Goal: Task Accomplishment & Management: Manage account settings

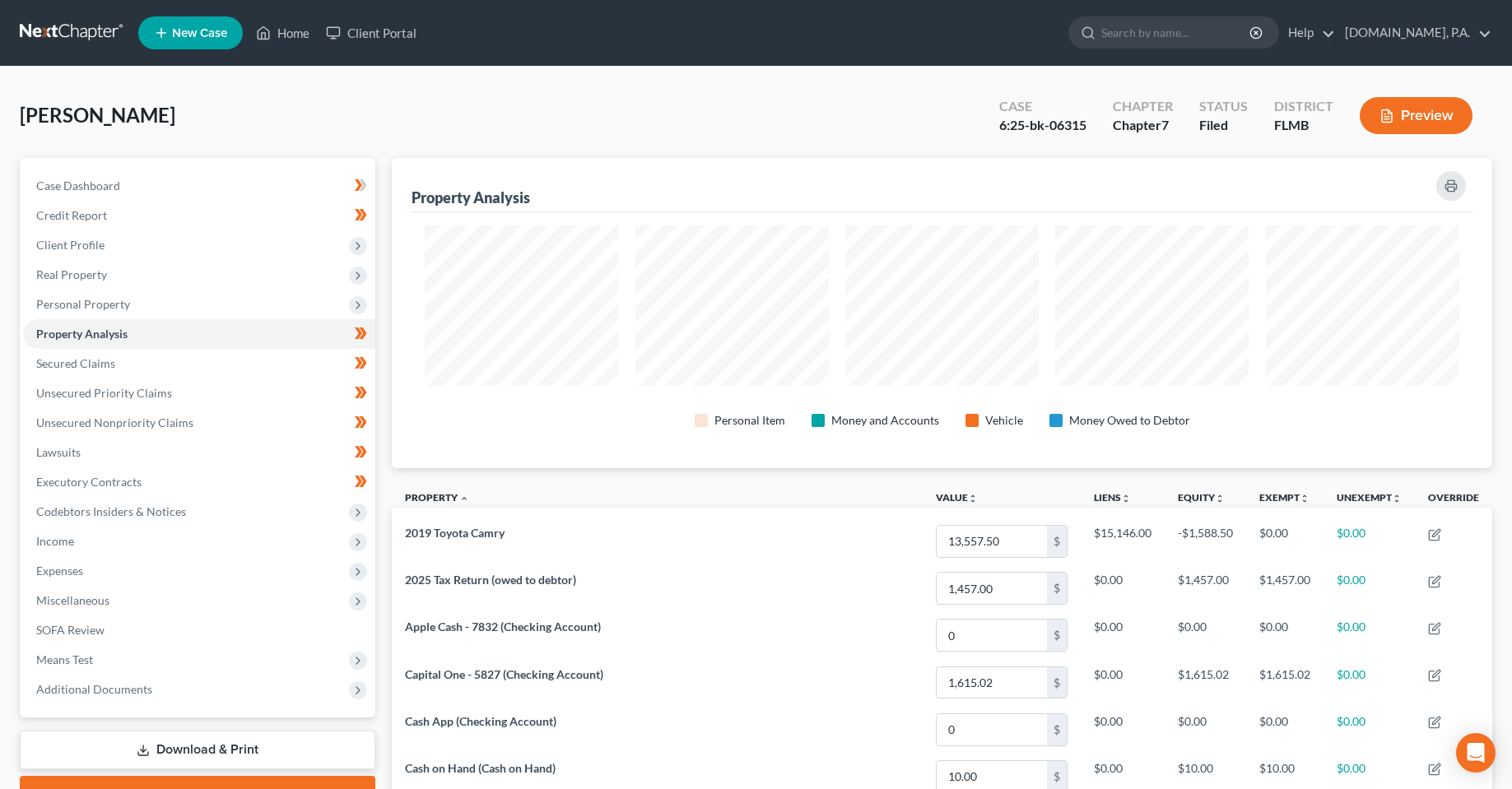
click at [451, 27] on ul "New Case Home Client Portal - No Result - See all results Or Press Enter... Hel…" at bounding box center [815, 33] width 1354 height 43
click at [356, 32] on link "Client Portal" at bounding box center [370, 32] width 107 height 30
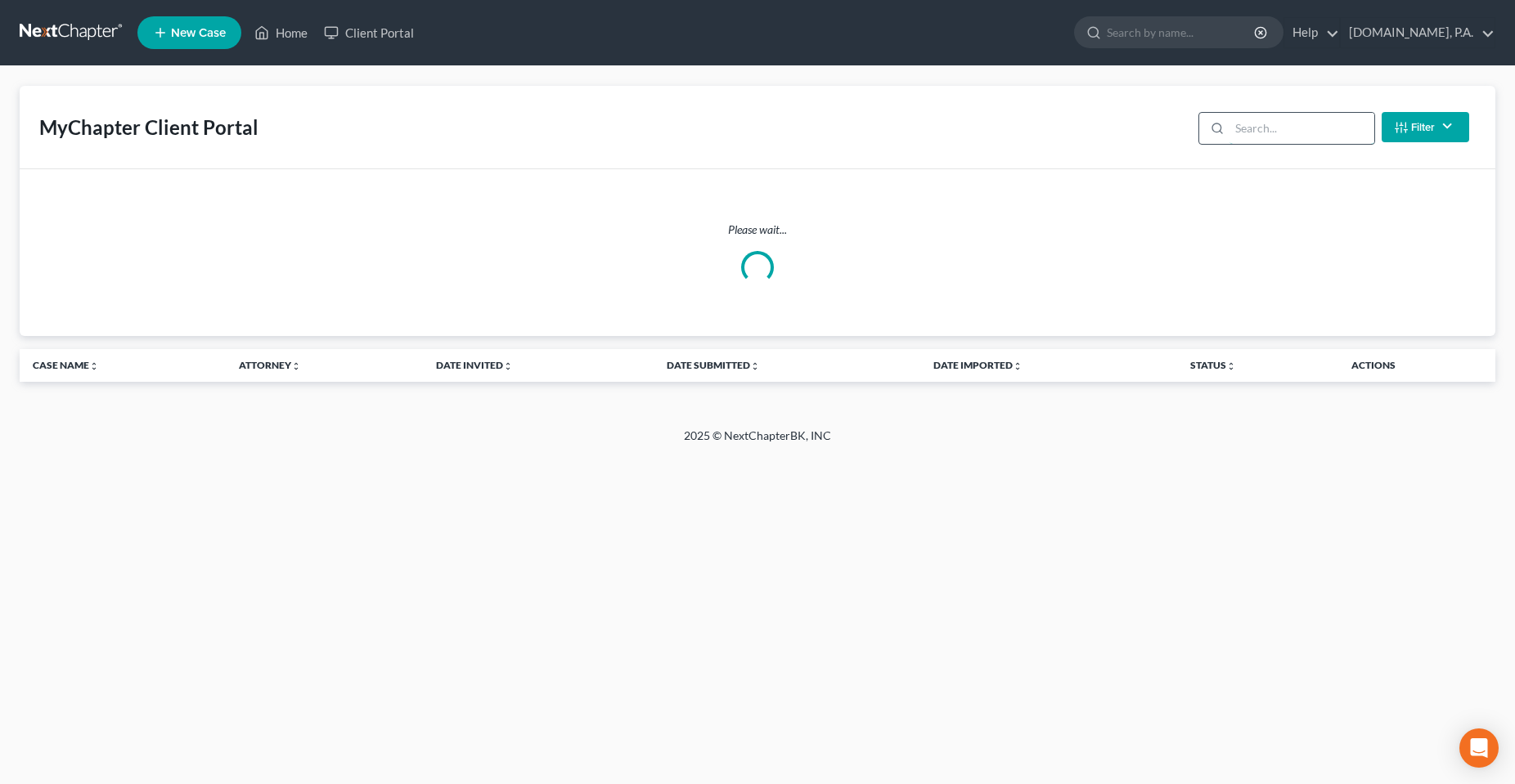
click at [1298, 137] on input "search" at bounding box center [1301, 128] width 144 height 31
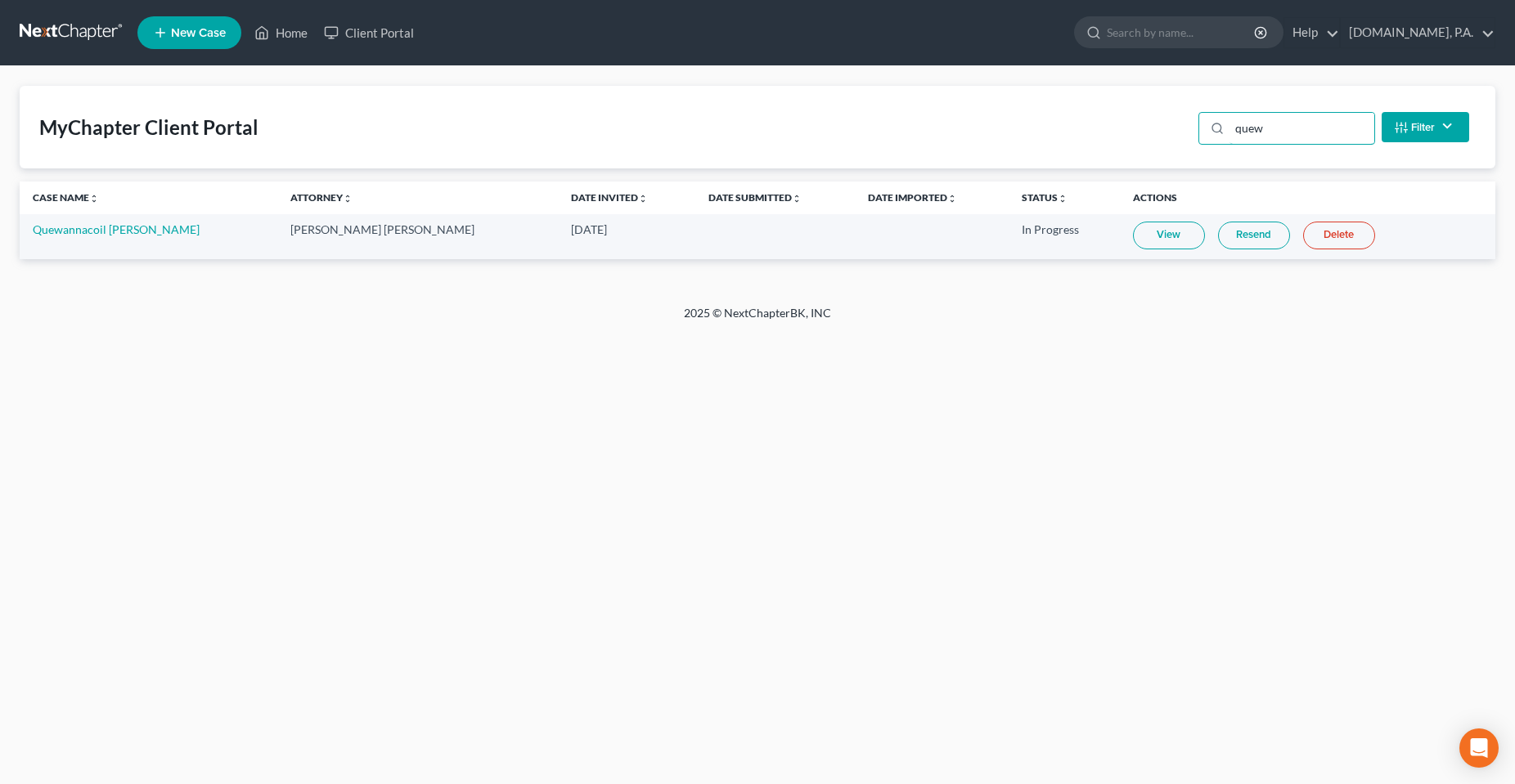
drag, startPoint x: 1268, startPoint y: 142, endPoint x: 1199, endPoint y: 142, distance: 69.0
click at [1199, 142] on div "quew Filter Status Filter... Invited In Progress Ready To Review Reviewed Impor…" at bounding box center [1333, 127] width 283 height 44
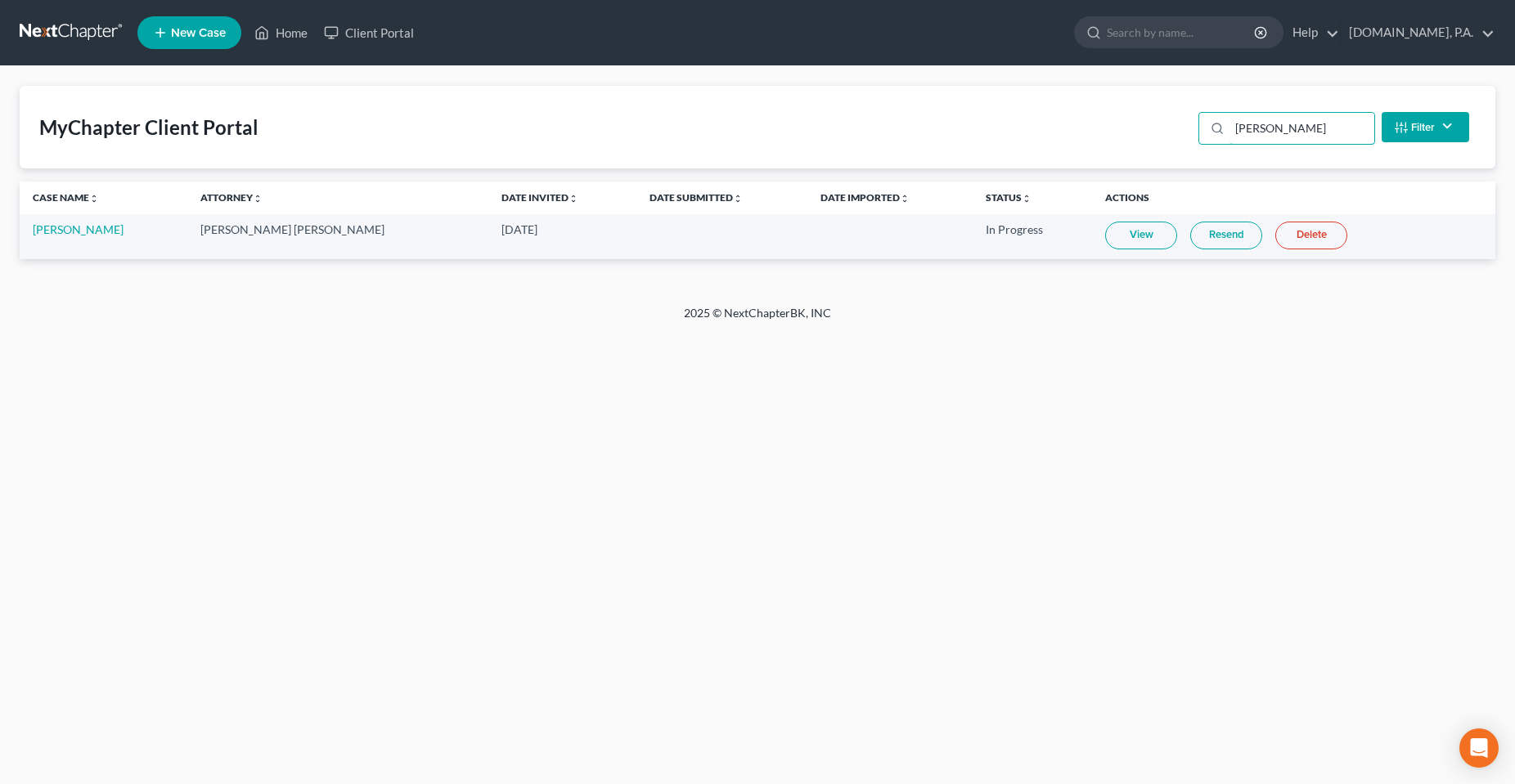
type input "[PERSON_NAME]"
click at [693, 421] on div "Home New Case Client Portal [DOMAIN_NAME], P.A. [PERSON_NAME][EMAIL_ADDRESS][DO…" at bounding box center [758, 392] width 1515 height 784
click at [293, 45] on link "Home" at bounding box center [281, 32] width 70 height 29
click at [287, 34] on link "Home" at bounding box center [281, 32] width 70 height 29
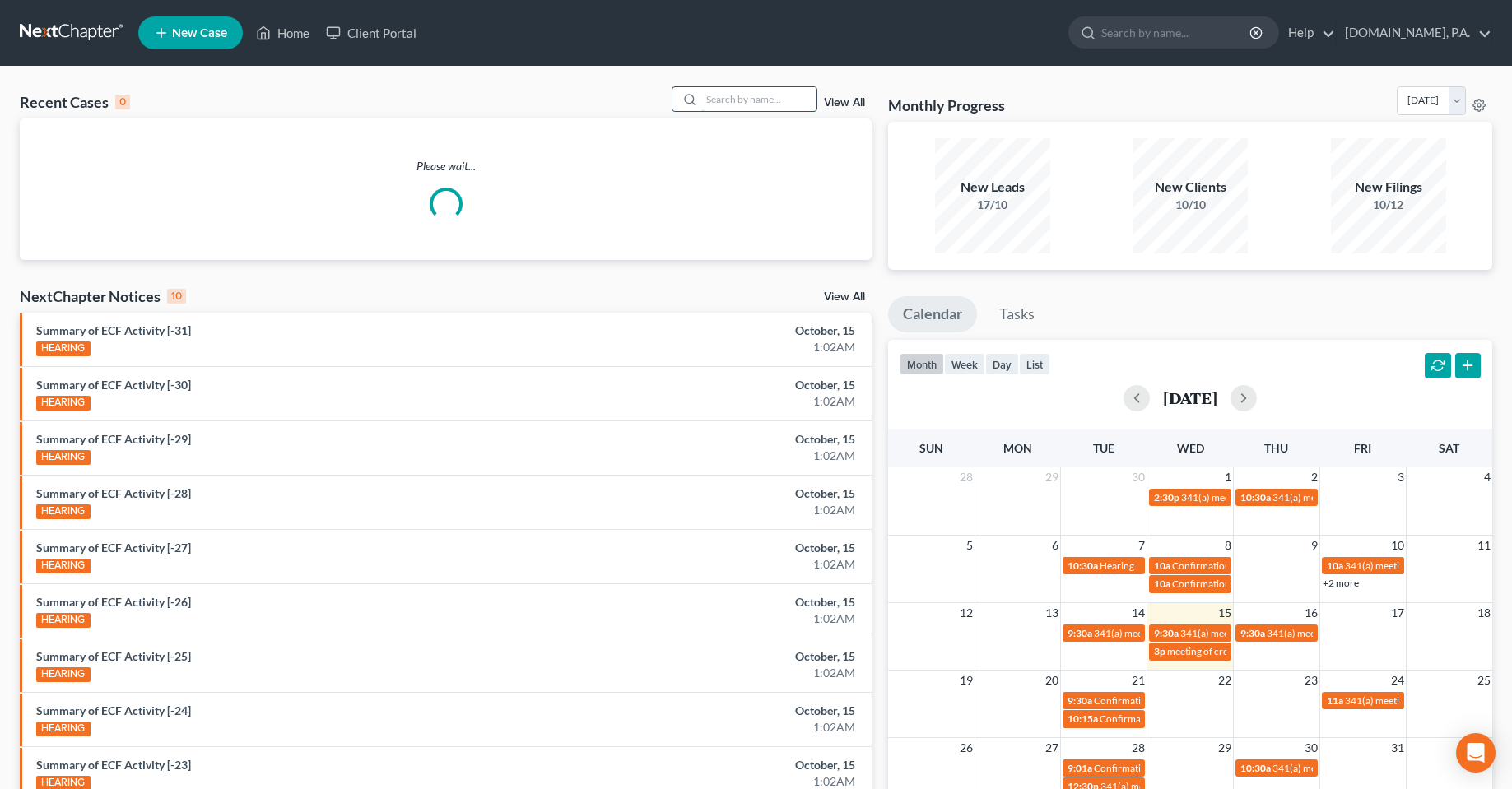
click at [748, 103] on input "search" at bounding box center [759, 99] width 115 height 24
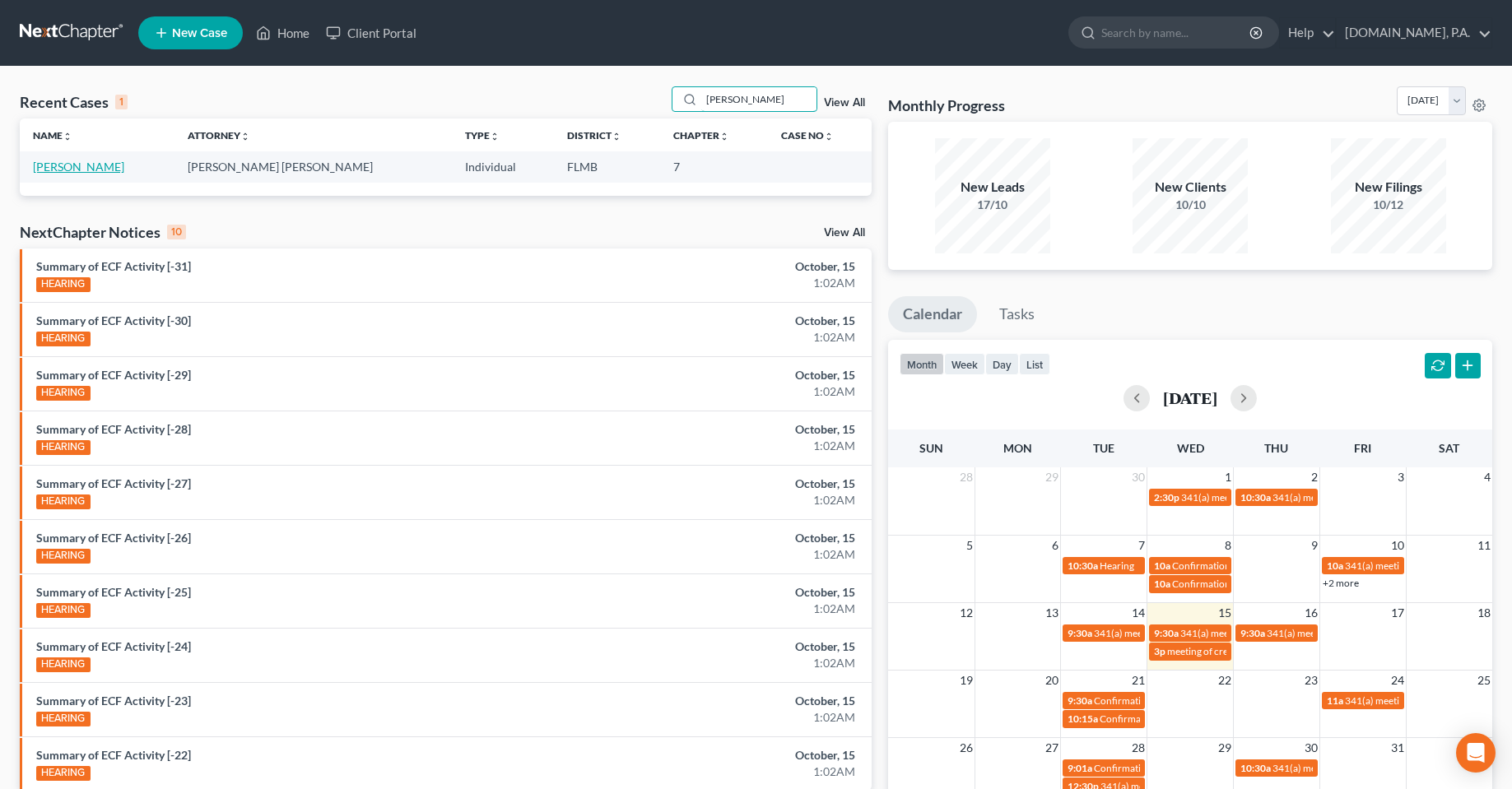
type input "[PERSON_NAME]"
click at [83, 168] on link "[PERSON_NAME]" at bounding box center [79, 167] width 91 height 14
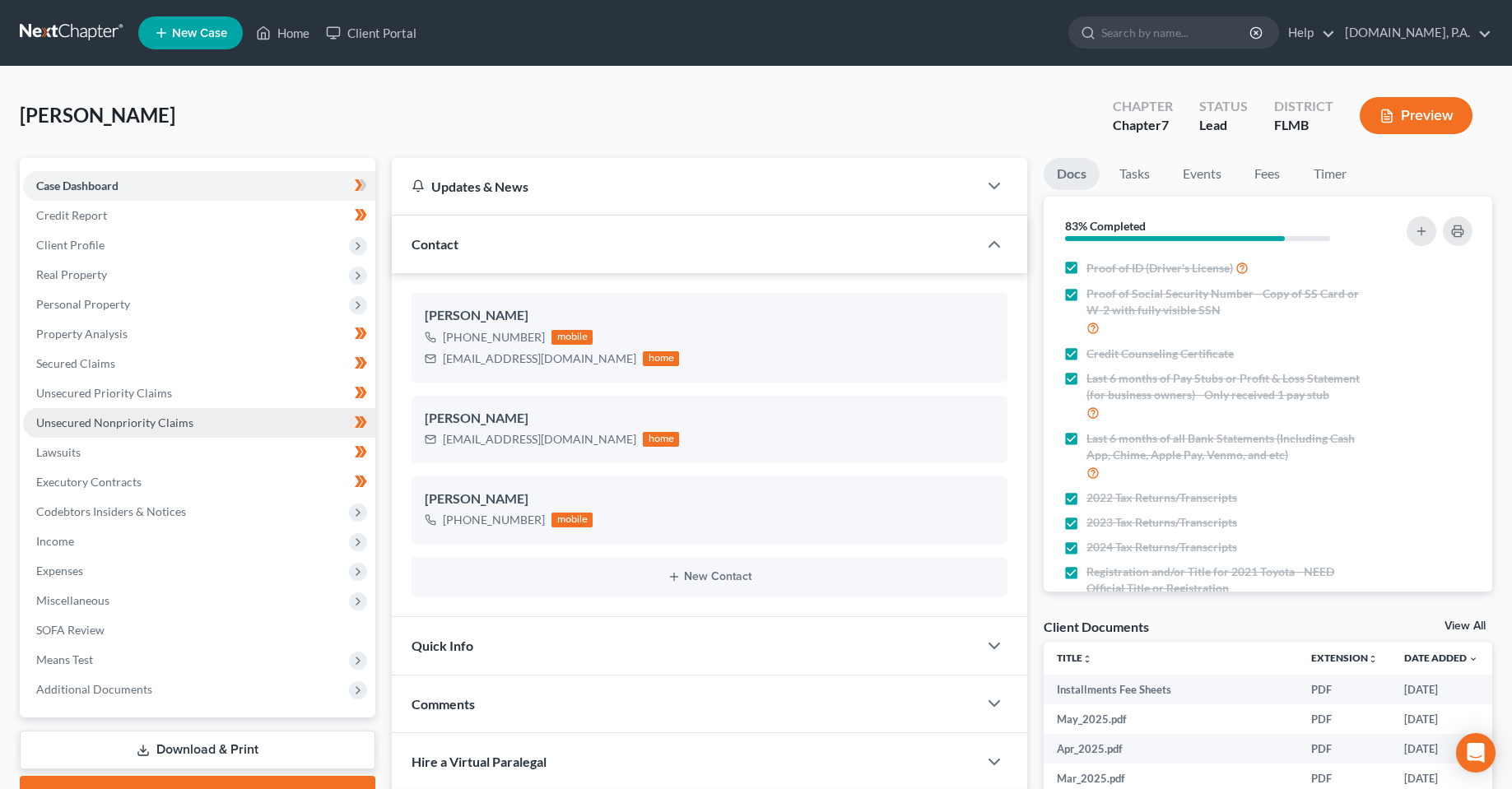
click at [85, 413] on link "Unsecured Nonpriority Claims" at bounding box center [199, 422] width 352 height 30
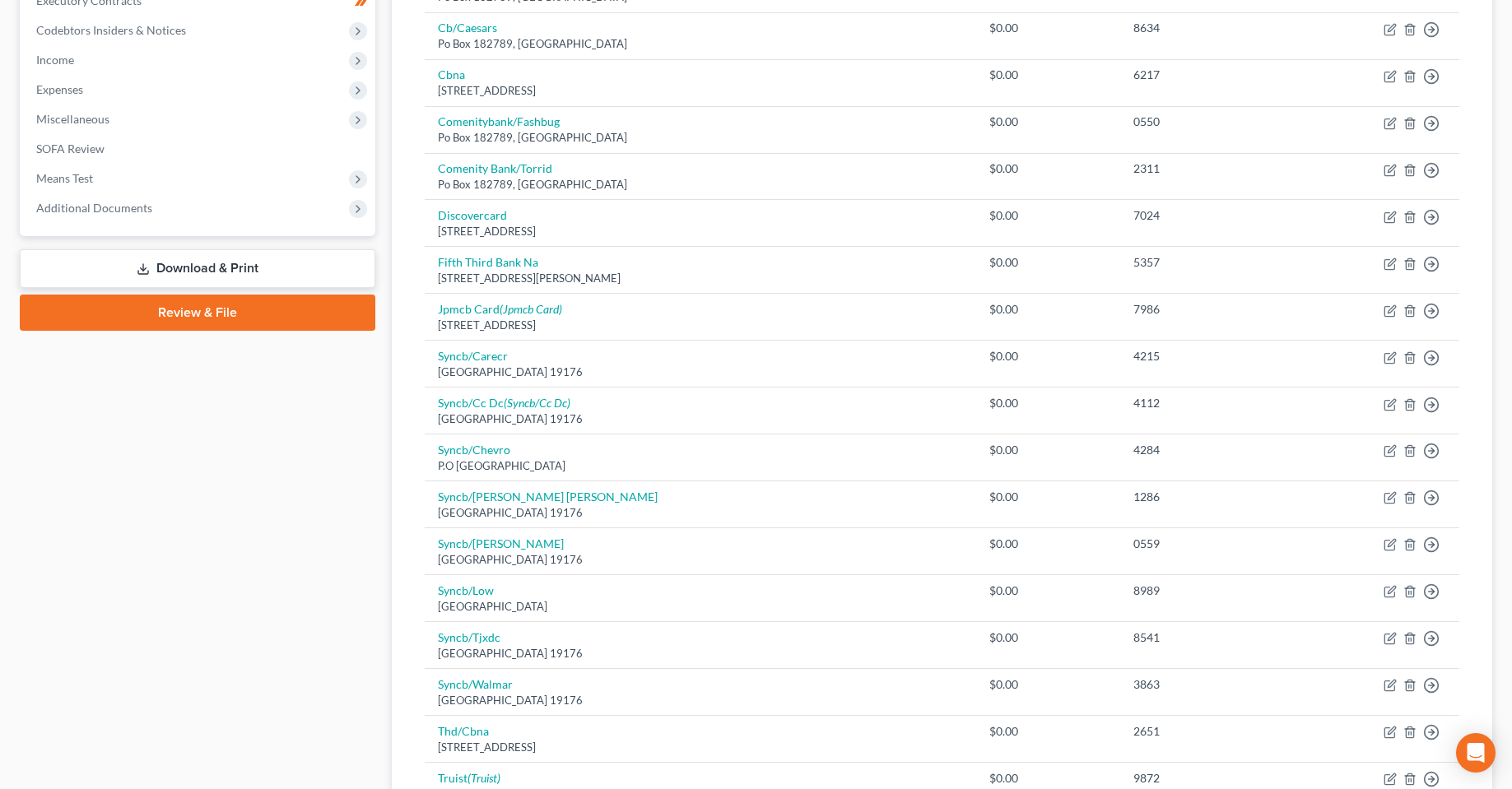
scroll to position [455, 0]
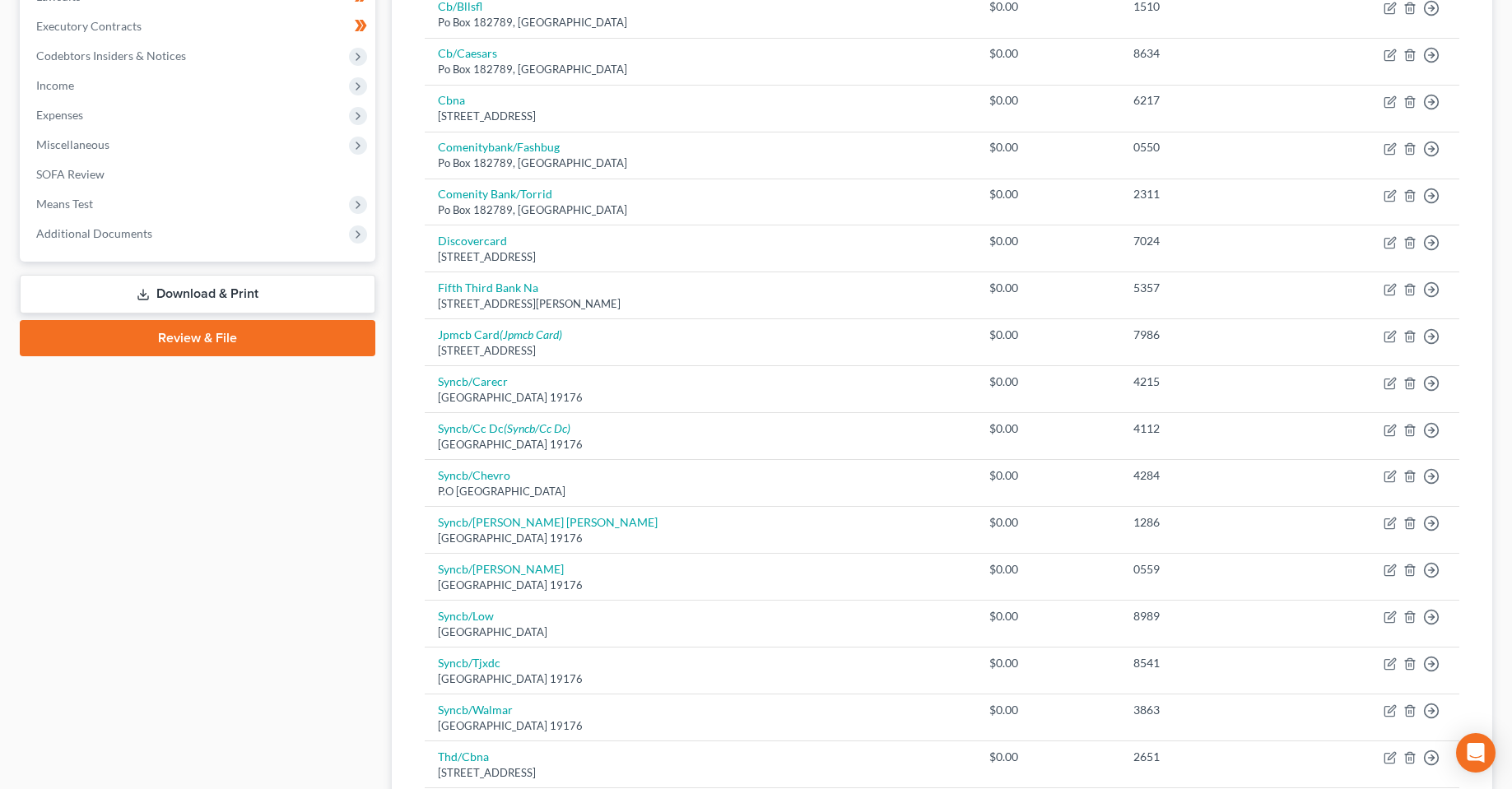
click at [230, 516] on div "Case Dashboard Payments Invoices Payments Payments Credit Report Client Profile" at bounding box center [197, 421] width 372 height 1436
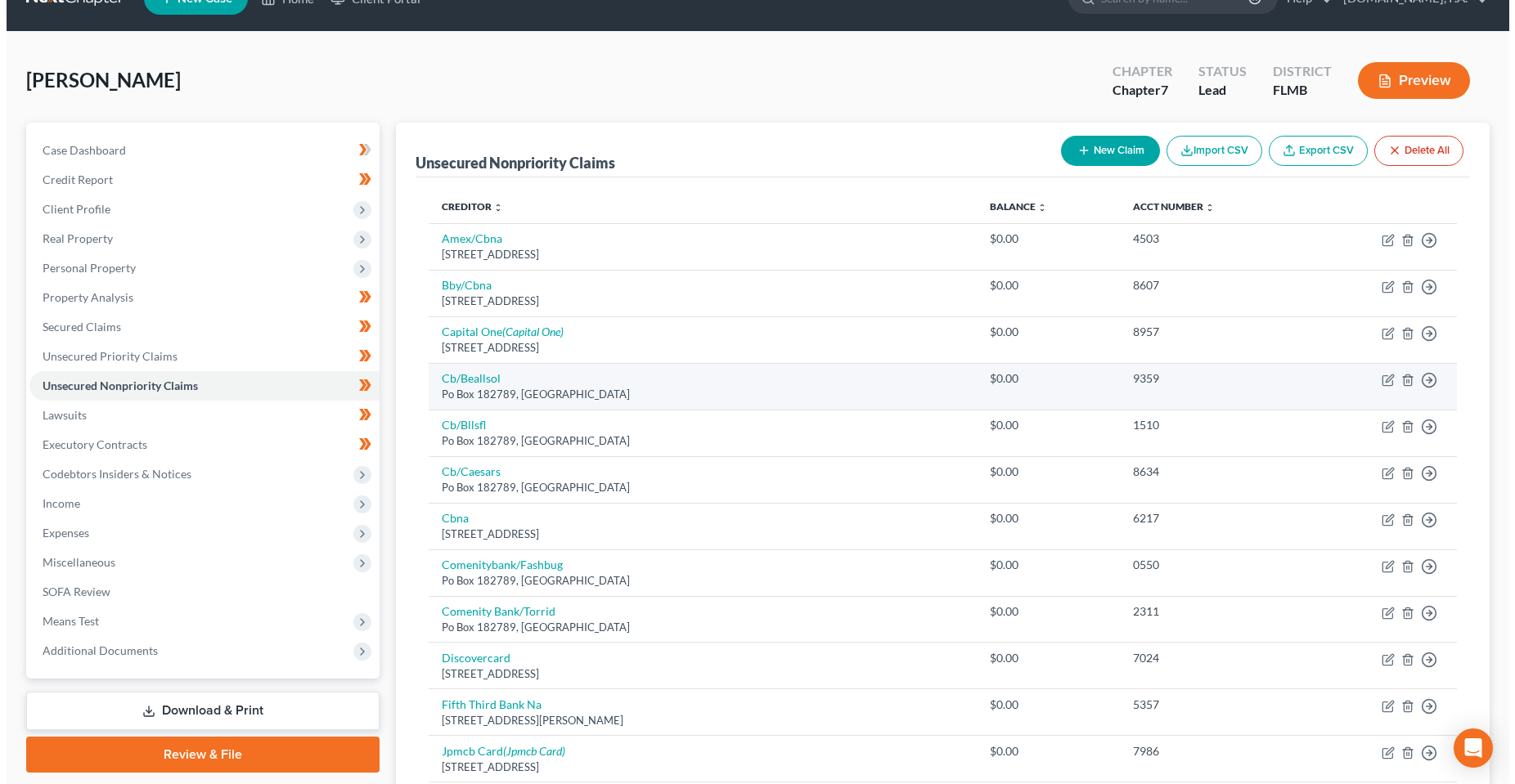
scroll to position [0, 0]
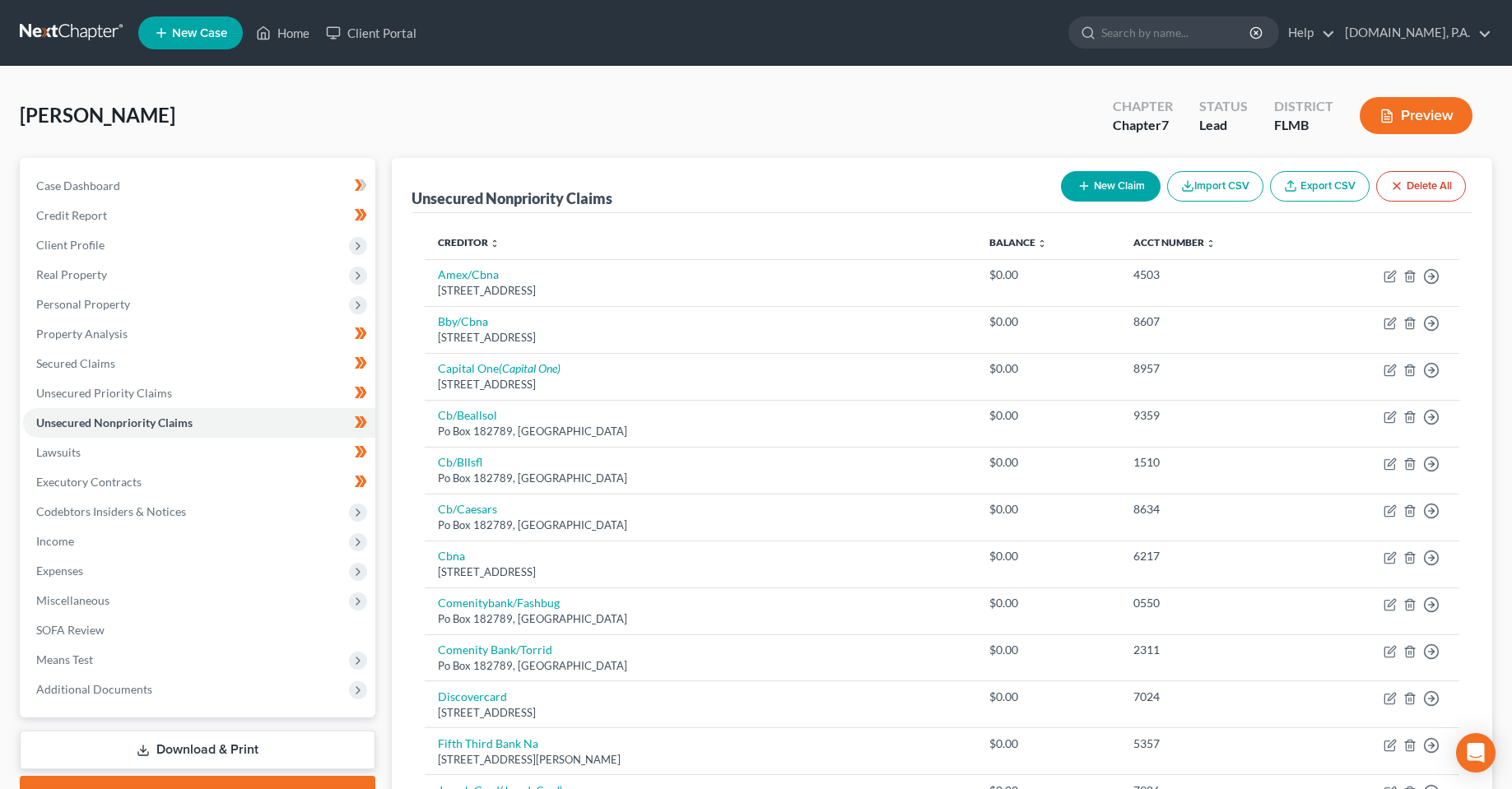
click at [1095, 186] on button "New Claim" at bounding box center [1110, 186] width 100 height 30
select select "0"
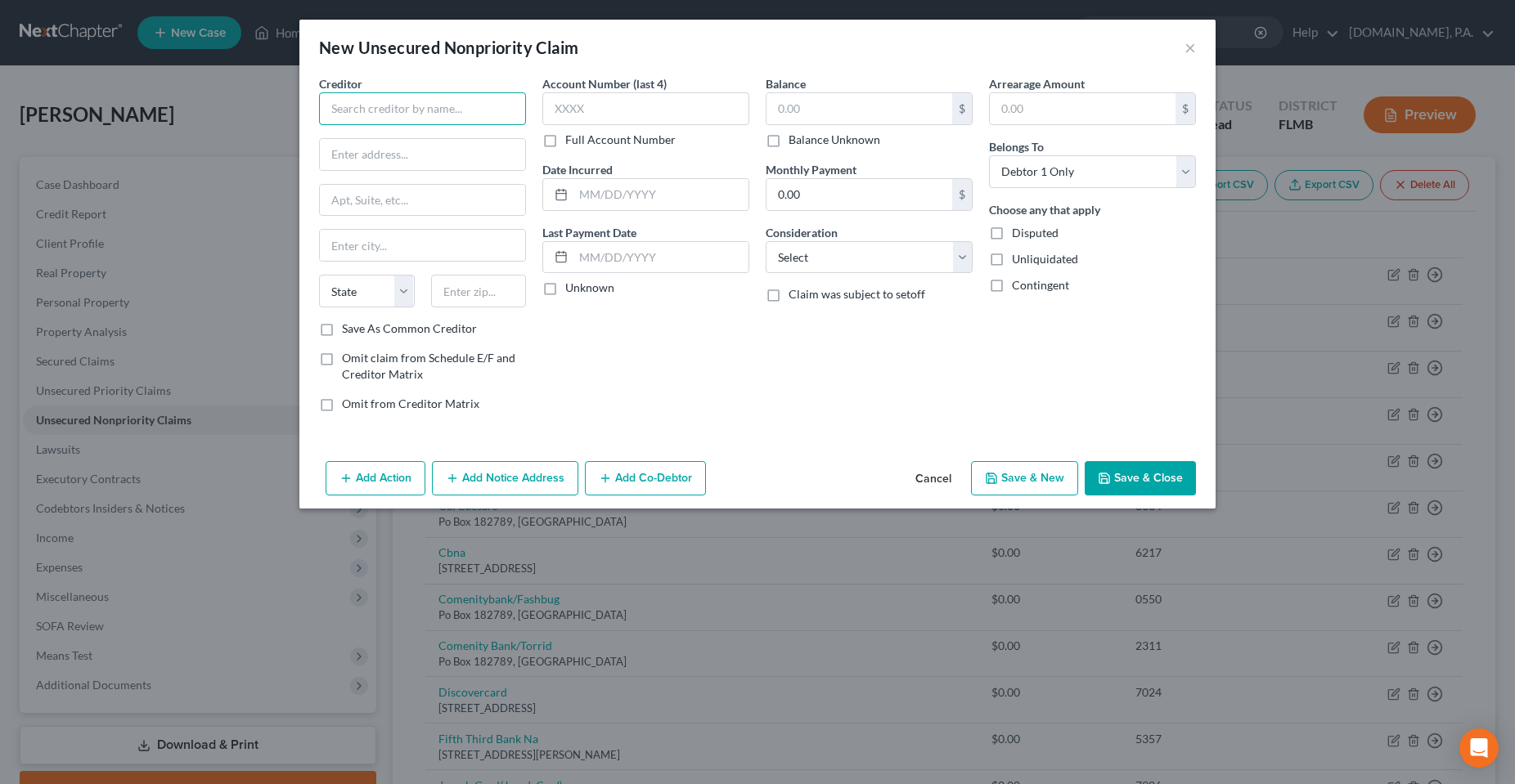
click at [385, 121] on input "text" at bounding box center [422, 109] width 207 height 33
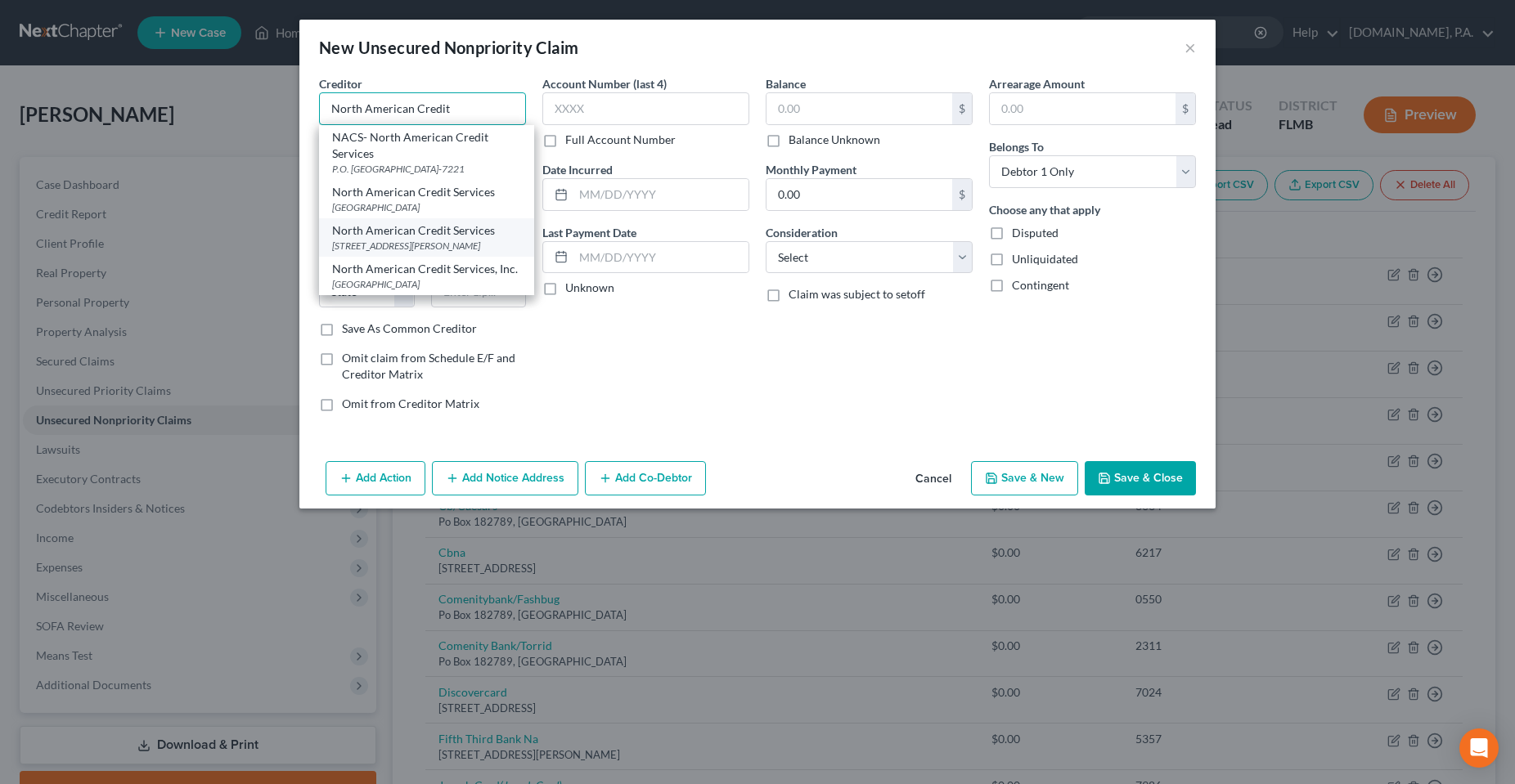
scroll to position [19, 0]
click at [409, 244] on div "[STREET_ADDRESS][PERSON_NAME]" at bounding box center [427, 246] width 189 height 14
type input "North American Credit Services"
type input "[STREET_ADDRESS][PERSON_NAME]"
type input "Suite 100"
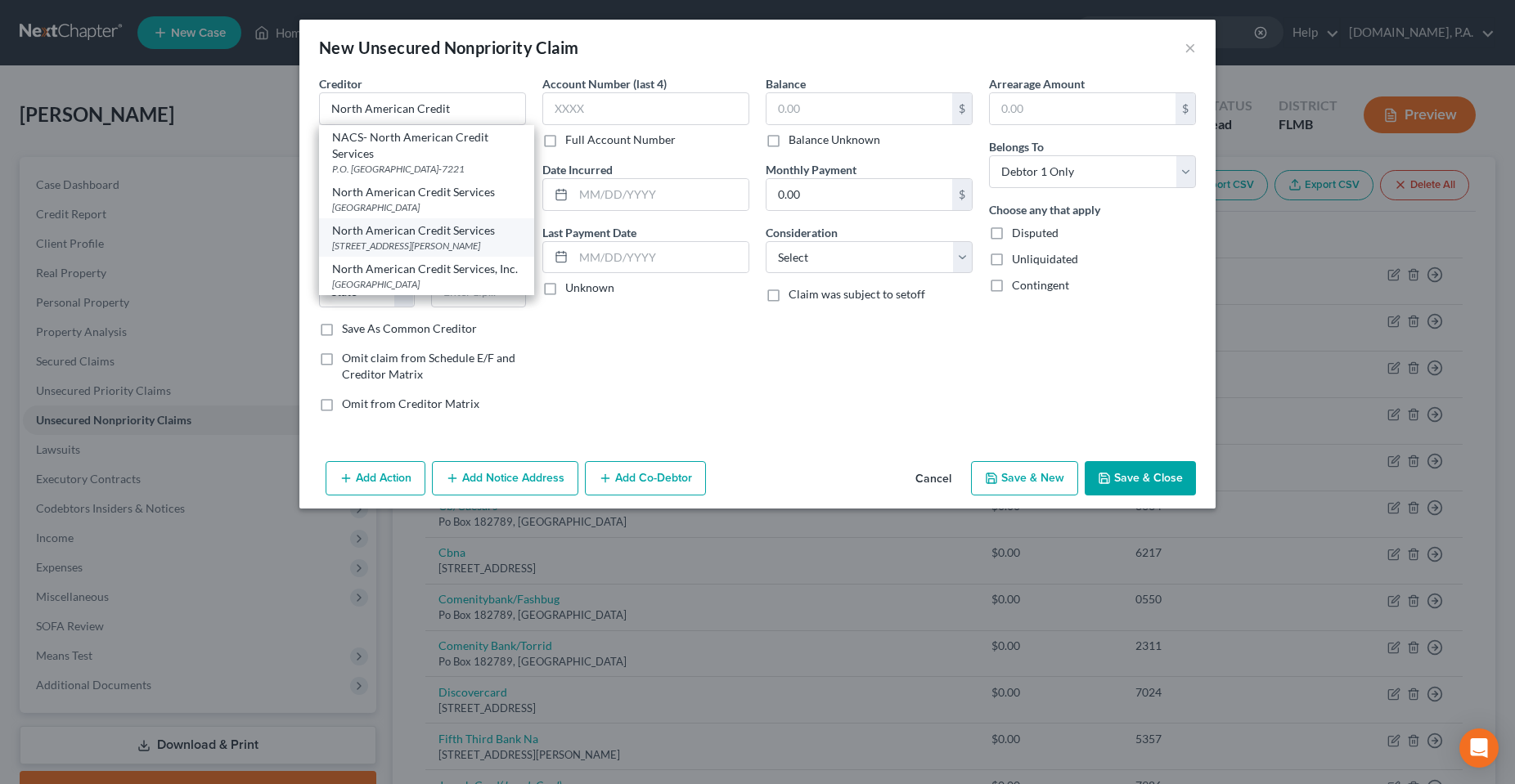
type input "Chattanooga"
select select "44"
type input "37421"
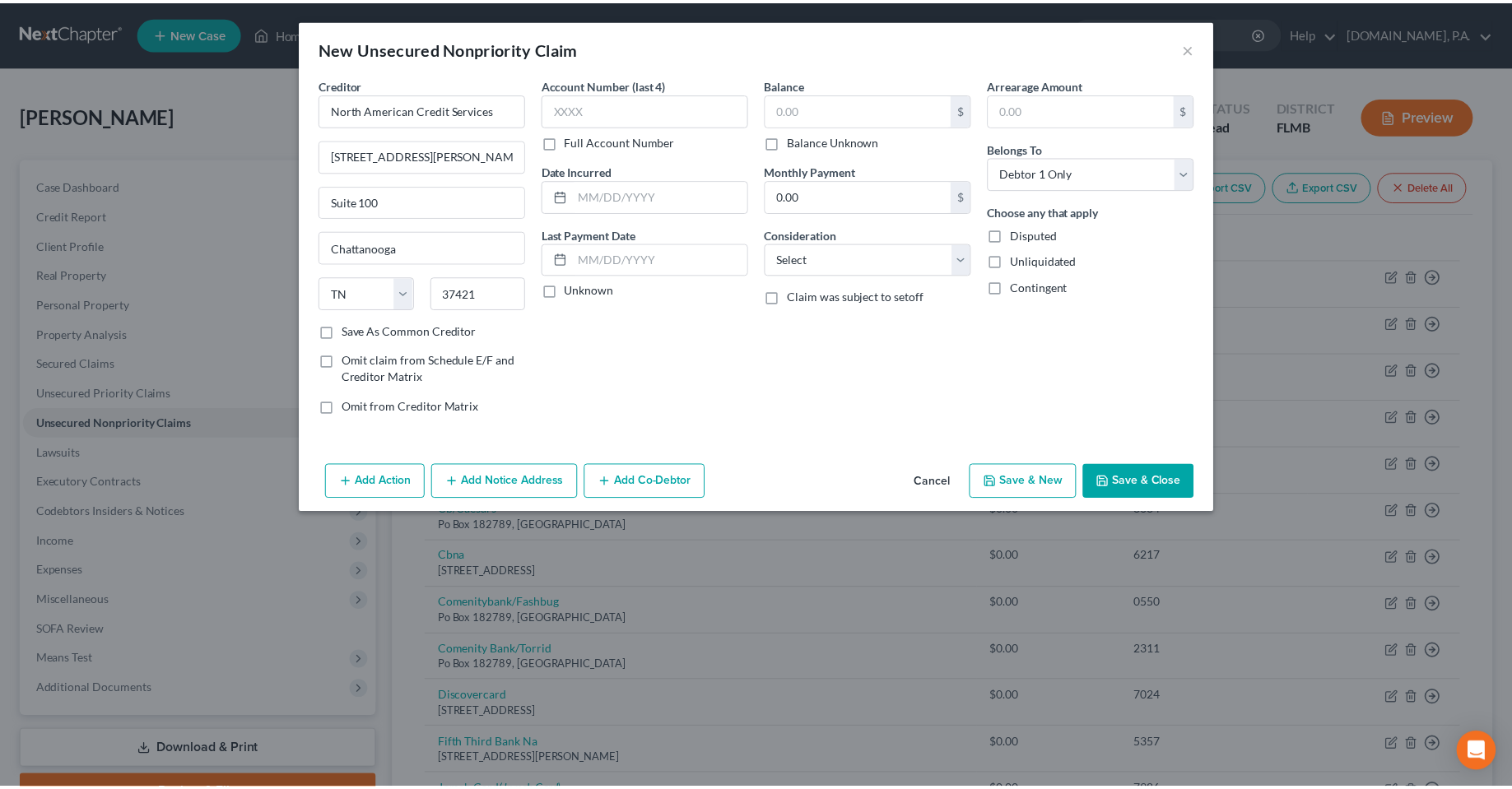
scroll to position [0, 0]
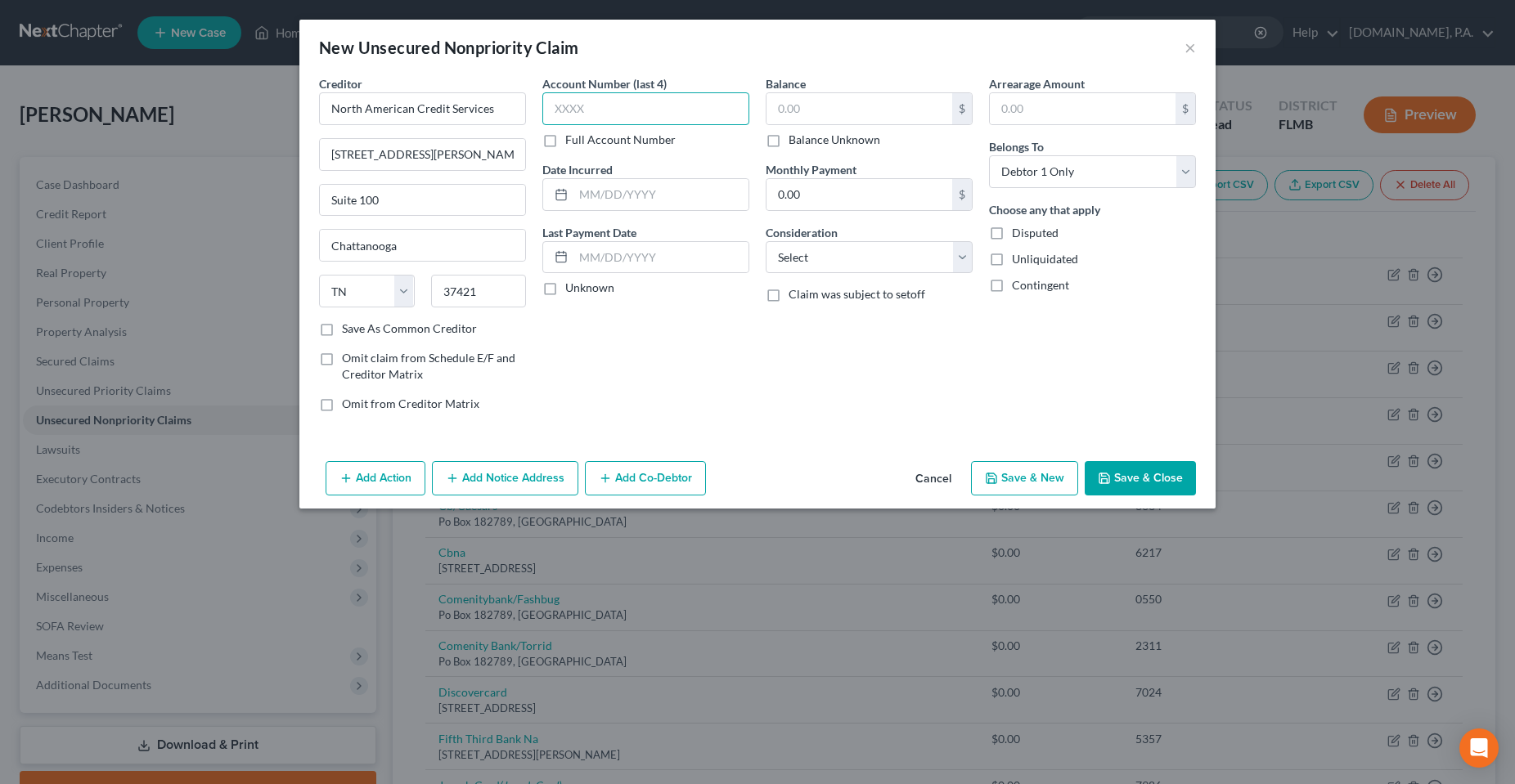
click at [594, 104] on input "text" at bounding box center [645, 109] width 207 height 33
type input "5224"
click at [821, 111] on input "text" at bounding box center [859, 109] width 185 height 31
click at [789, 342] on div "Balance 75,800.00 $ Balance Unknown Balance Undetermined 75,800 $ Balance Unkno…" at bounding box center [869, 249] width 224 height 350
click at [1160, 482] on button "Save & Close" at bounding box center [1140, 478] width 111 height 35
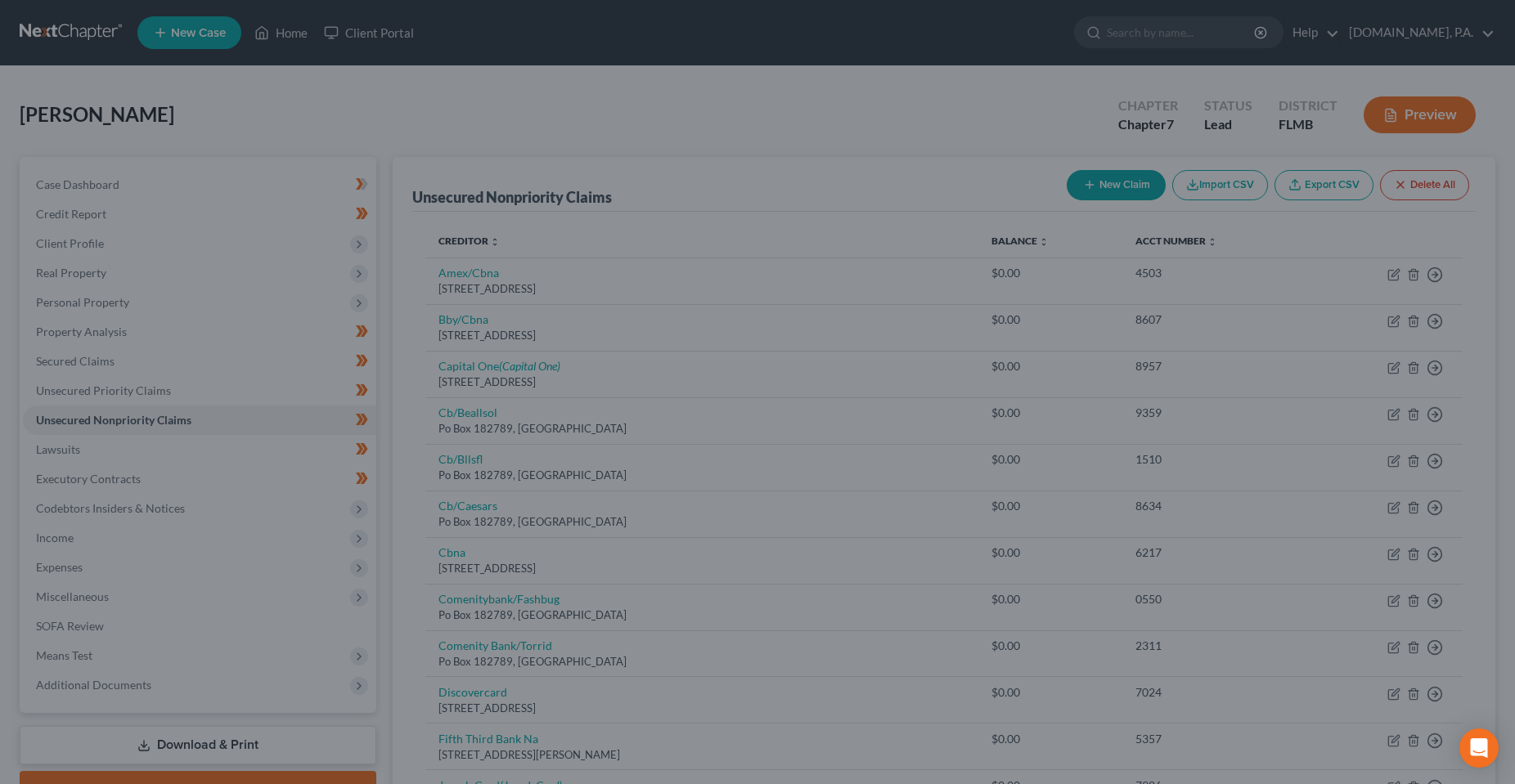
type input "75,800.00"
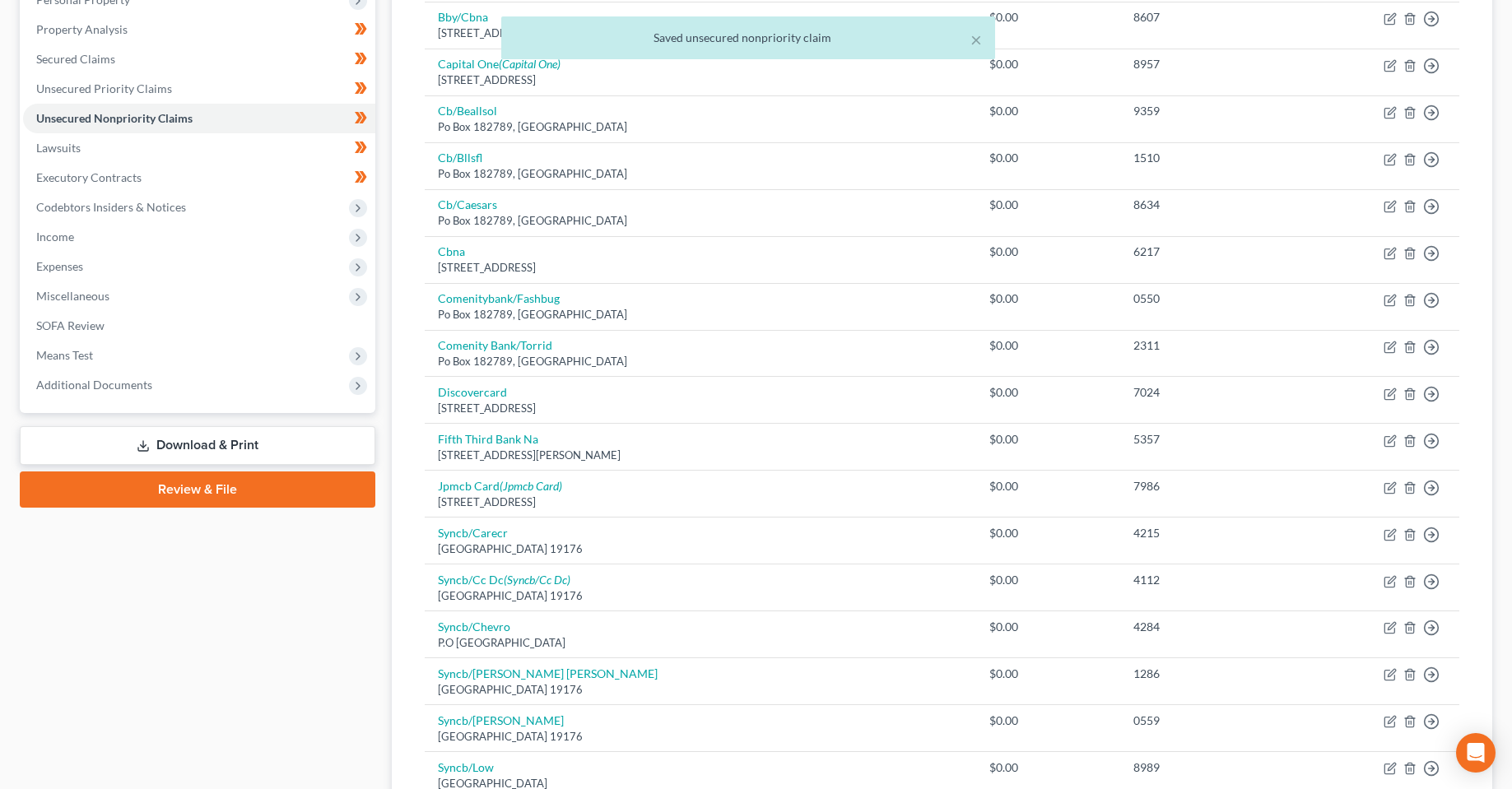
scroll to position [329, 0]
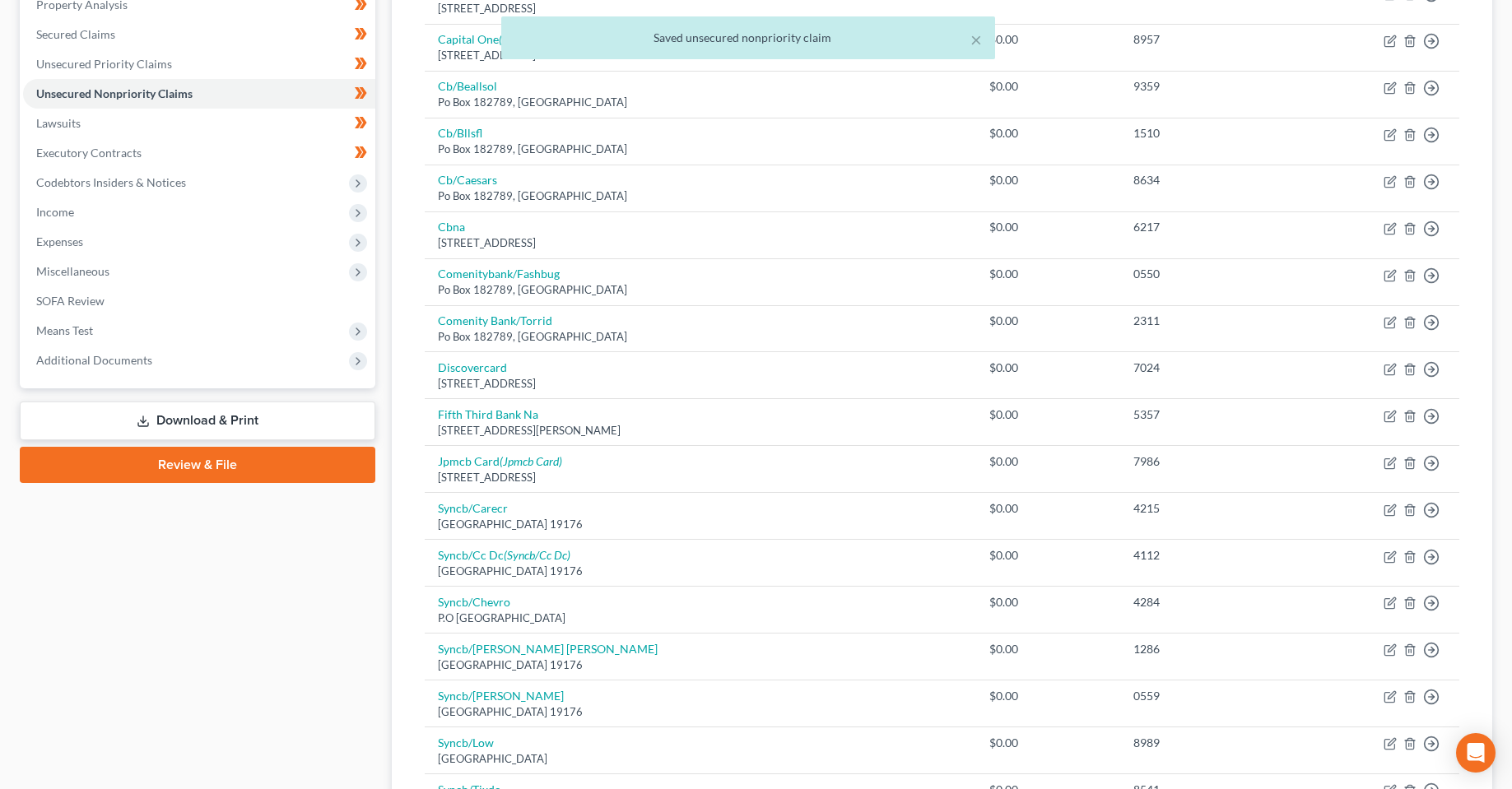
click at [284, 625] on div "Case Dashboard Payments Invoices Payments Payments Credit Report Client Profile" at bounding box center [197, 570] width 372 height 1483
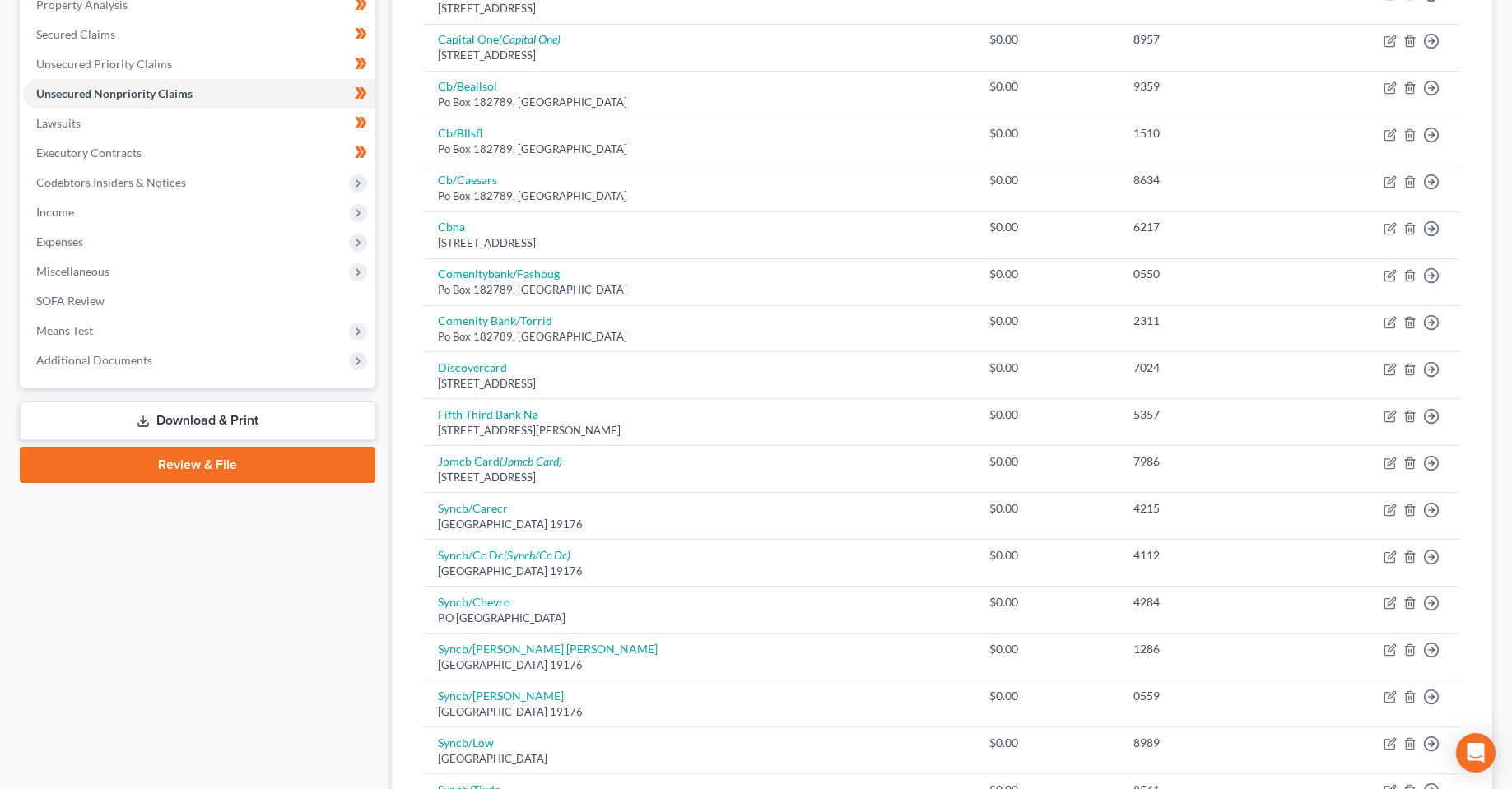
drag, startPoint x: 199, startPoint y: 595, endPoint x: 199, endPoint y: 395, distance: 200.0
click at [201, 596] on div "Case Dashboard Payments Invoices Payments Payments Credit Report Client Profile" at bounding box center [197, 570] width 372 height 1483
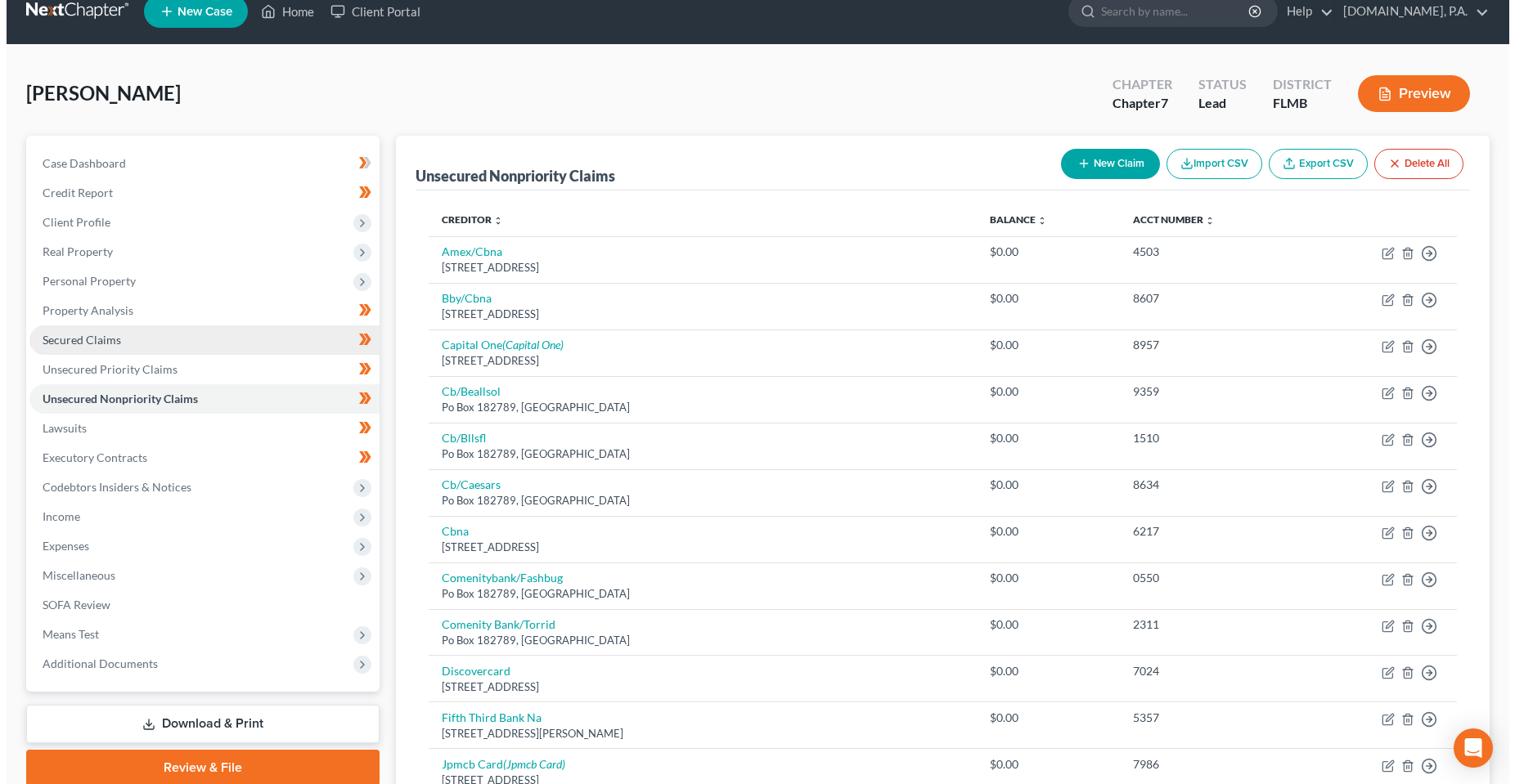
scroll to position [0, 0]
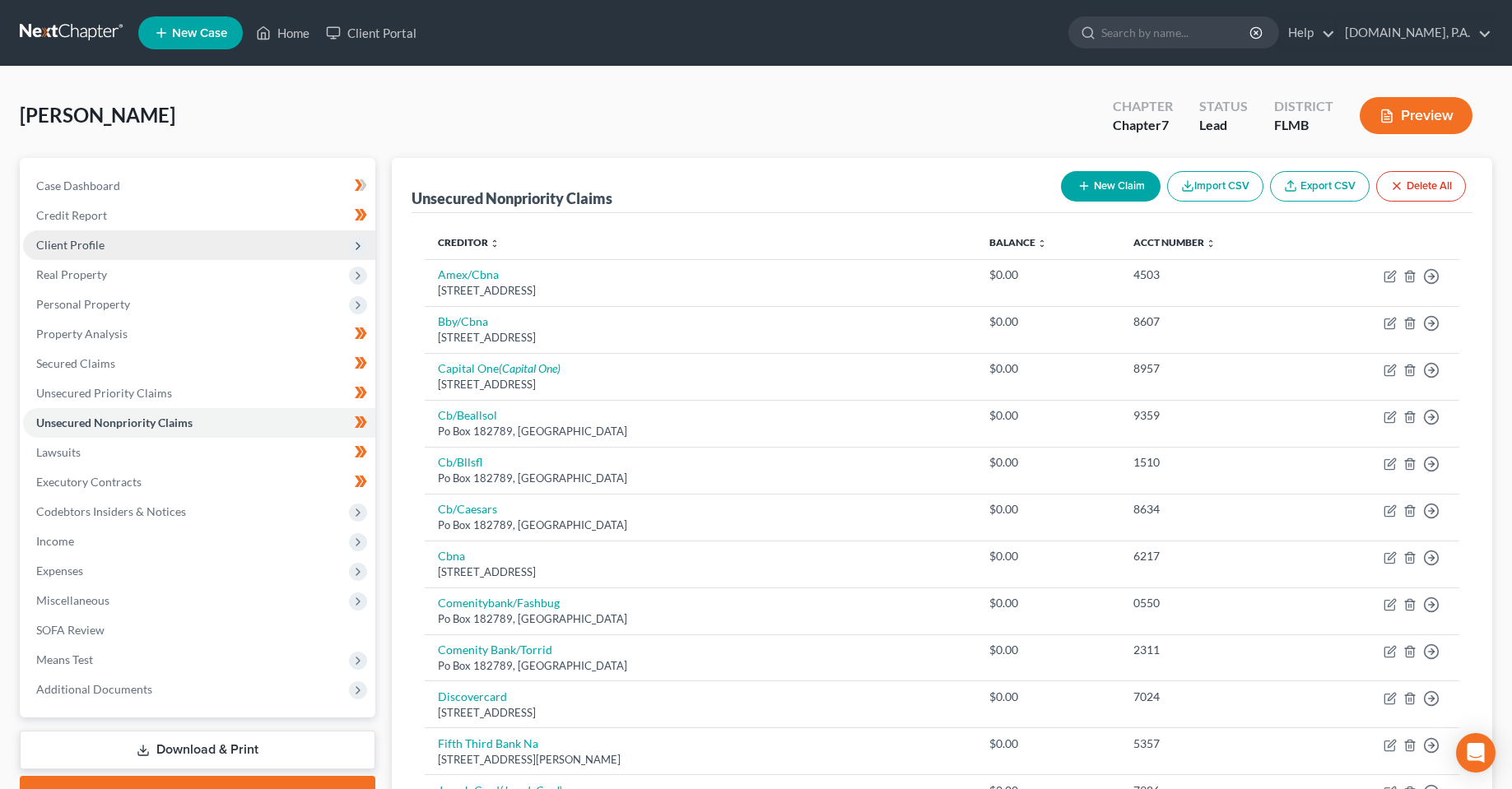
click at [106, 251] on span "Client Profile" at bounding box center [199, 245] width 352 height 30
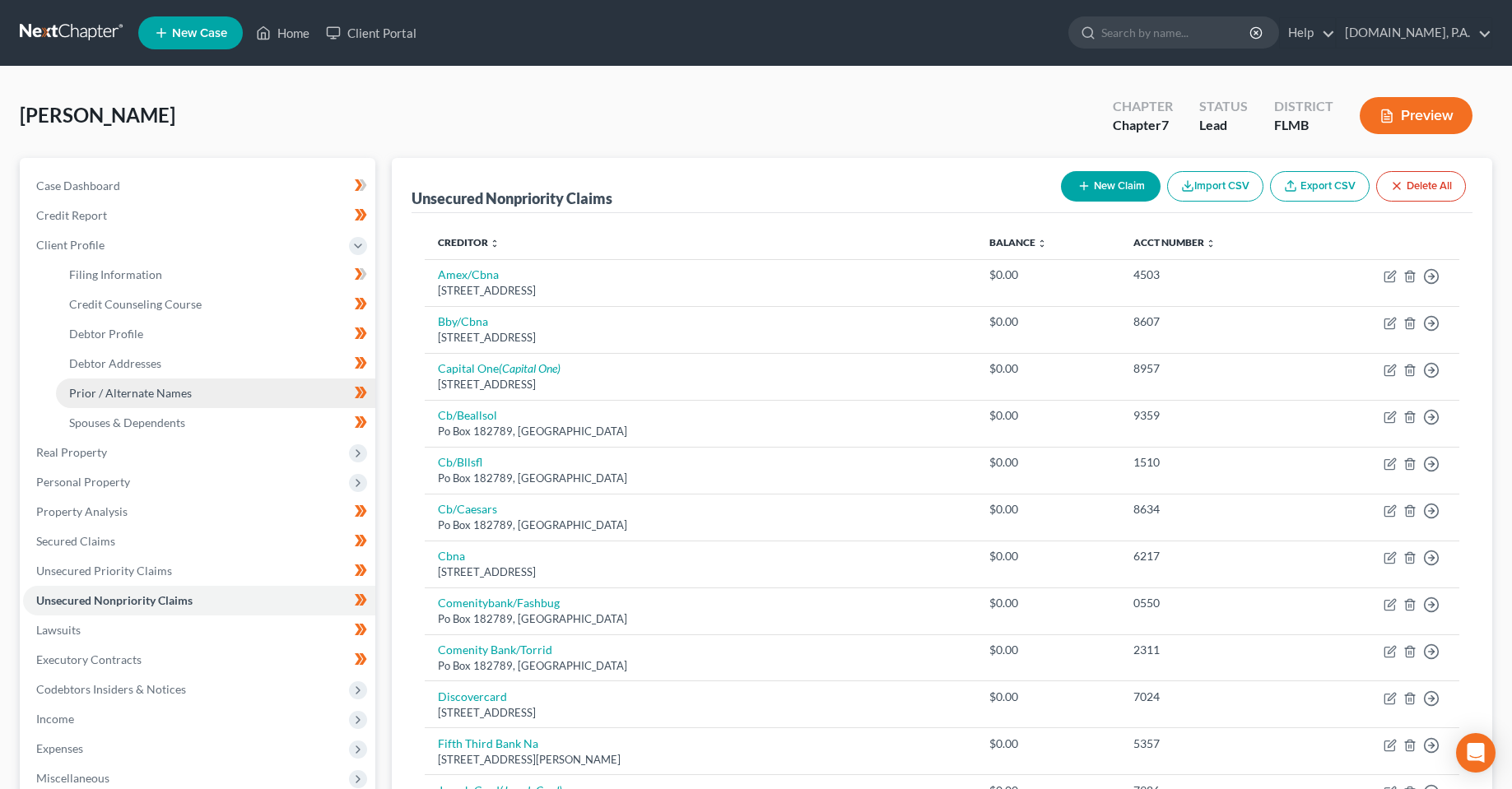
click at [113, 398] on span "Prior / Alternate Names" at bounding box center [130, 393] width 123 height 14
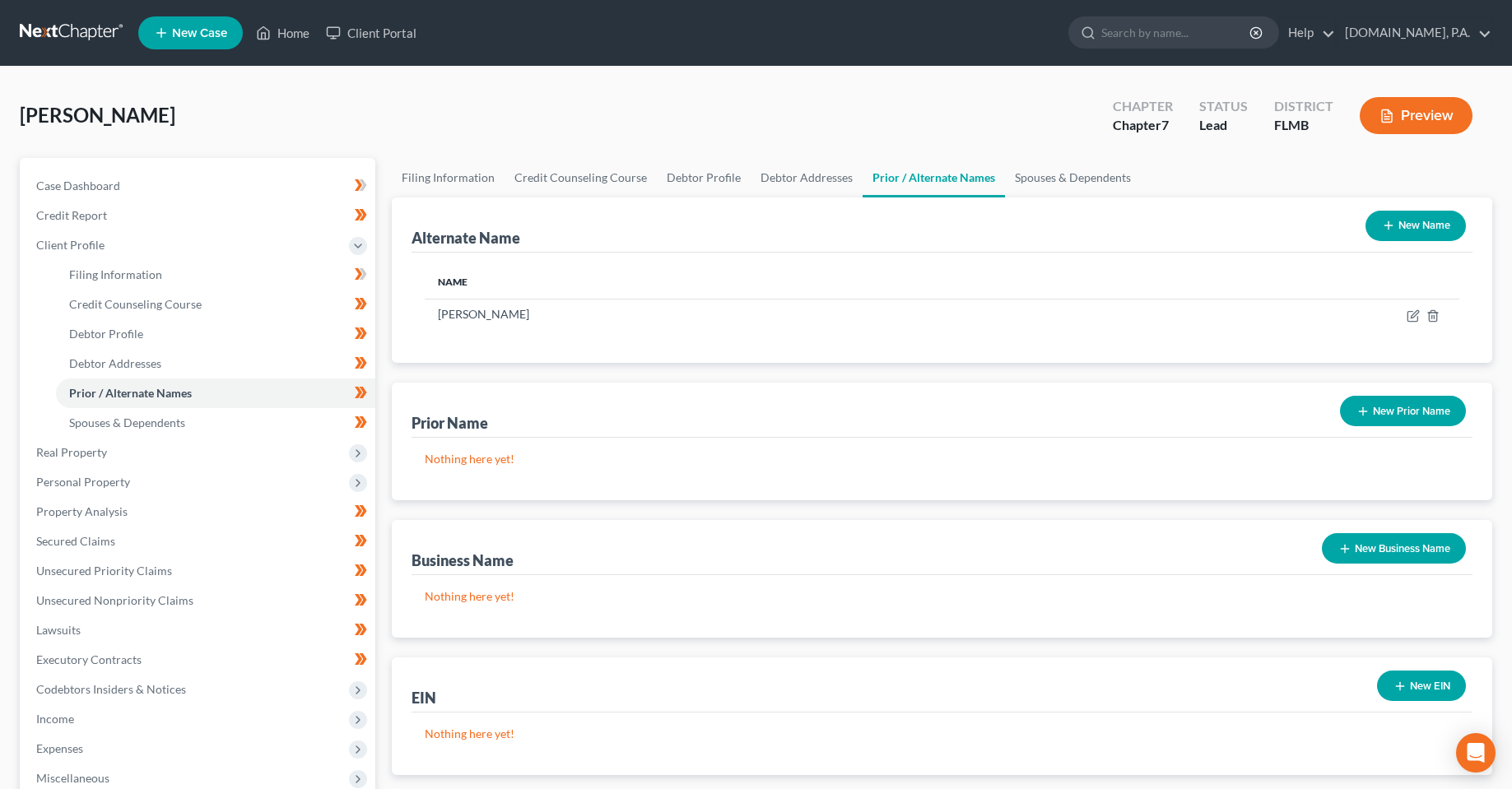
click at [463, 99] on div "[PERSON_NAME] Upgraded Chapter Chapter 7 Status Lead District [GEOGRAPHIC_DATA]…" at bounding box center [756, 122] width 1473 height 72
click at [98, 480] on span "Personal Property" at bounding box center [83, 482] width 94 height 14
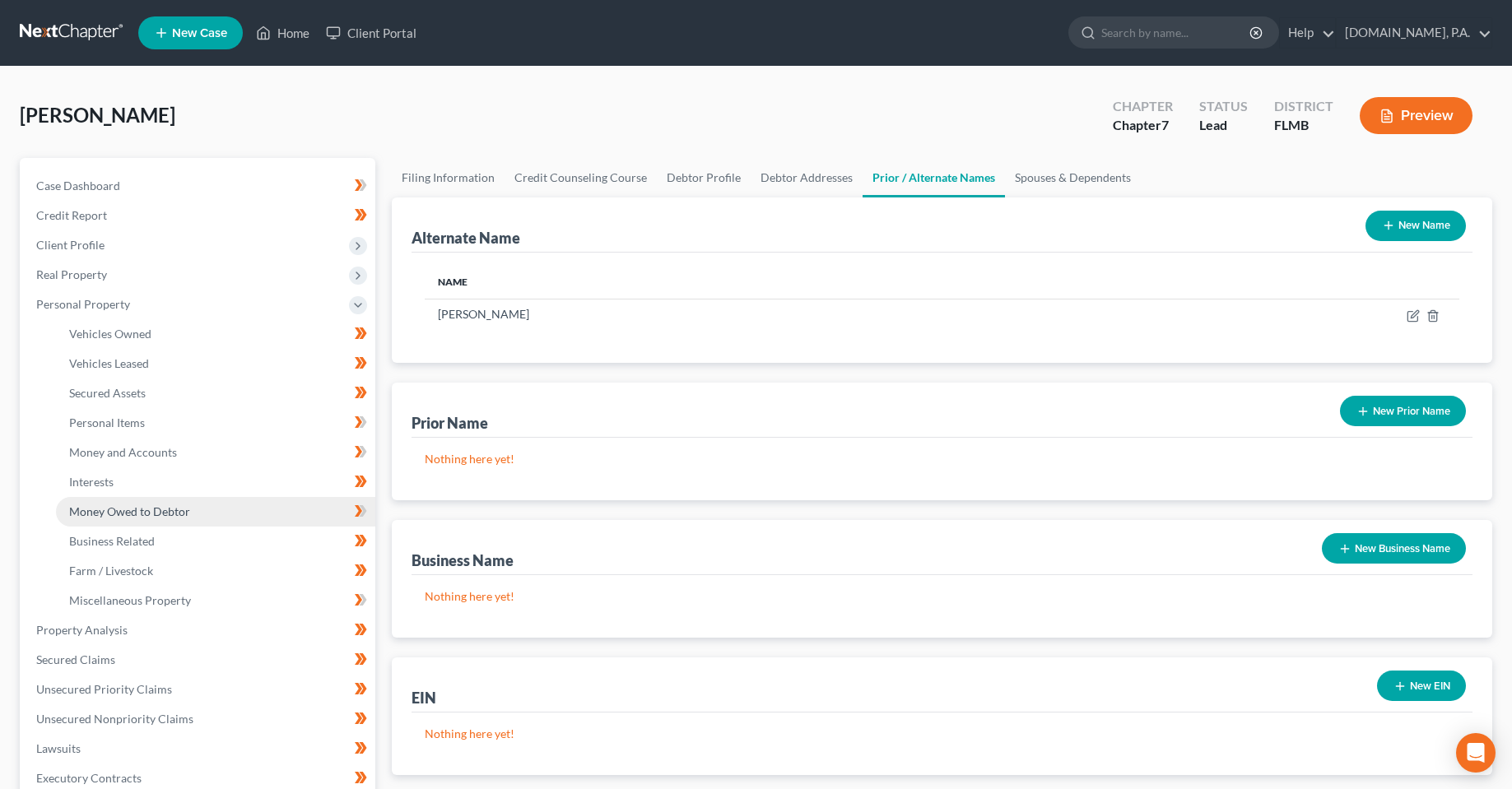
click at [117, 503] on link "Money Owed to Debtor" at bounding box center [215, 511] width 319 height 30
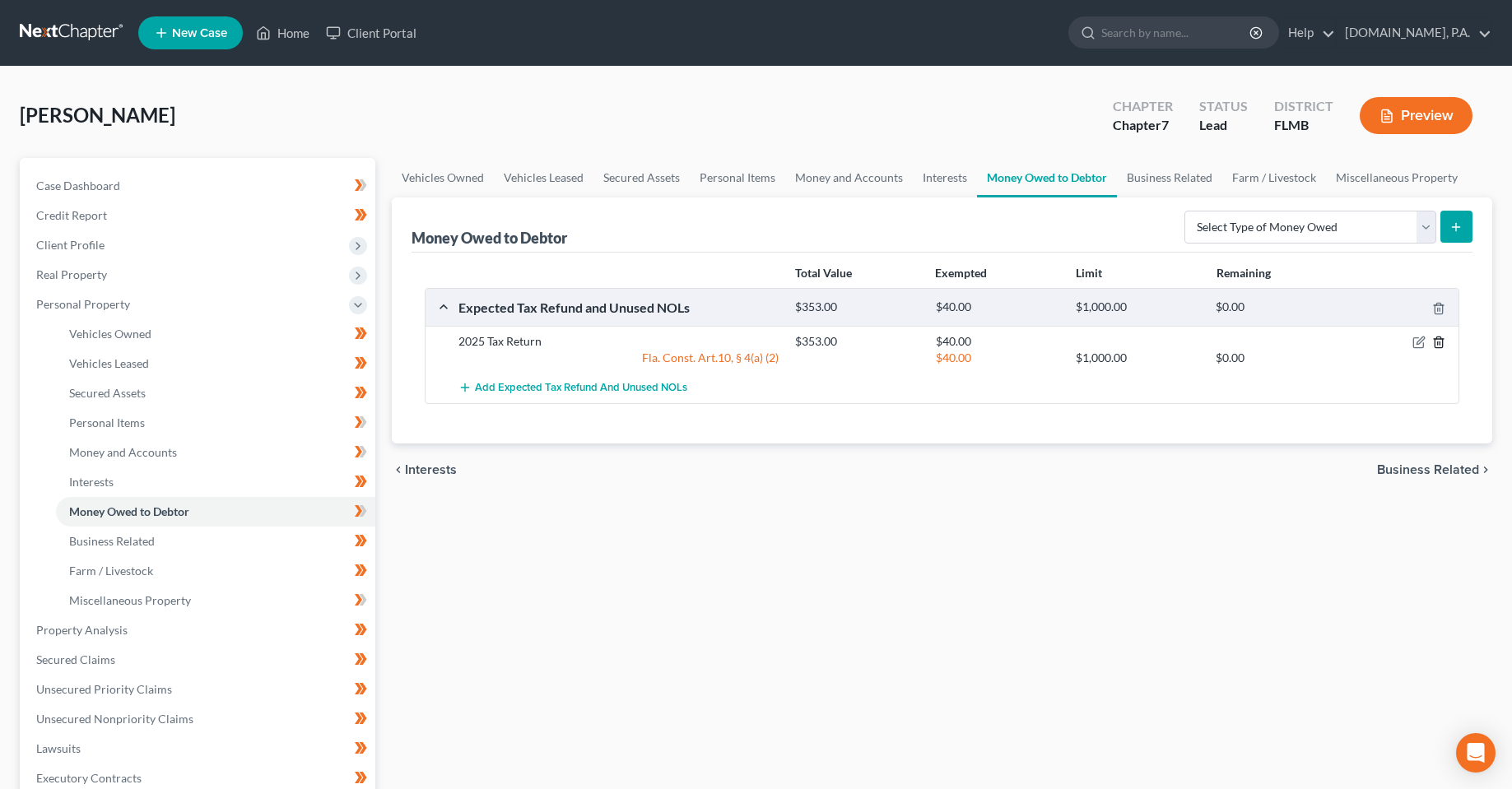
click at [1438, 346] on icon "button" at bounding box center [1438, 342] width 13 height 13
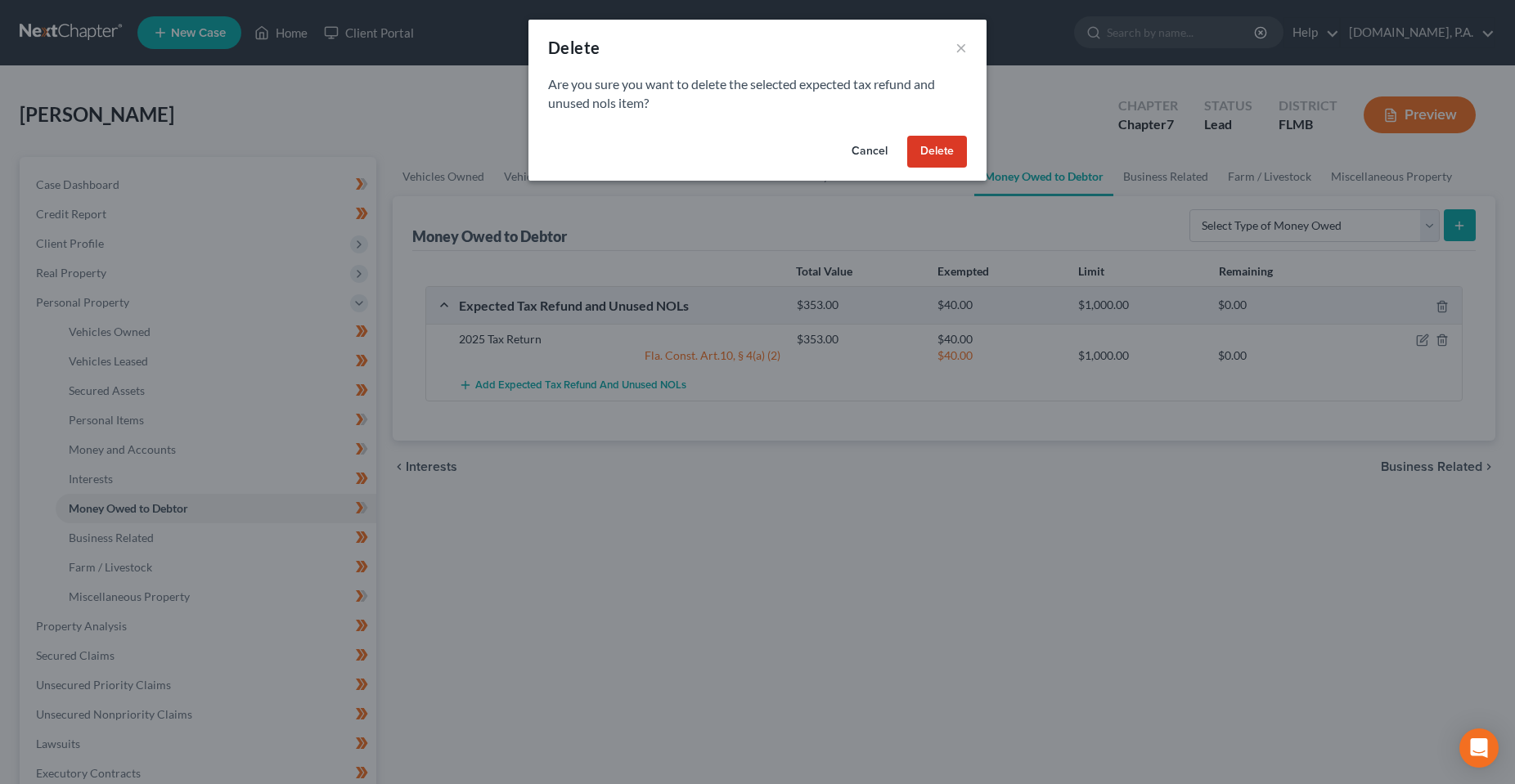
click at [960, 159] on button "Delete" at bounding box center [937, 151] width 60 height 33
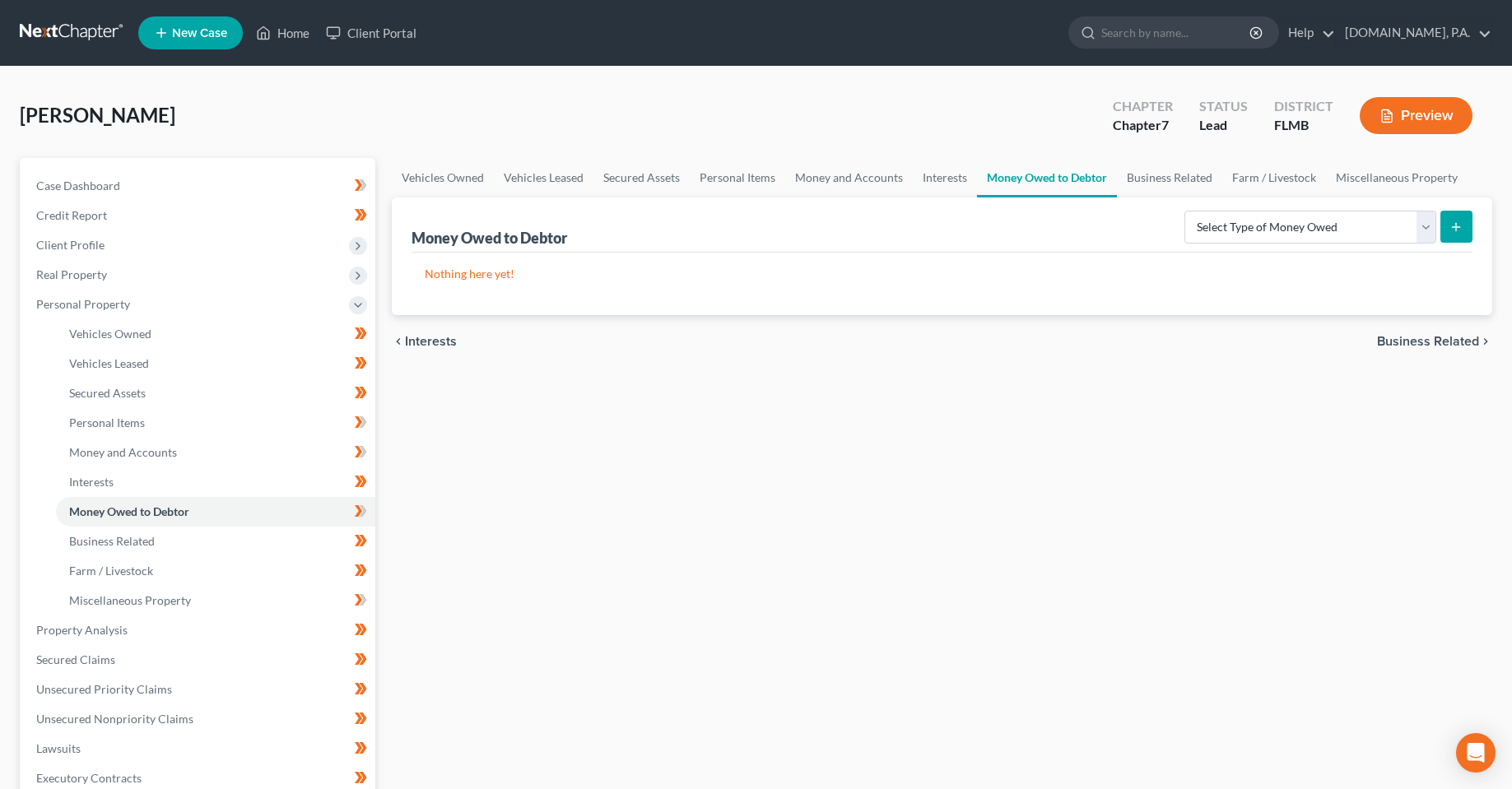
click at [458, 563] on div "Vehicles Owned Vehicles Leased Secured Assets Personal Items Money and Accounts…" at bounding box center [942, 633] width 1117 height 950
click at [526, 550] on div "Vehicles Owned Vehicles Leased Secured Assets Personal Items Money and Accounts…" at bounding box center [942, 633] width 1117 height 950
click at [114, 597] on span "Miscellaneous Property" at bounding box center [130, 601] width 122 height 14
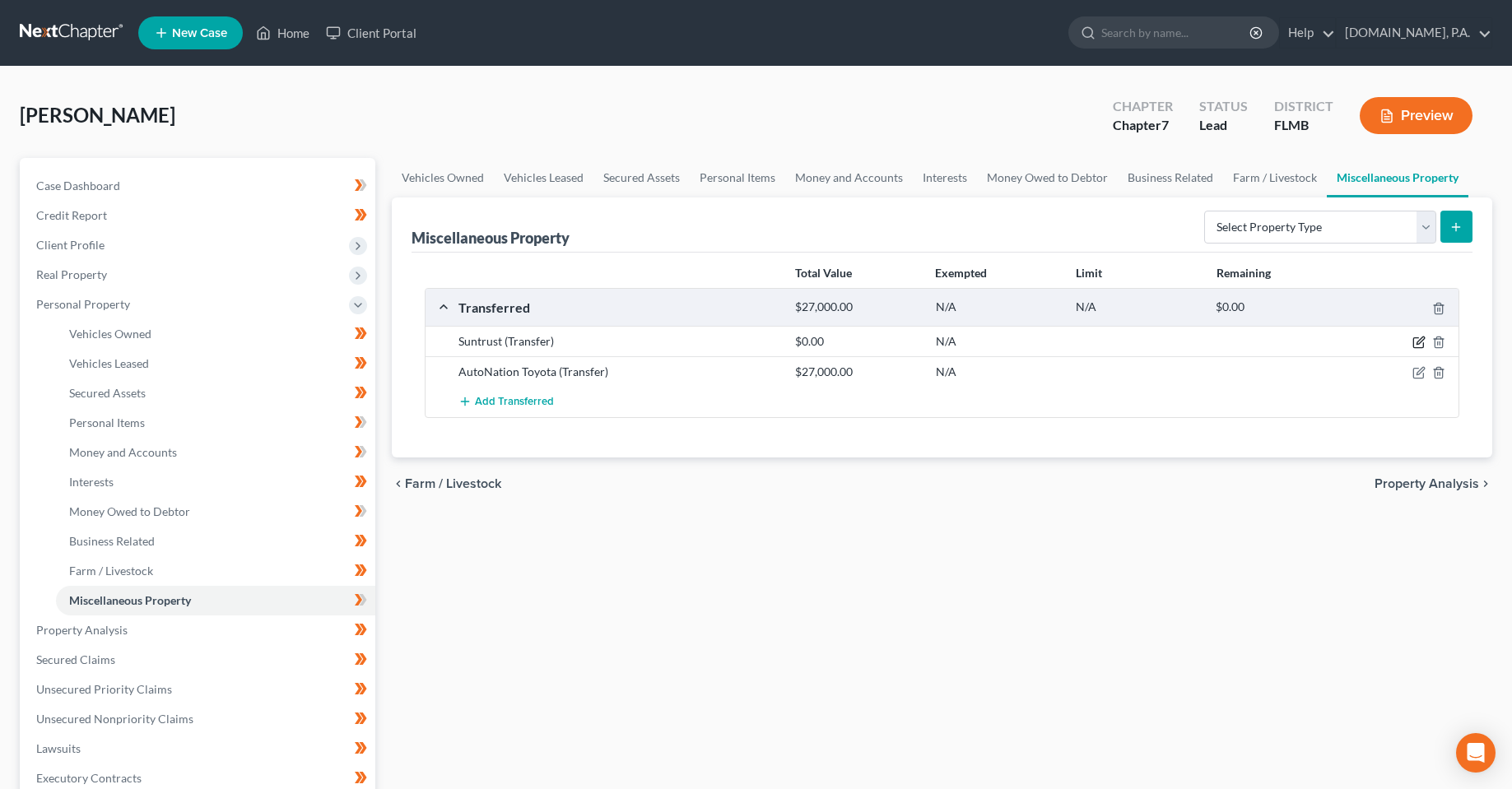
click at [1417, 341] on icon "button" at bounding box center [1419, 342] width 13 height 13
select select "Ordinary ([DATE])"
select select "7"
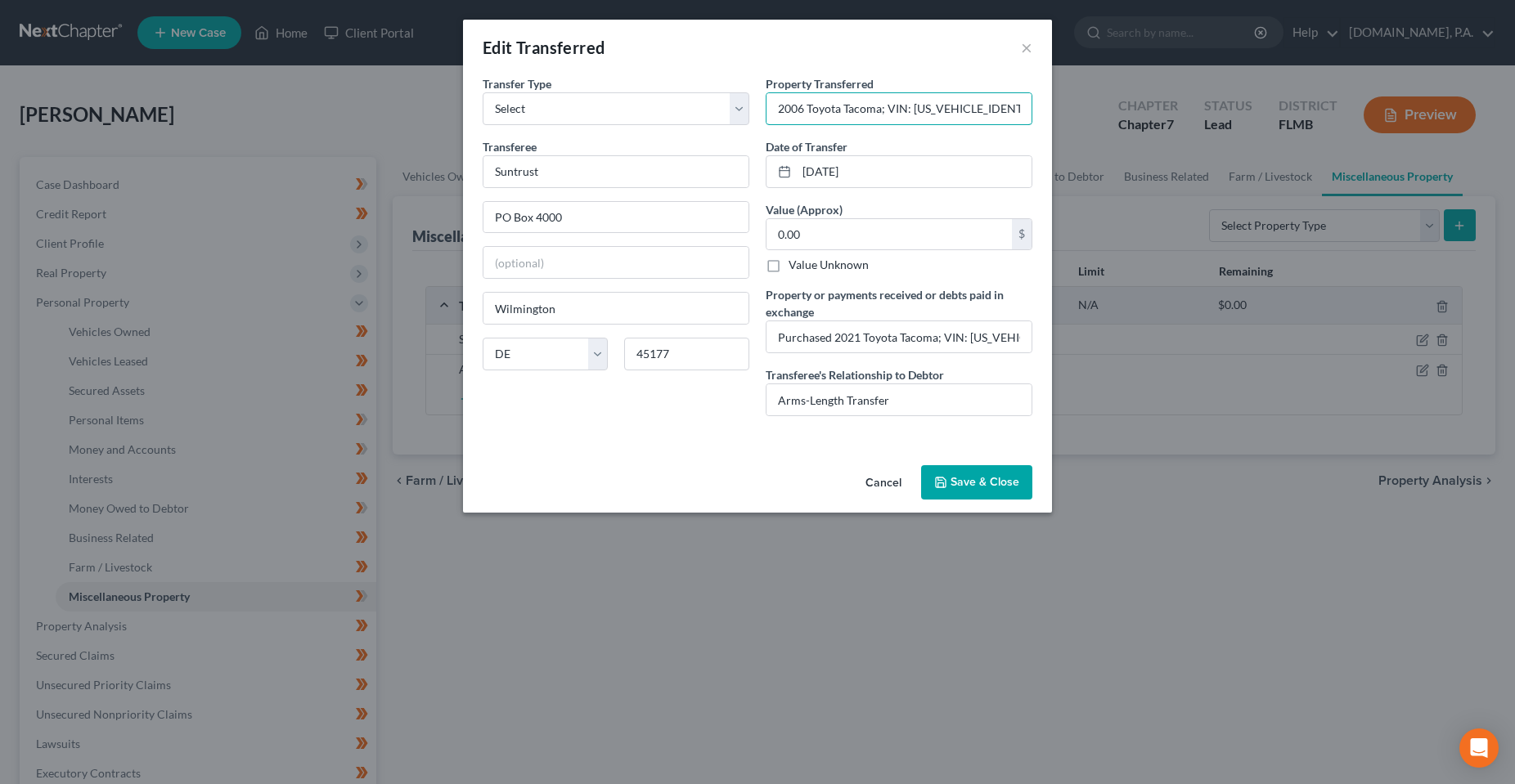
scroll to position [0, 141]
drag, startPoint x: 798, startPoint y: 114, endPoint x: 1049, endPoint y: 109, distance: 251.0
click at [1049, 109] on div "An exemption set must first be selected from the Filing Information section. Tr…" at bounding box center [757, 266] width 589 height 383
click at [915, 109] on input "2006 Toyota Tacoma; VIN: [US_VEHICLE_IDENTIFICATION_NUMBER]; traded in on new v…" at bounding box center [898, 109] width 265 height 31
drag, startPoint x: 900, startPoint y: 109, endPoint x: 1073, endPoint y: 110, distance: 173.0
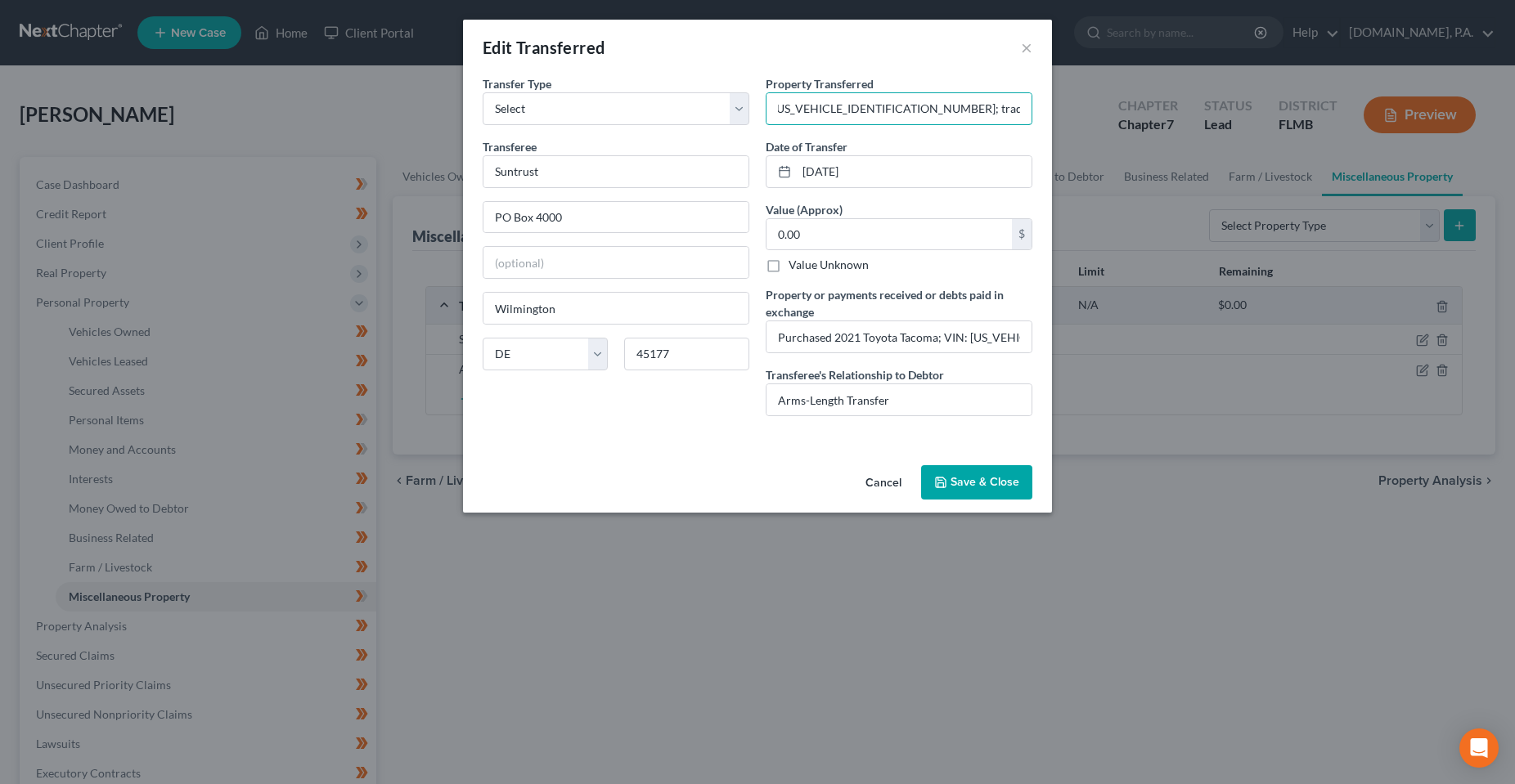
click at [1073, 110] on div "Edit Transferred × An exemption set must first be selected from the Filing Info…" at bounding box center [758, 392] width 1515 height 784
click at [841, 114] on input "2006 Toyota Tacoma; VIN: [US_VEHICLE_IDENTIFICATION_NUMBER]" at bounding box center [898, 109] width 265 height 31
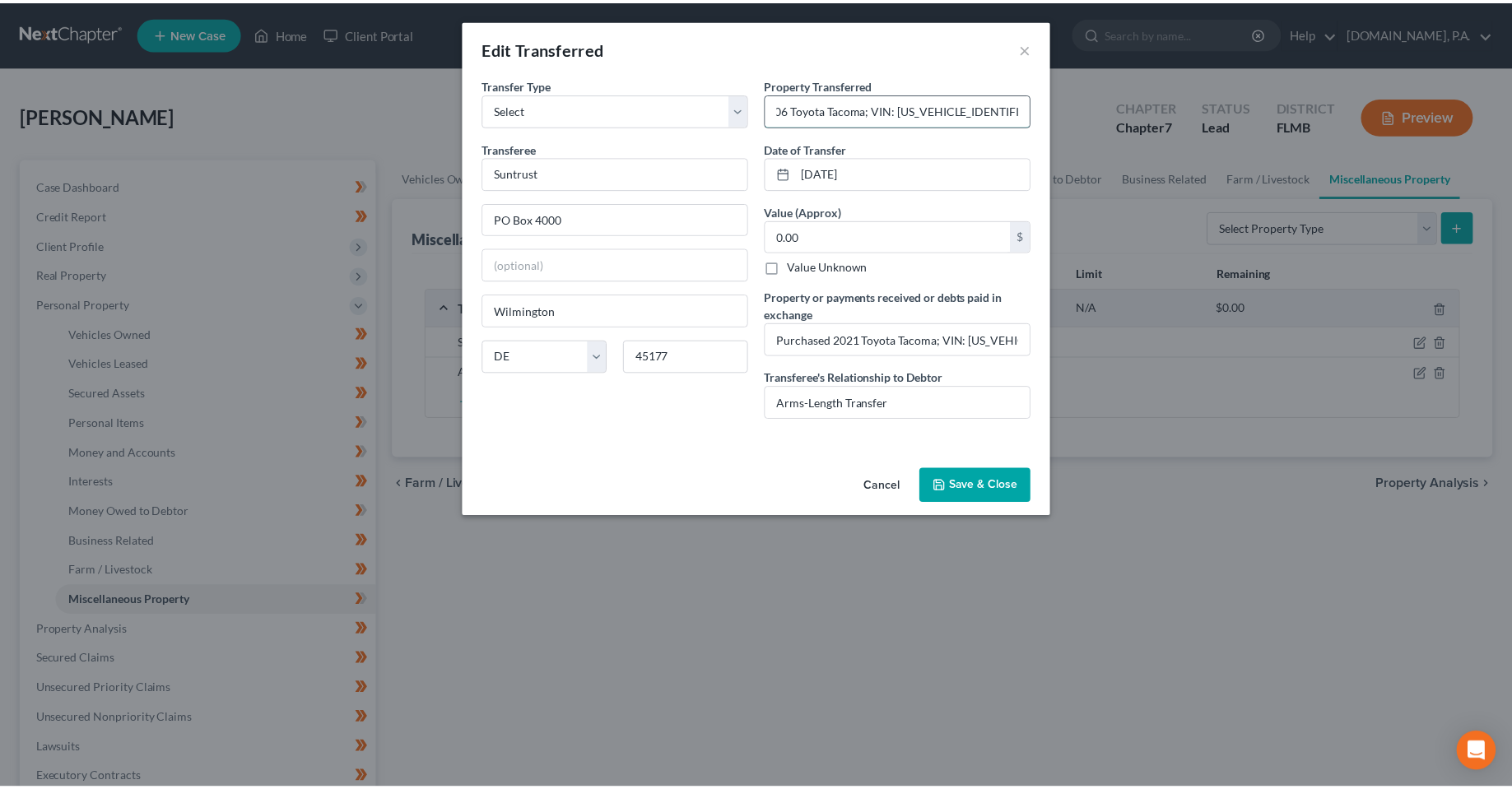
scroll to position [0, 0]
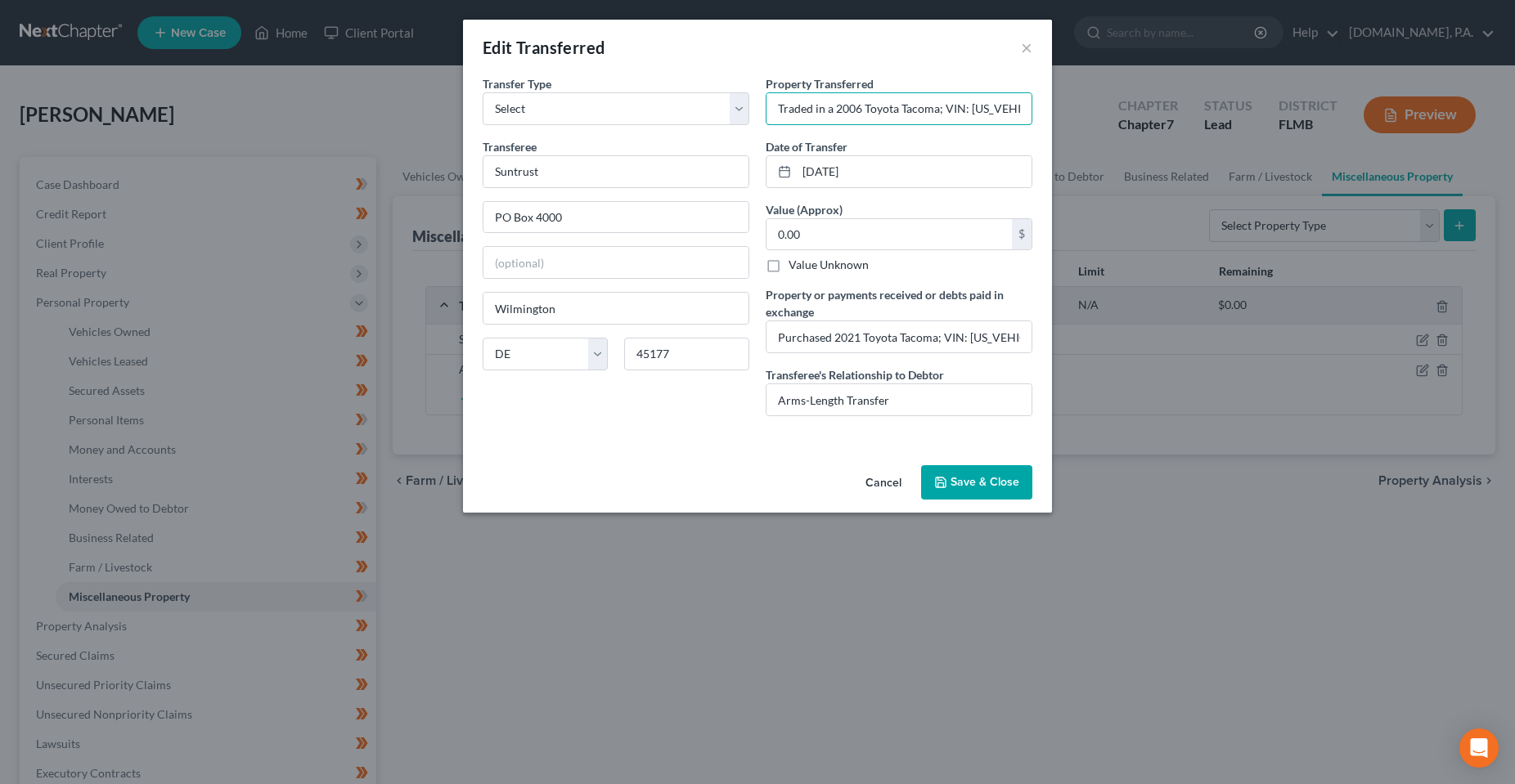
type input "Traded in a 2006 Toyota Tacoma; VIN: [US_VEHICLE_IDENTIFICATION_NUMBER]"
click at [693, 462] on div "Cancel Save & Close" at bounding box center [757, 486] width 589 height 54
click at [1023, 482] on button "Save & Close" at bounding box center [976, 482] width 111 height 35
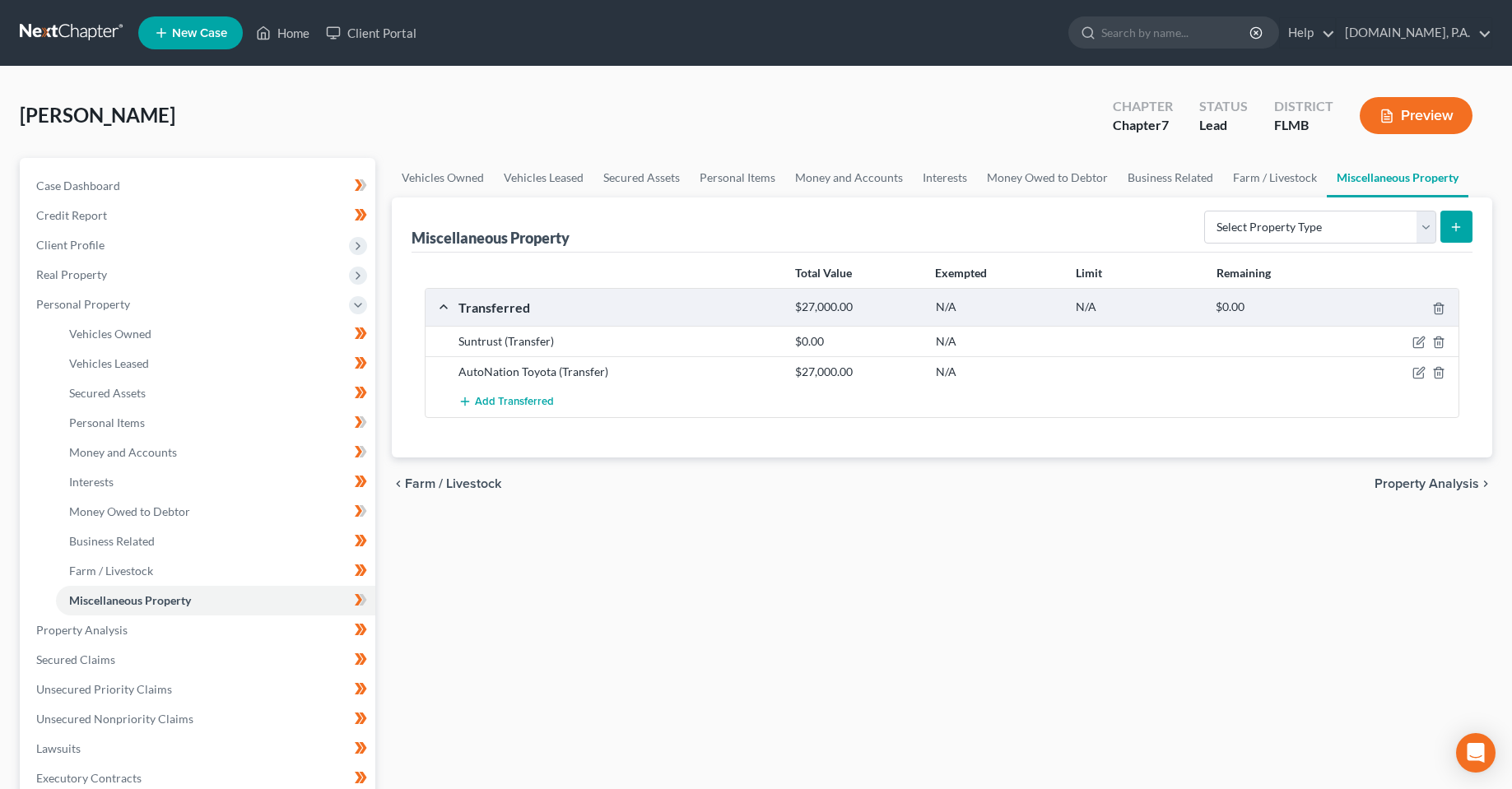
click at [1411, 375] on div at bounding box center [1403, 372] width 112 height 16
click at [1417, 375] on icon "button" at bounding box center [1421, 371] width 7 height 7
select select "Ordinary ([DATE])"
select select "9"
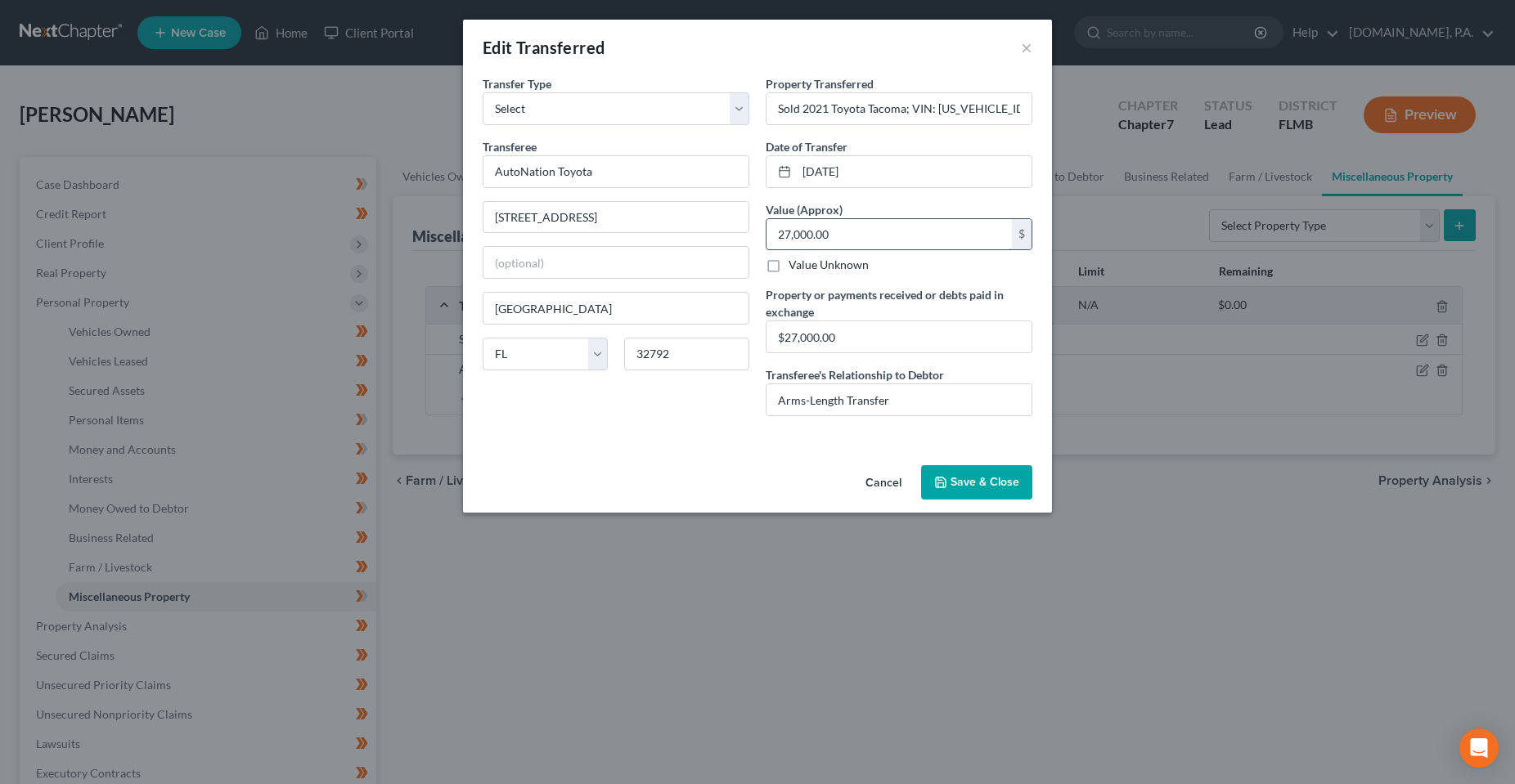
click at [872, 233] on input "27,000.00" at bounding box center [889, 234] width 245 height 31
click at [619, 442] on div "An exemption set must first be selected from the Filing Information section. Tr…" at bounding box center [757, 266] width 589 height 383
drag, startPoint x: 919, startPoint y: 159, endPoint x: 720, endPoint y: 203, distance: 203.8
click at [721, 203] on div "Transfer Type * Select Ordinary ([DATE]) [DATE] Transferee * AutoNation Toyota …" at bounding box center [757, 251] width 566 height 354
type input "[DATE]"
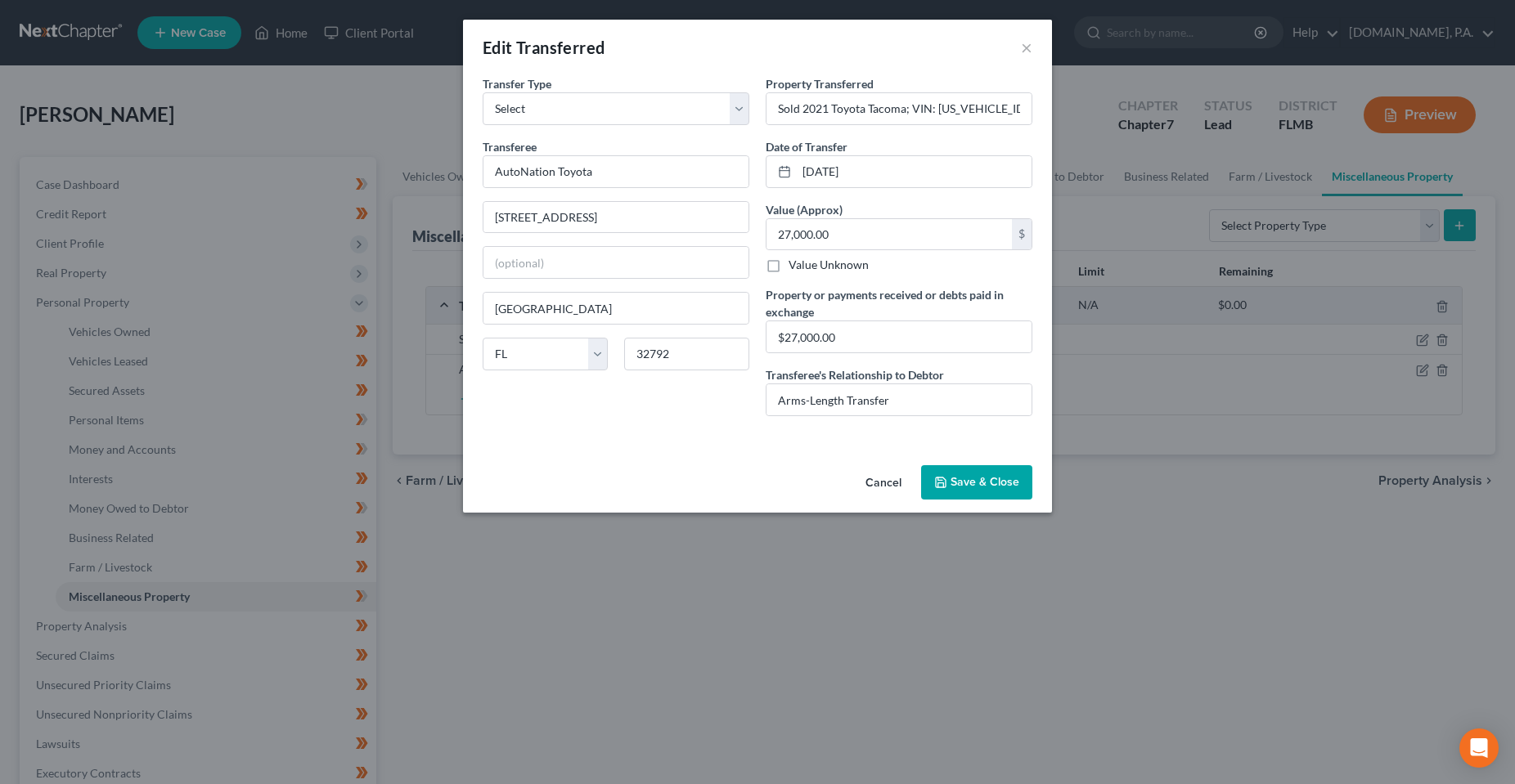
click at [692, 383] on div "State [US_STATE] AK AR AZ CA CO CT DE DC [GEOGRAPHIC_DATA] [GEOGRAPHIC_DATA] GU…" at bounding box center [616, 360] width 283 height 45
click at [980, 467] on button "Save & Close" at bounding box center [976, 482] width 111 height 35
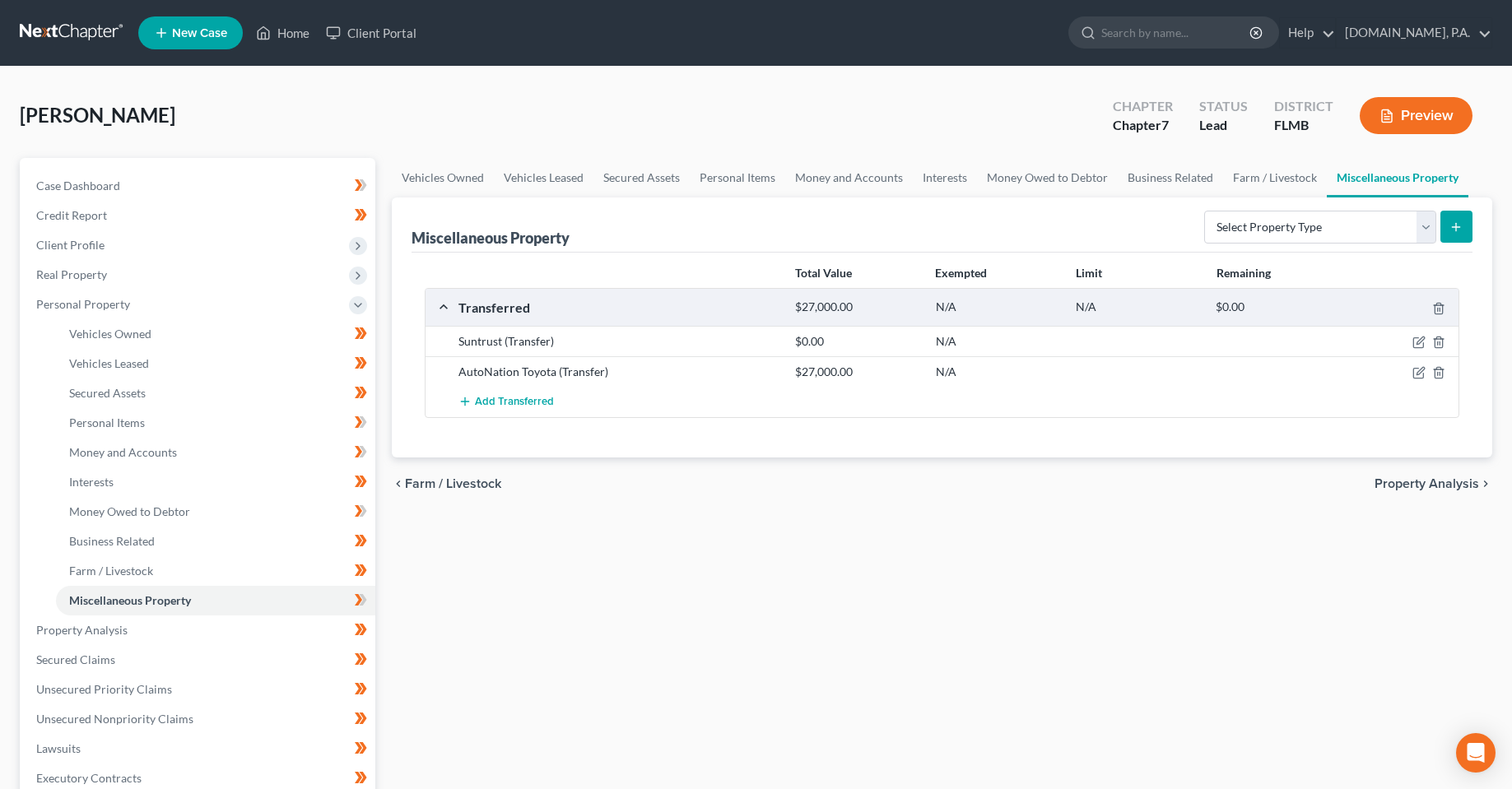
click at [716, 587] on div "Vehicles Owned Vehicles Leased Secured Assets Personal Items Money and Accounts…" at bounding box center [942, 633] width 1117 height 950
click at [671, 514] on div "Vehicles Owned Vehicles Leased Secured Assets Personal Items Money and Accounts…" at bounding box center [942, 633] width 1117 height 950
drag, startPoint x: 587, startPoint y: 255, endPoint x: 395, endPoint y: 238, distance: 192.8
click at [395, 238] on div "Miscellaneous Property Select Property Type Assigned for Creditor Benefit [DATE…" at bounding box center [942, 327] width 1100 height 260
click at [554, 684] on div "Vehicles Owned Vehicles Leased Secured Assets Personal Items Money and Accounts…" at bounding box center [942, 633] width 1117 height 950
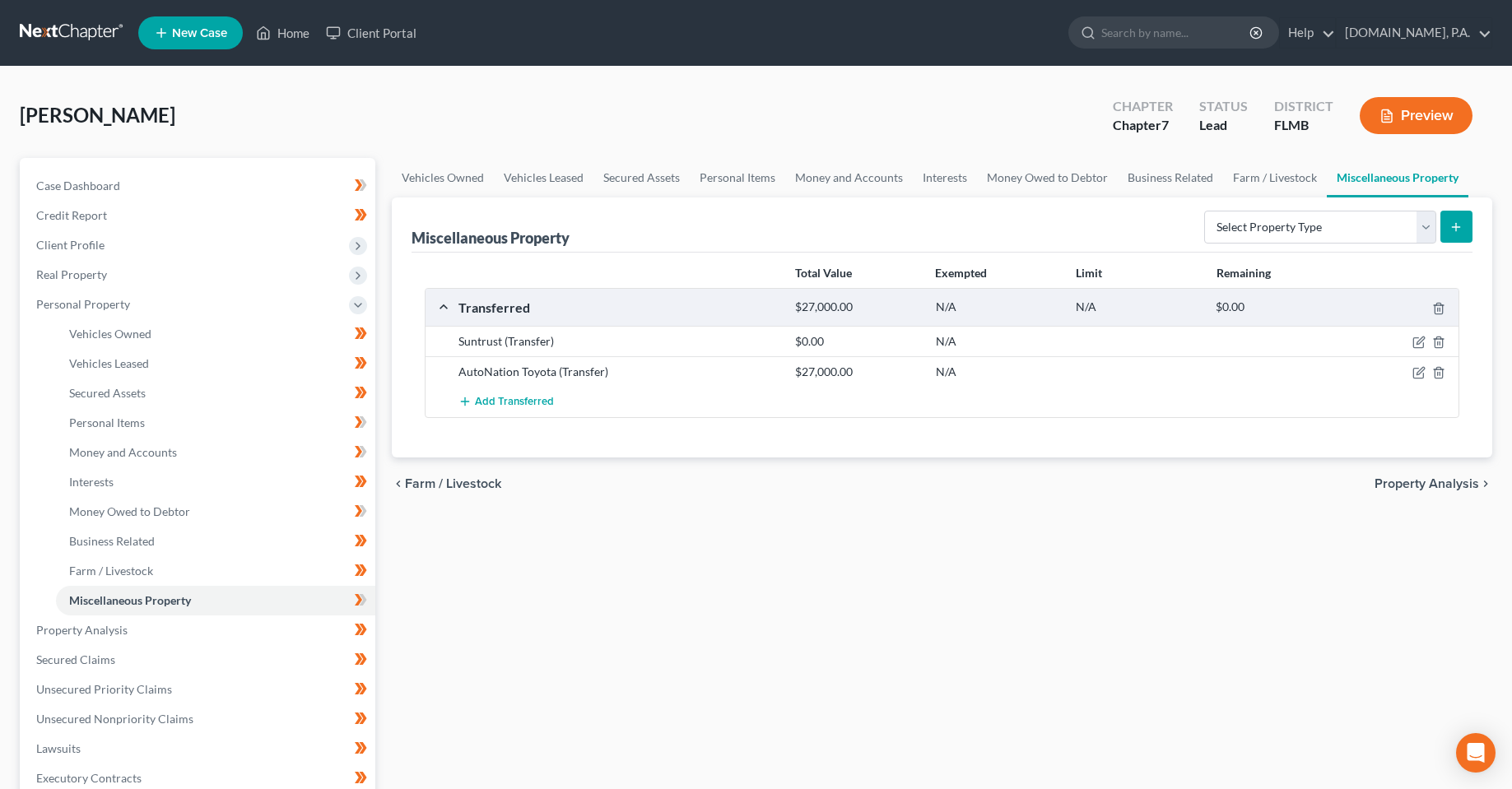
click at [506, 602] on div "Vehicles Owned Vehicles Leased Secured Assets Personal Items Money and Accounts…" at bounding box center [942, 633] width 1117 height 950
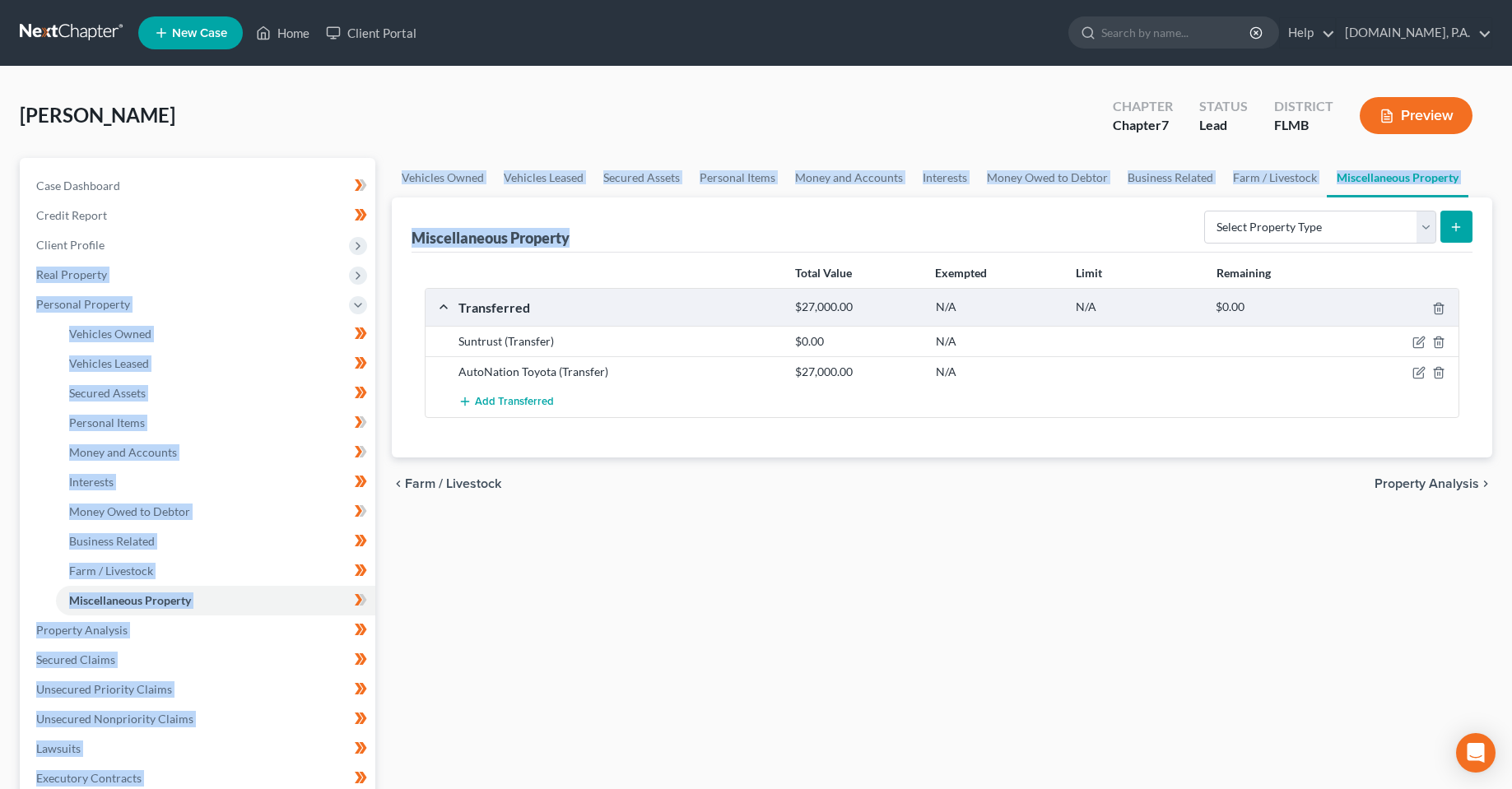
drag, startPoint x: 498, startPoint y: 247, endPoint x: 359, endPoint y: 225, distance: 140.7
click at [353, 225] on div "Petition Navigation Case Dashboard Payments Invoices Payments Payments Credit R…" at bounding box center [756, 633] width 1489 height 950
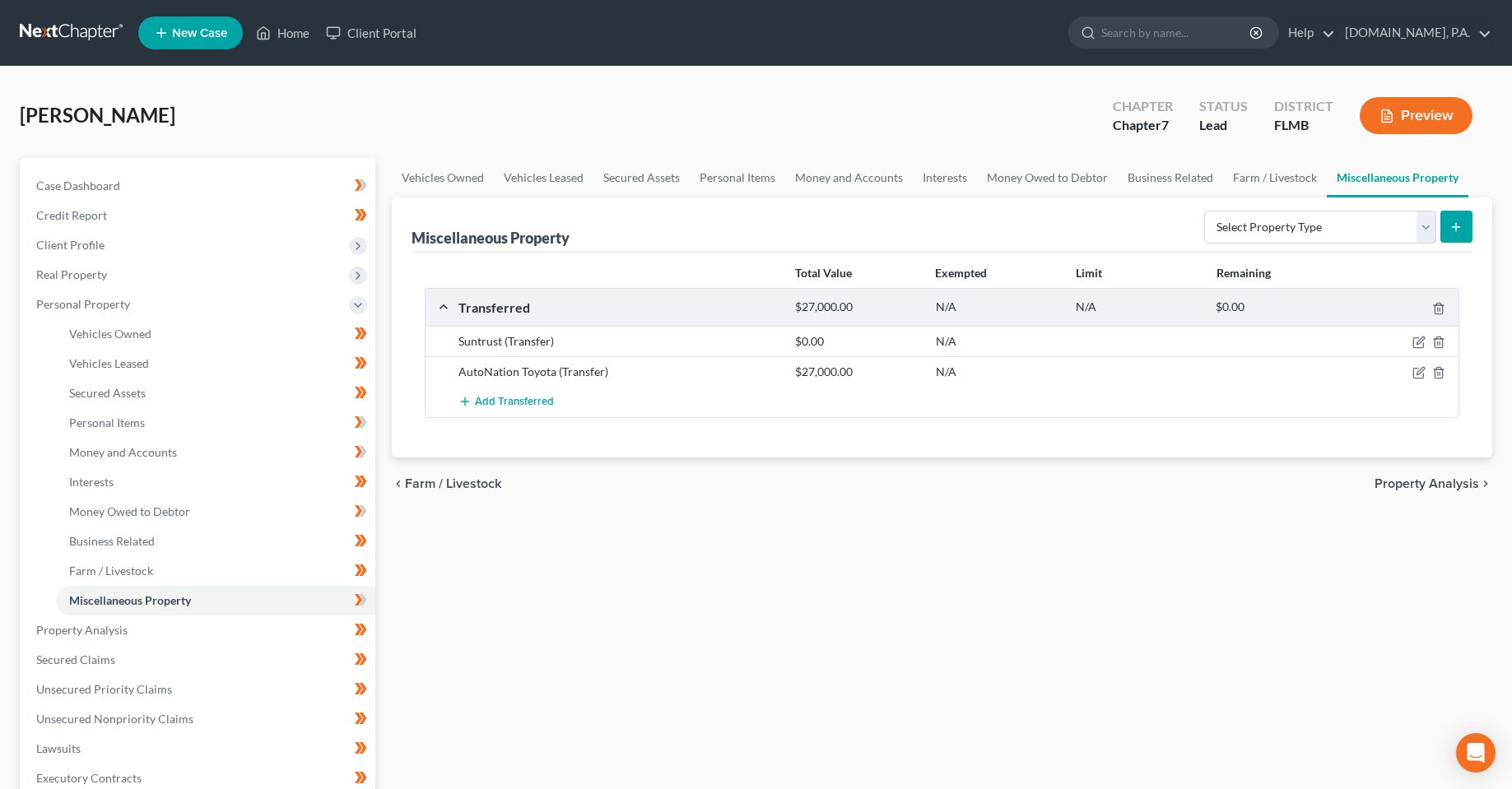
click at [623, 569] on div "Vehicles Owned Vehicles Leased Secured Assets Personal Items Money and Accounts…" at bounding box center [942, 633] width 1117 height 950
click at [586, 629] on div "Vehicles Owned Vehicles Leased Secured Assets Personal Items Money and Accounts…" at bounding box center [942, 633] width 1117 height 950
drag, startPoint x: 533, startPoint y: 302, endPoint x: 469, endPoint y: 322, distance: 67.1
click at [453, 290] on div "Transferred $27,000.00 N/A N/A $0.00" at bounding box center [938, 307] width 1026 height 37
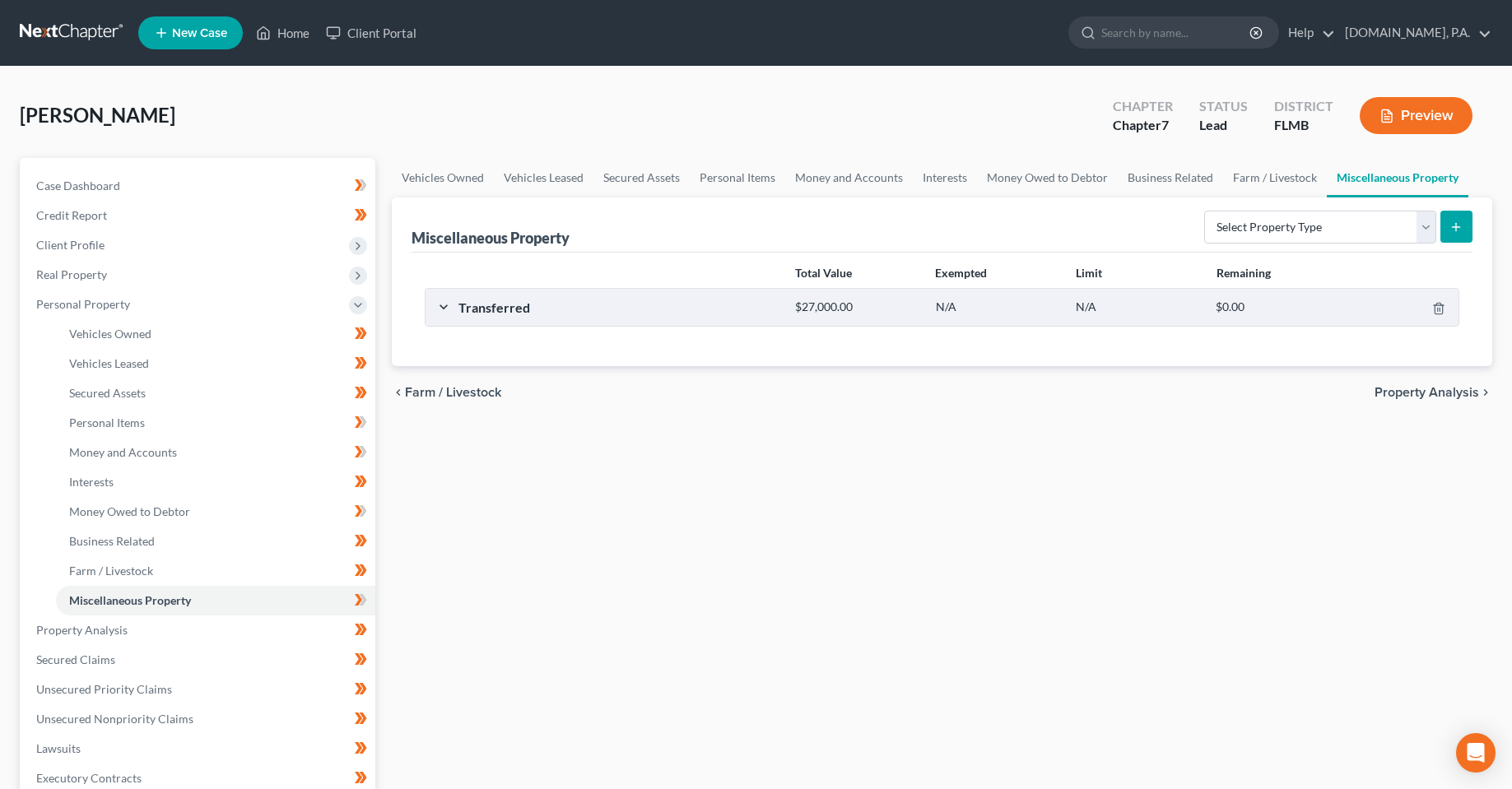
click at [615, 645] on div "Vehicles Owned Vehicles Leased Secured Assets Personal Items Money and Accounts…" at bounding box center [942, 633] width 1117 height 950
click at [451, 305] on div "Transferred" at bounding box center [618, 307] width 336 height 17
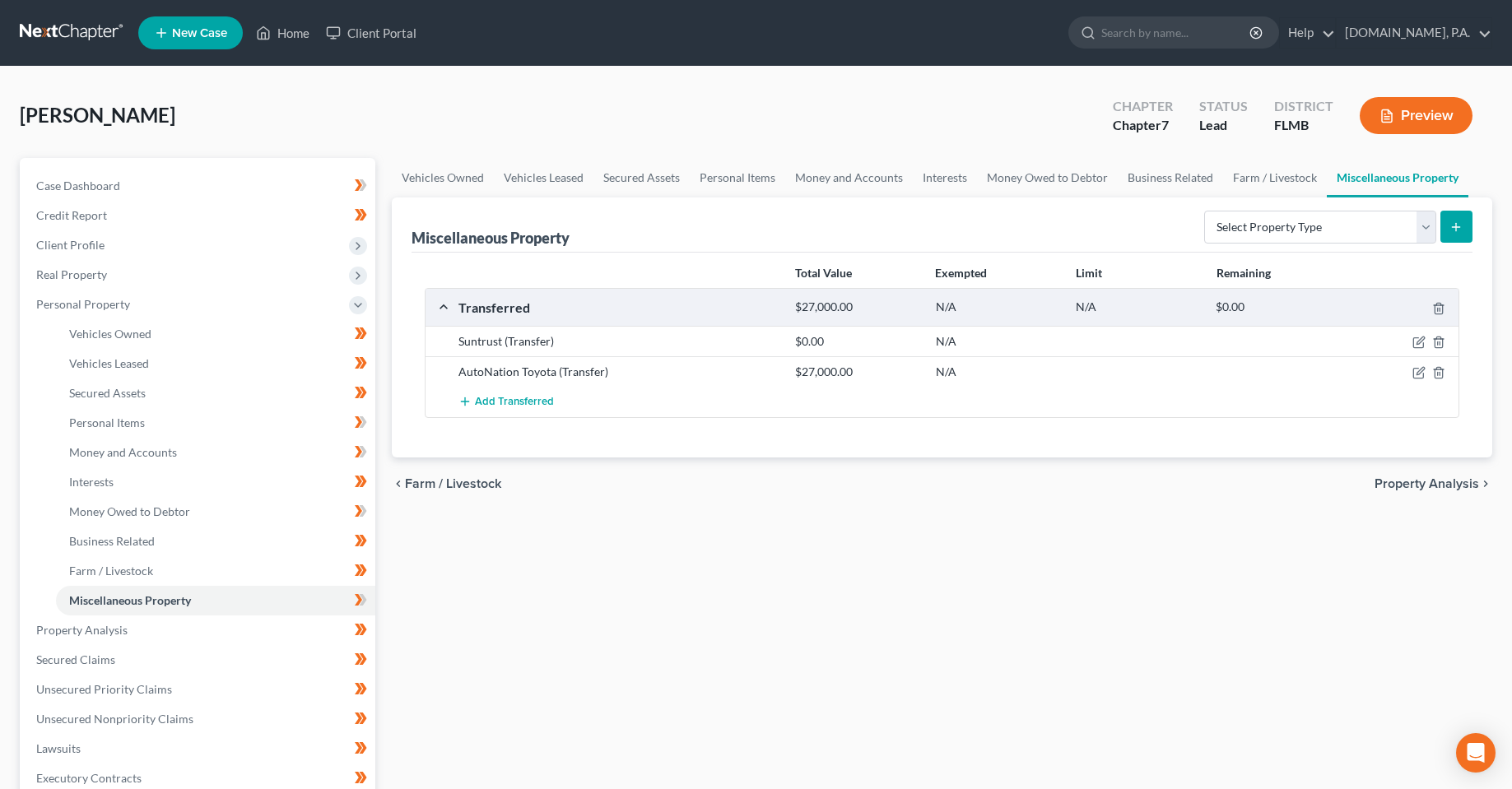
click at [556, 593] on div "Vehicles Owned Vehicles Leased Secured Assets Personal Items Money and Accounts…" at bounding box center [942, 633] width 1117 height 950
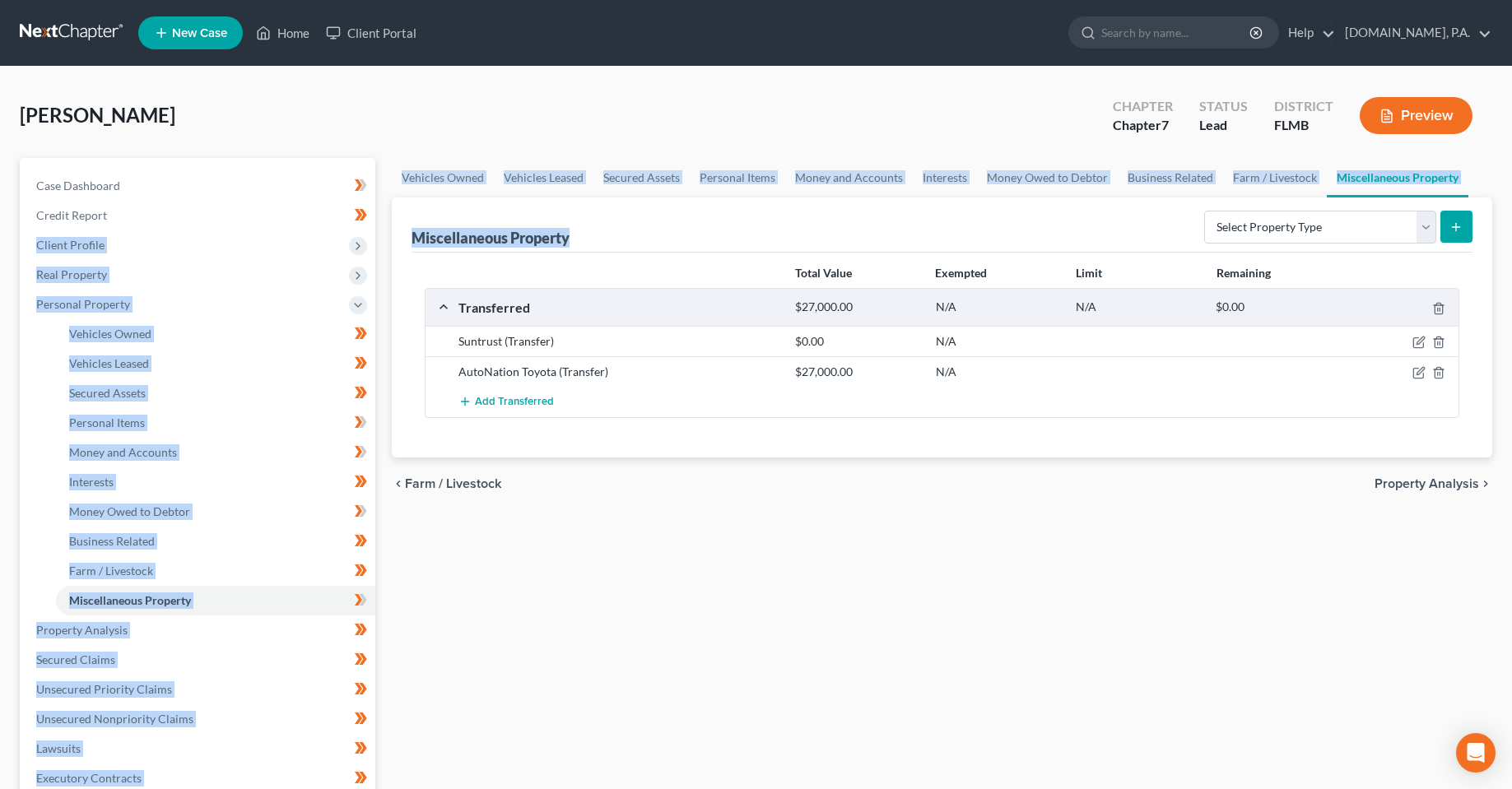
drag, startPoint x: 595, startPoint y: 234, endPoint x: 377, endPoint y: 225, distance: 218.2
click at [371, 220] on div "Petition Navigation Case Dashboard Payments Invoices Payments Payments Credit R…" at bounding box center [756, 633] width 1489 height 950
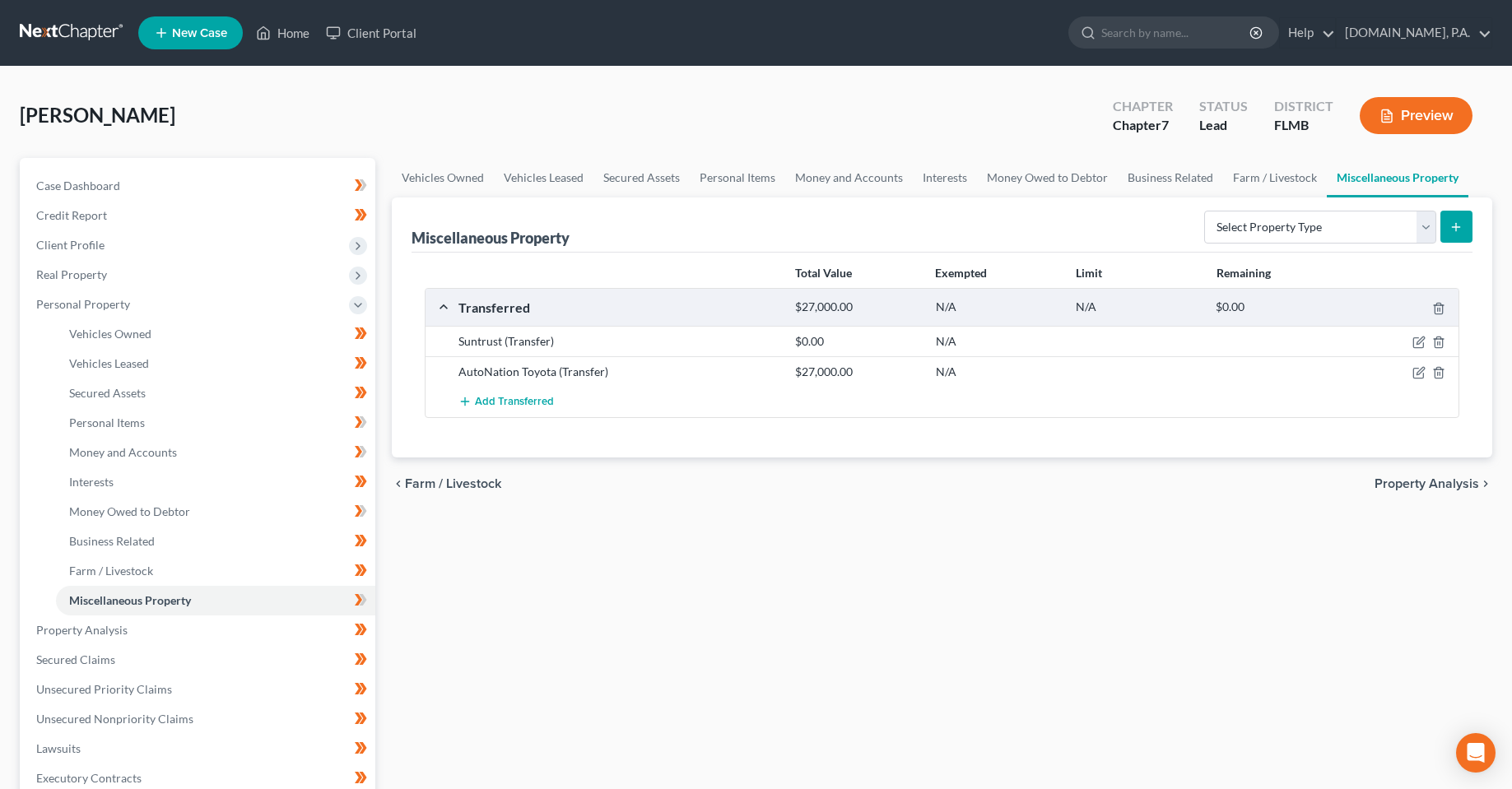
click at [580, 551] on div "Vehicles Owned Vehicles Leased Secured Assets Personal Items Money and Accounts…" at bounding box center [942, 633] width 1117 height 950
click at [598, 615] on div "Vehicles Owned Vehicles Leased Secured Assets Personal Items Money and Accounts…" at bounding box center [942, 633] width 1117 height 950
drag, startPoint x: 541, startPoint y: 311, endPoint x: 461, endPoint y: 310, distance: 80.0
click at [461, 310] on div "Transferred" at bounding box center [618, 307] width 336 height 17
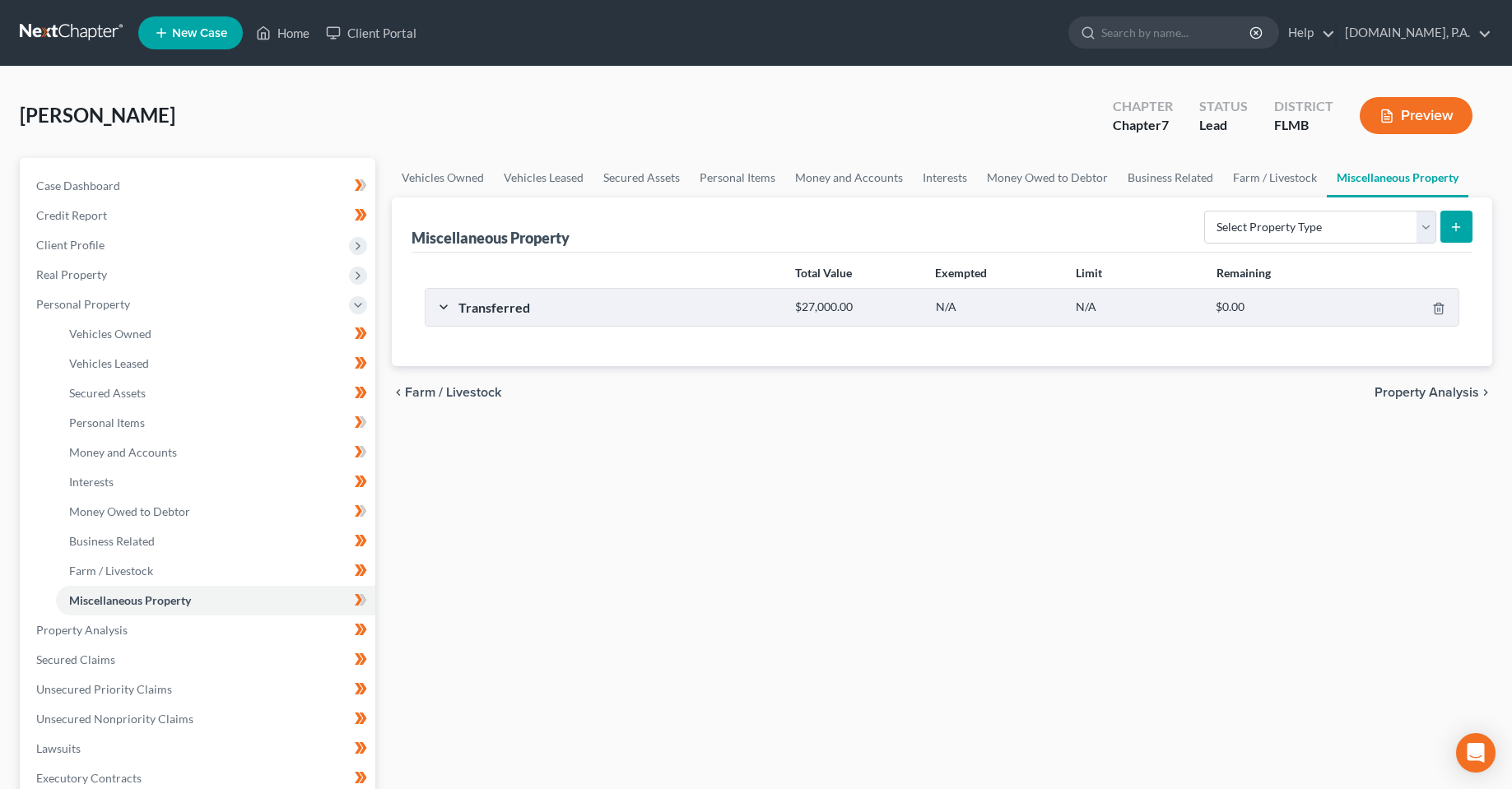
click at [638, 611] on div "Vehicles Owned Vehicles Leased Secured Assets Personal Items Money and Accounts…" at bounding box center [942, 633] width 1117 height 950
click at [448, 307] on div "Transferred $27,000.00 N/A N/A $0.00" at bounding box center [938, 307] width 1026 height 37
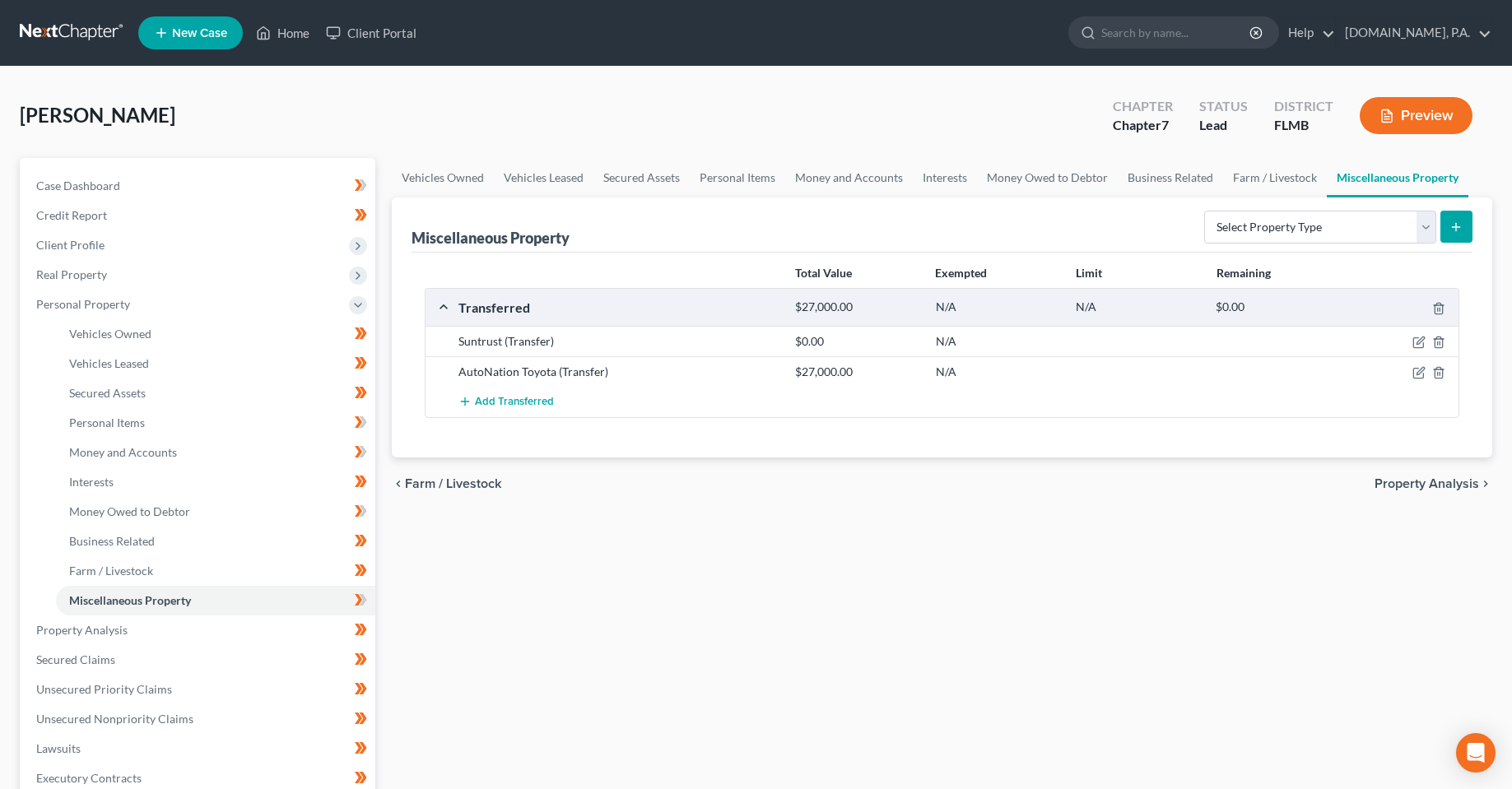
drag, startPoint x: 621, startPoint y: 685, endPoint x: 616, endPoint y: 677, distance: 9.4
click at [620, 682] on div "Vehicles Owned Vehicles Leased Secured Assets Personal Items Money and Accounts…" at bounding box center [942, 633] width 1117 height 950
drag, startPoint x: 534, startPoint y: 551, endPoint x: 567, endPoint y: 552, distance: 33.0
click at [555, 552] on div "Vehicles Owned Vehicles Leased Secured Assets Personal Items Money and Accounts…" at bounding box center [942, 633] width 1117 height 950
click at [362, 609] on icon at bounding box center [361, 600] width 13 height 21
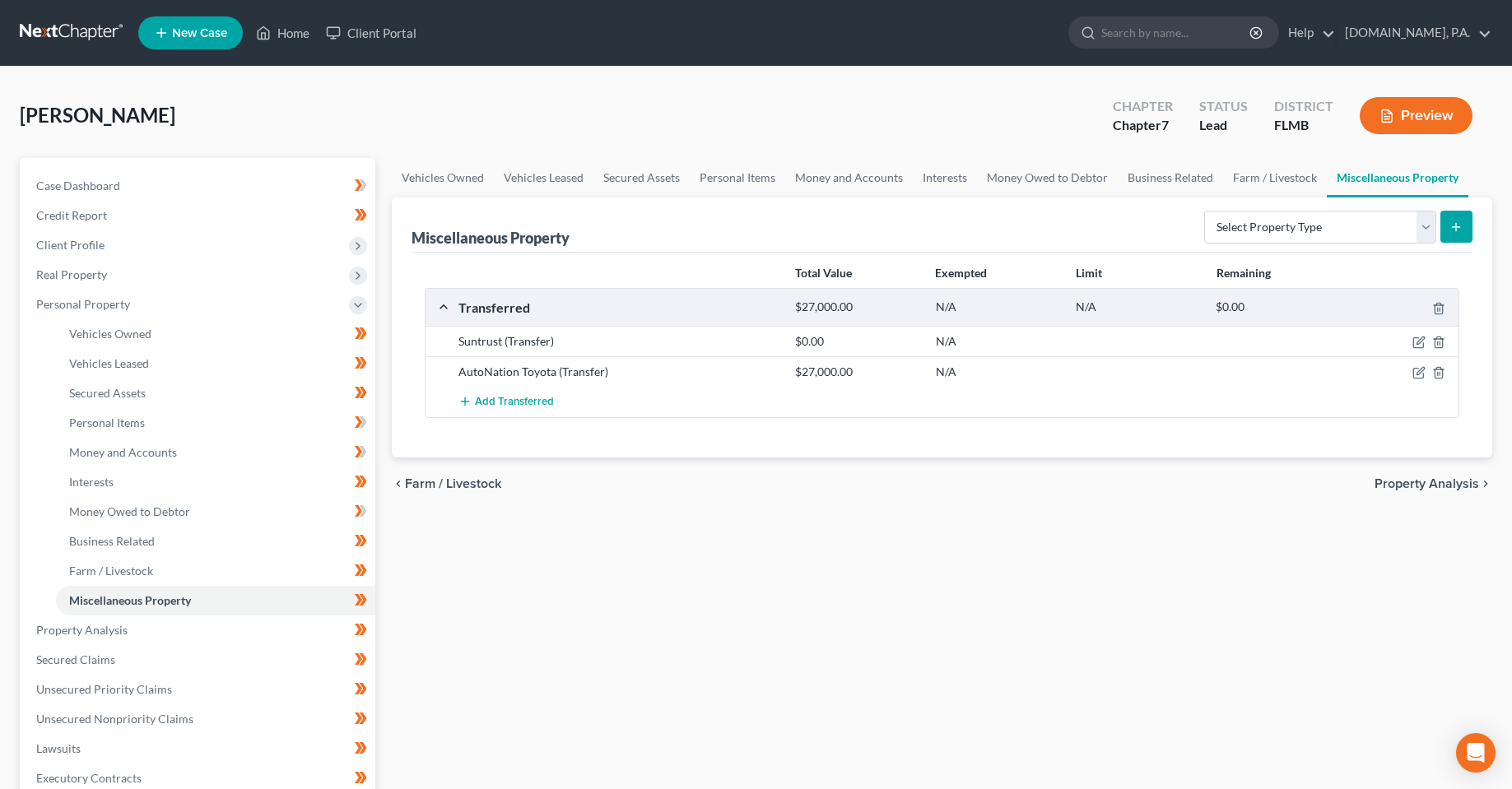
drag, startPoint x: 610, startPoint y: 606, endPoint x: 308, endPoint y: 513, distance: 316.0
click at [609, 606] on div "Vehicles Owned Vehicles Leased Secured Assets Personal Items Money and Accounts…" at bounding box center [942, 633] width 1117 height 950
click at [197, 518] on link "Money Owed to Debtor" at bounding box center [215, 511] width 319 height 30
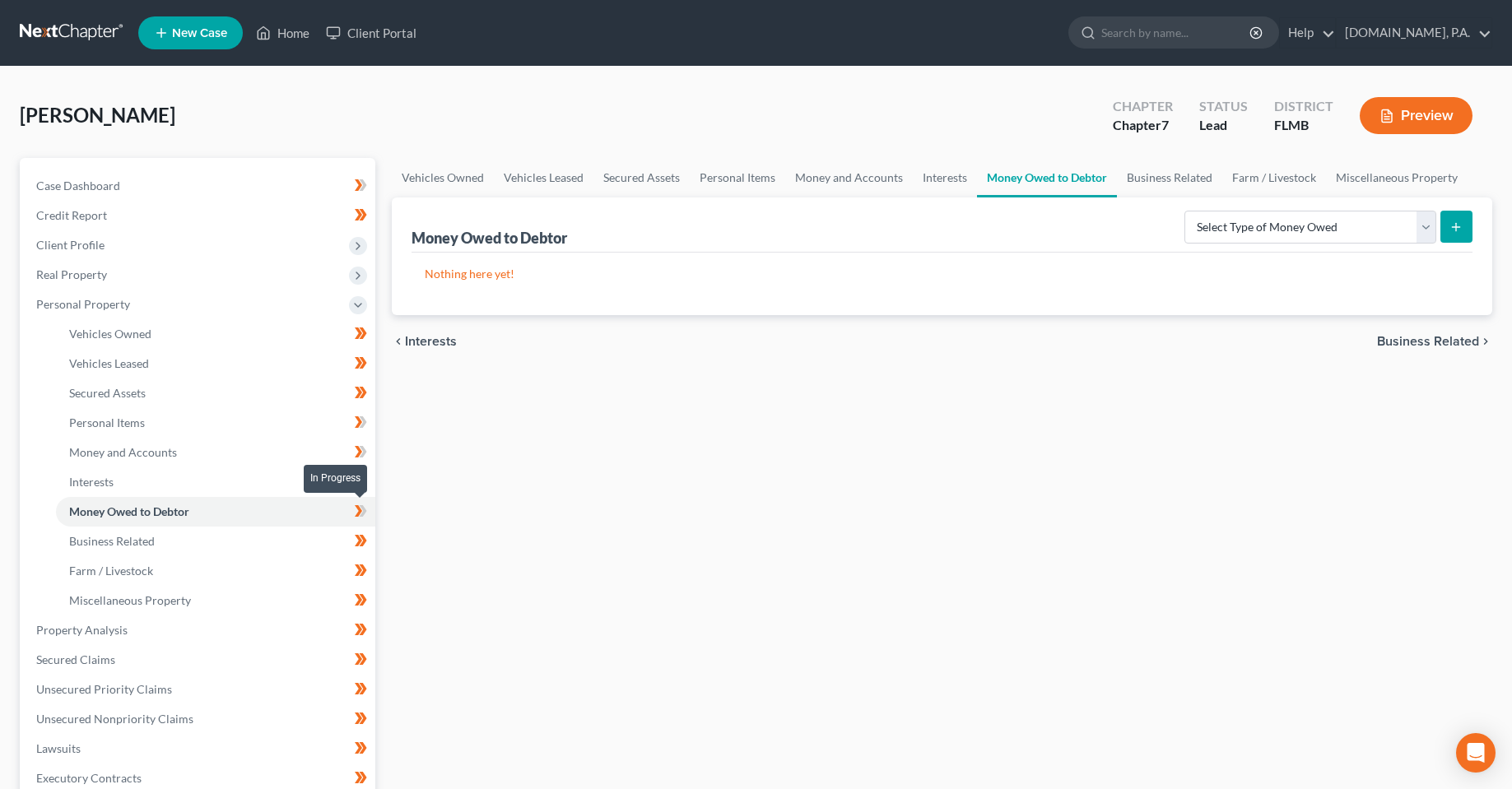
click at [369, 506] on span at bounding box center [361, 514] width 29 height 25
click at [522, 492] on div "Vehicles Owned Vehicles Leased Secured Assets Personal Items Money and Accounts…" at bounding box center [942, 633] width 1117 height 950
click at [256, 449] on link "Money and Accounts" at bounding box center [215, 452] width 319 height 30
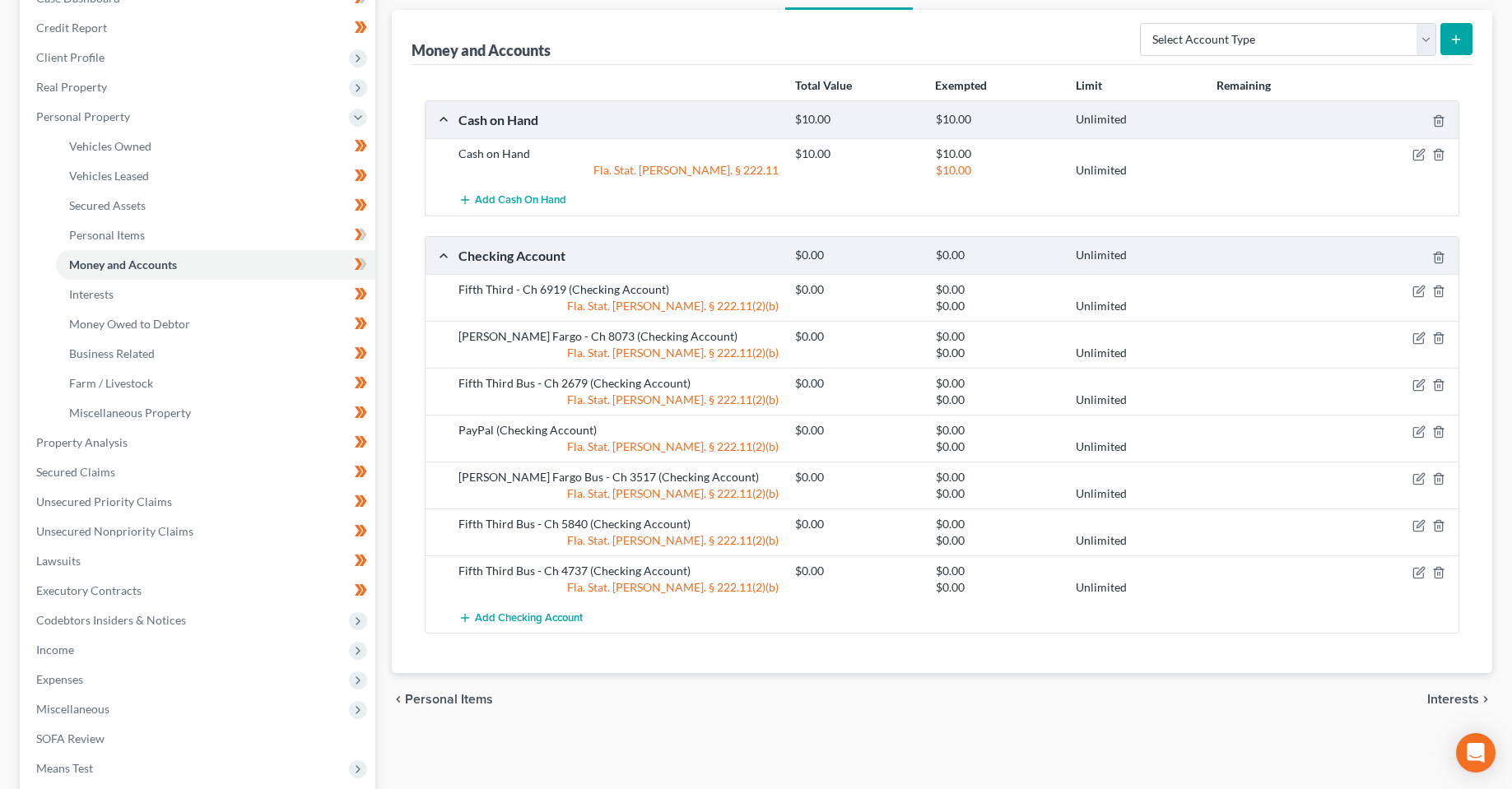
scroll to position [247, 0]
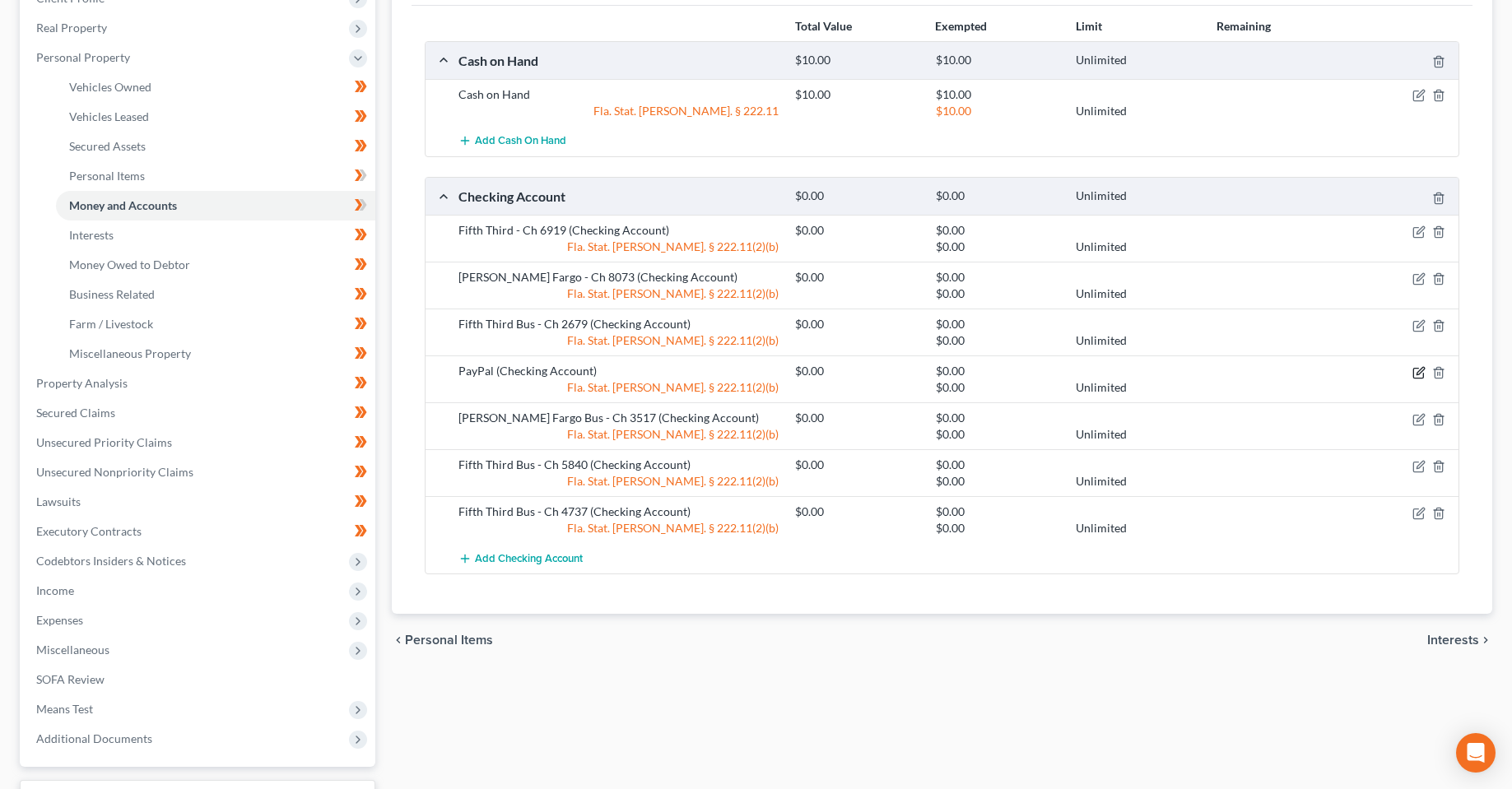
click at [1415, 374] on icon "button" at bounding box center [1419, 372] width 13 height 13
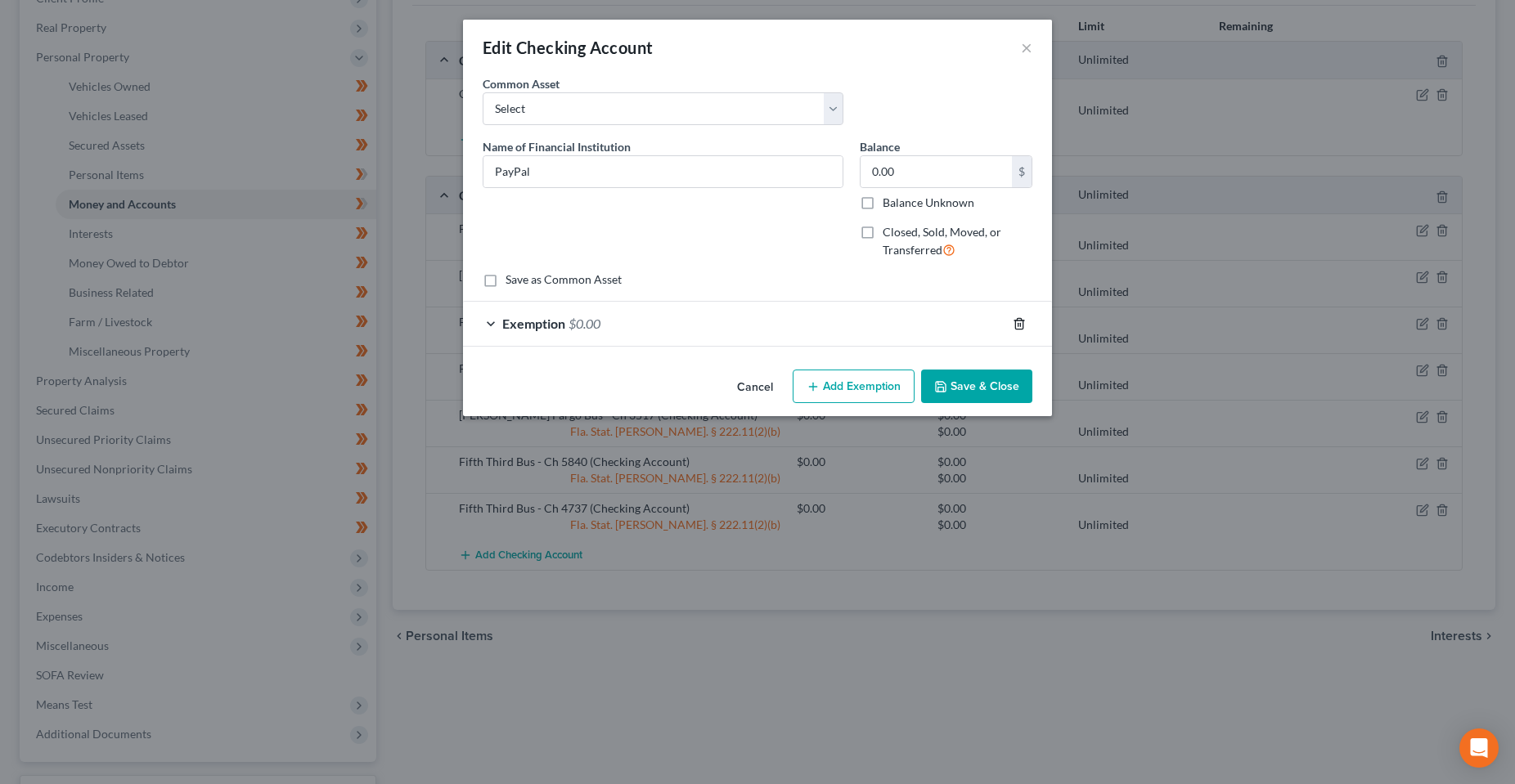
click at [1019, 324] on line "button" at bounding box center [1019, 325] width 0 height 4
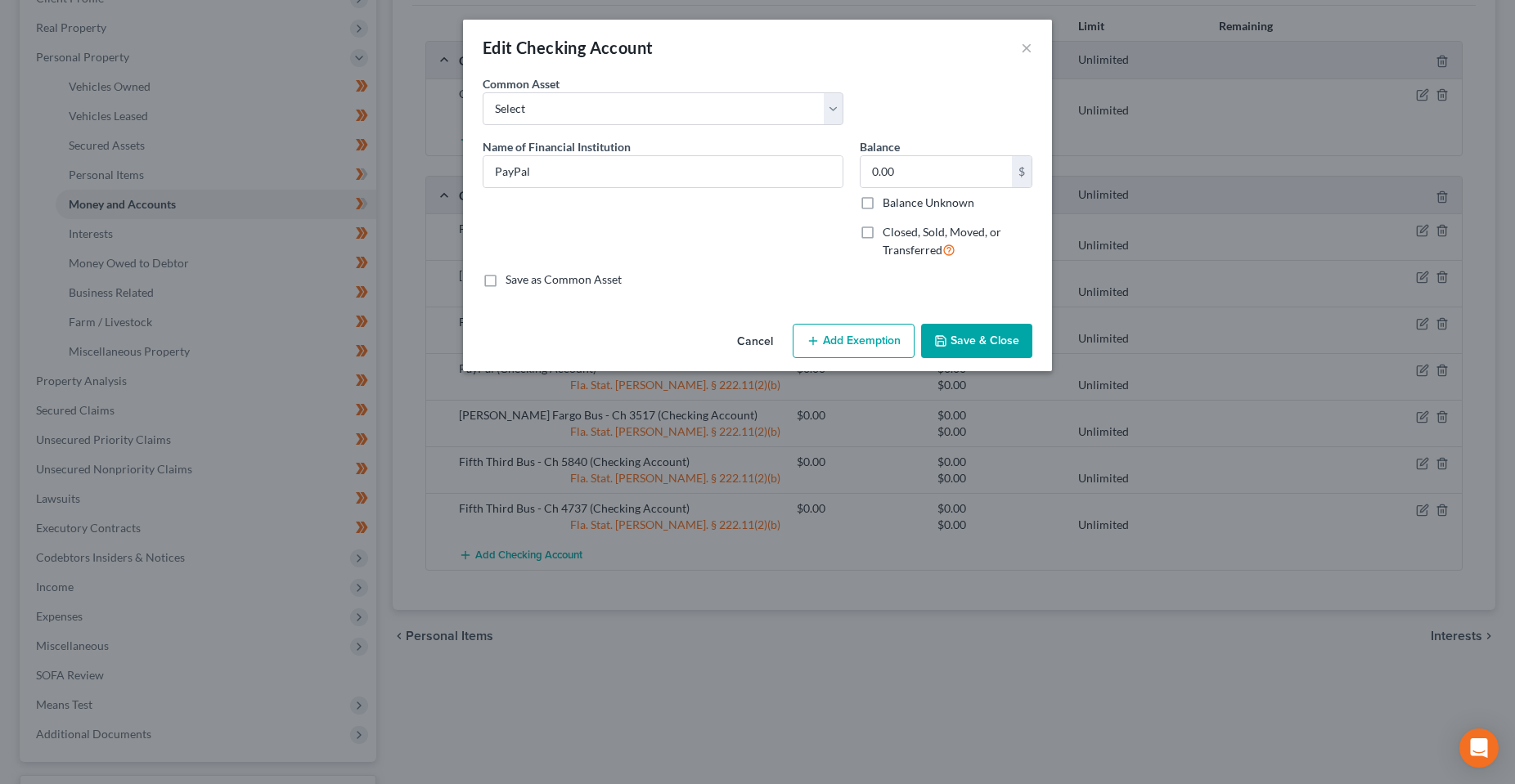
drag, startPoint x: 1001, startPoint y: 348, endPoint x: 995, endPoint y: 400, distance: 52.3
click at [1001, 348] on button "Save & Close" at bounding box center [976, 340] width 111 height 35
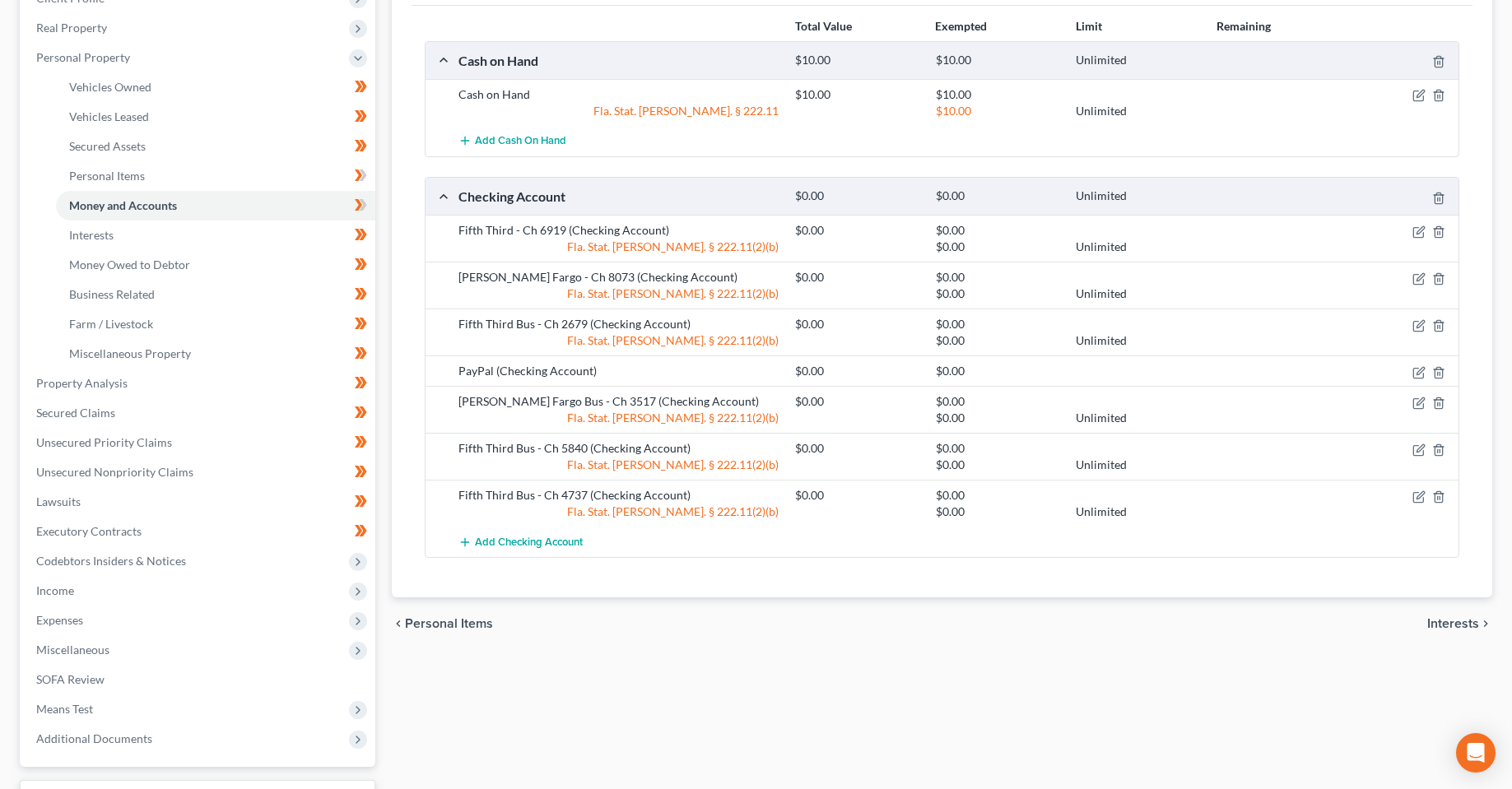
click at [639, 669] on div "Vehicles Owned Vehicles Leased Secured Assets Personal Items Money and Accounts…" at bounding box center [942, 386] width 1117 height 950
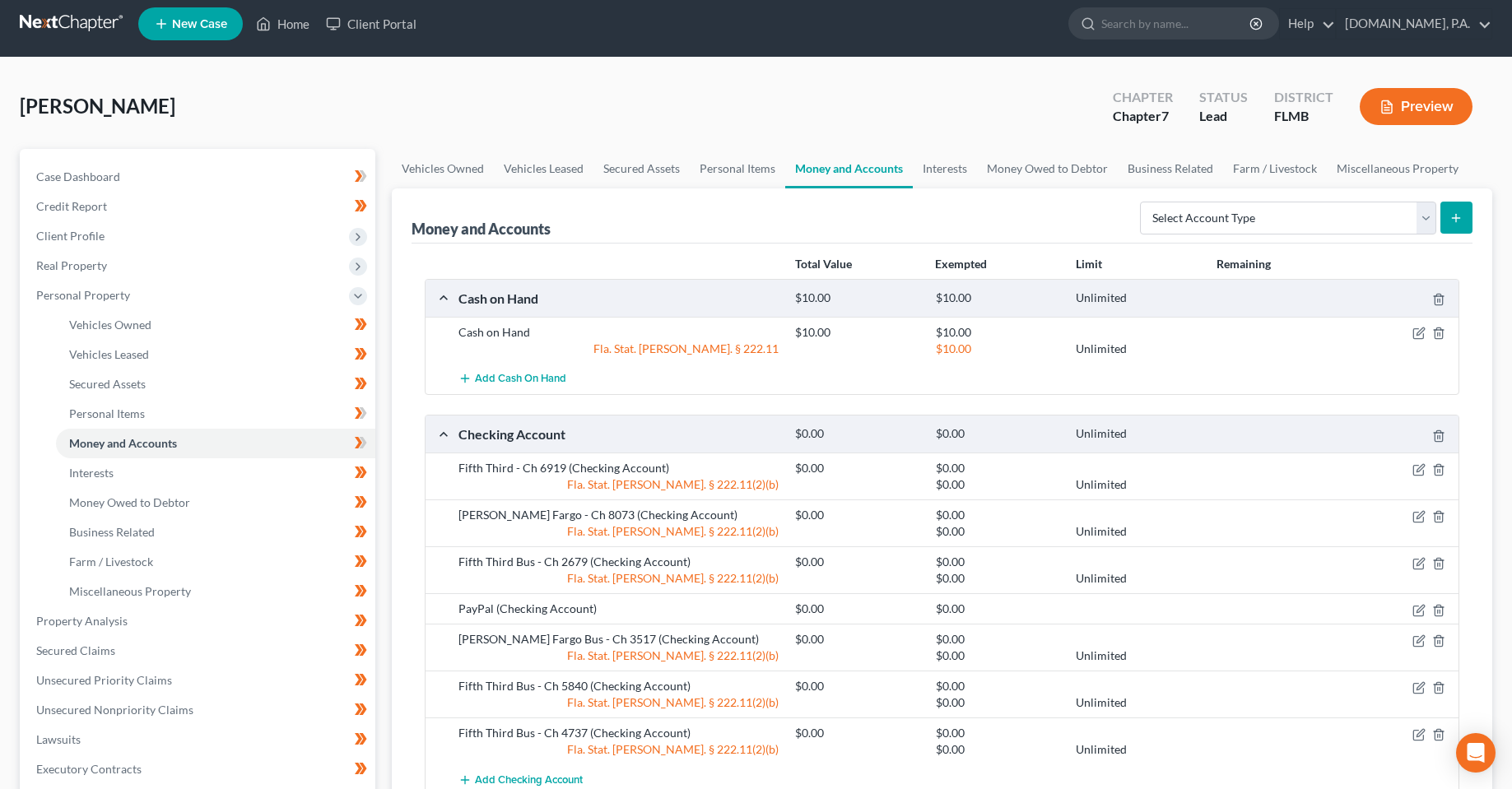
scroll to position [0, 0]
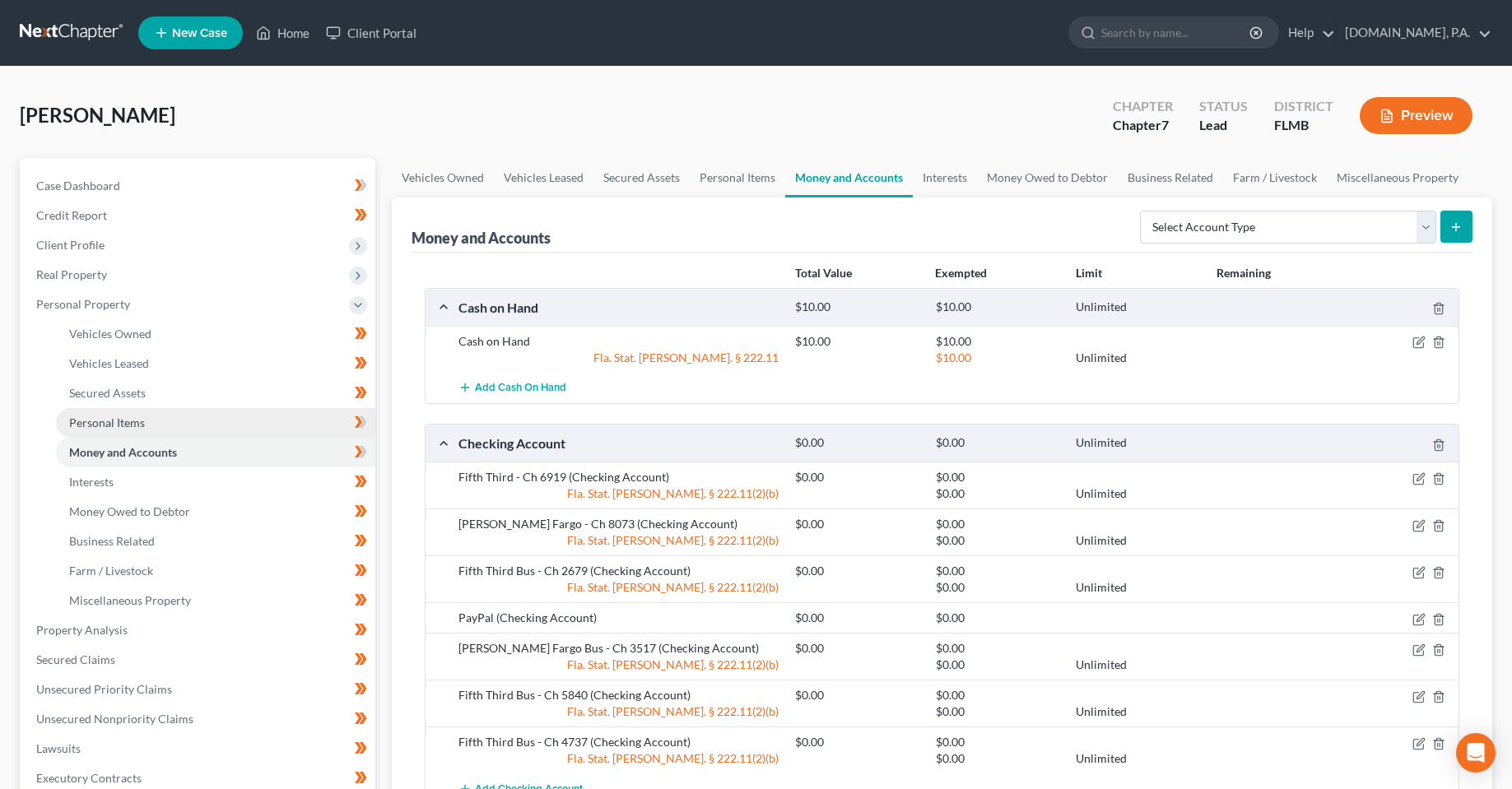
click at [169, 421] on link "Personal Items" at bounding box center [215, 422] width 319 height 30
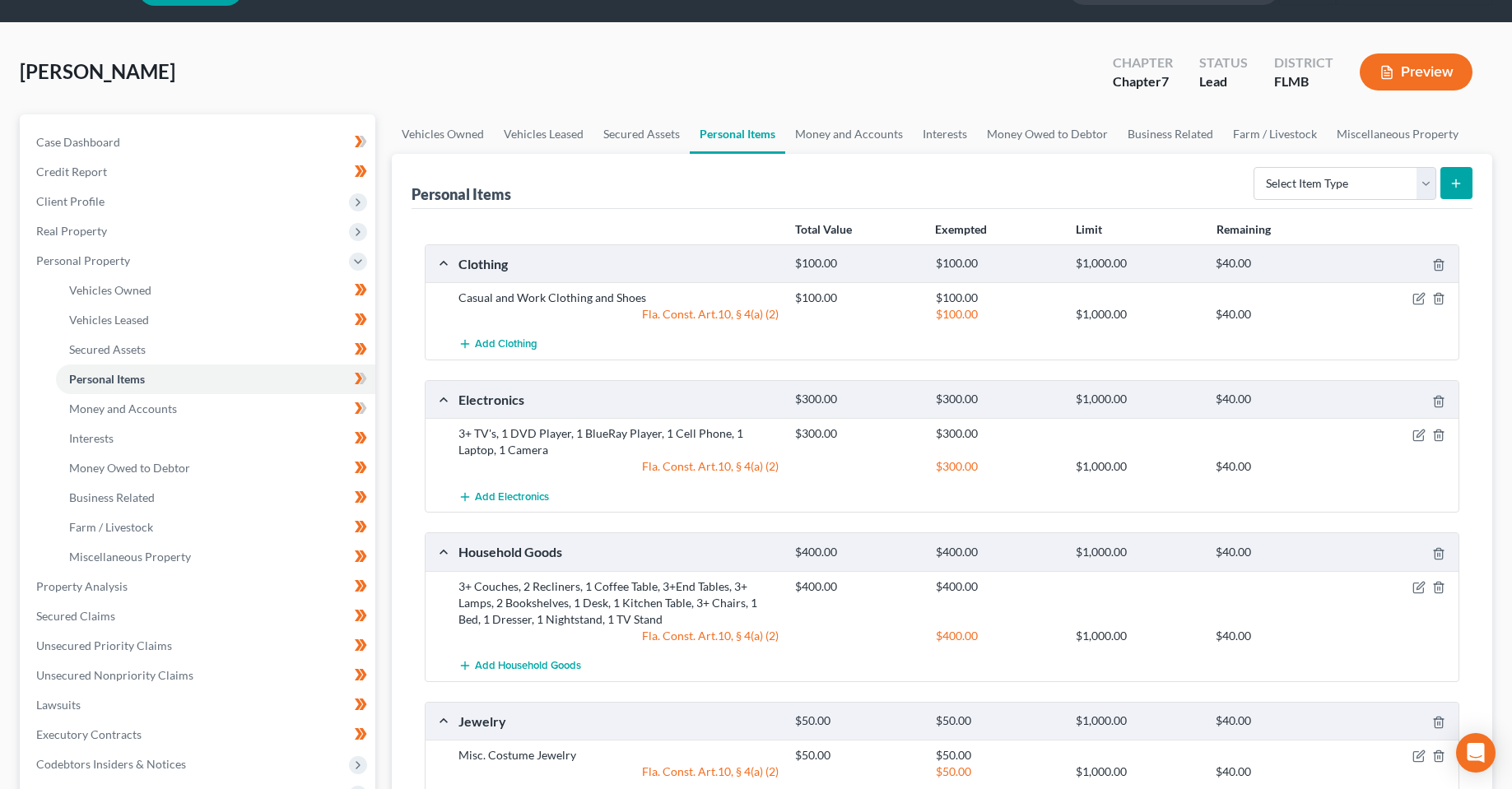
scroll to position [82, 0]
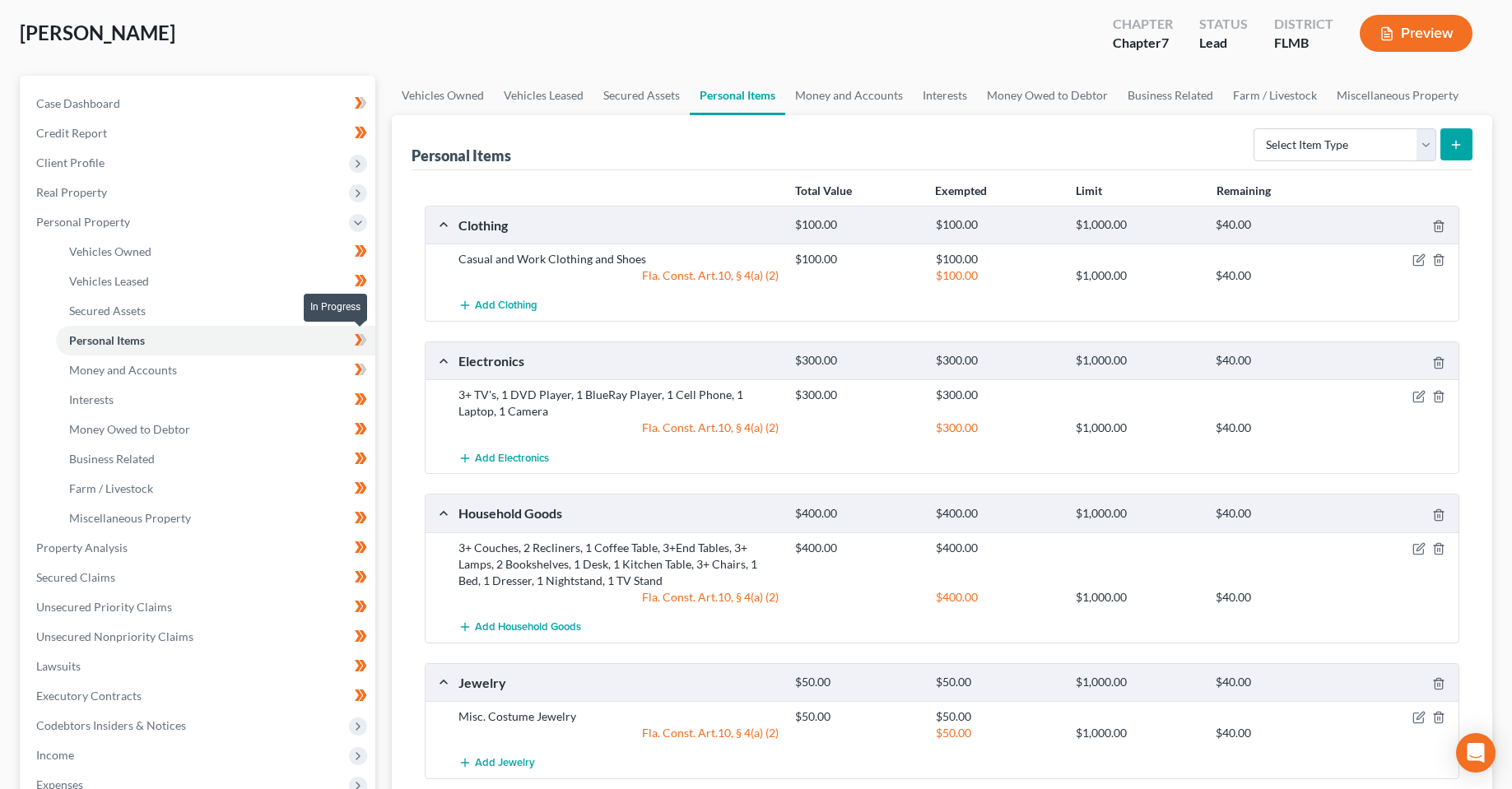
click at [373, 336] on span at bounding box center [361, 342] width 29 height 25
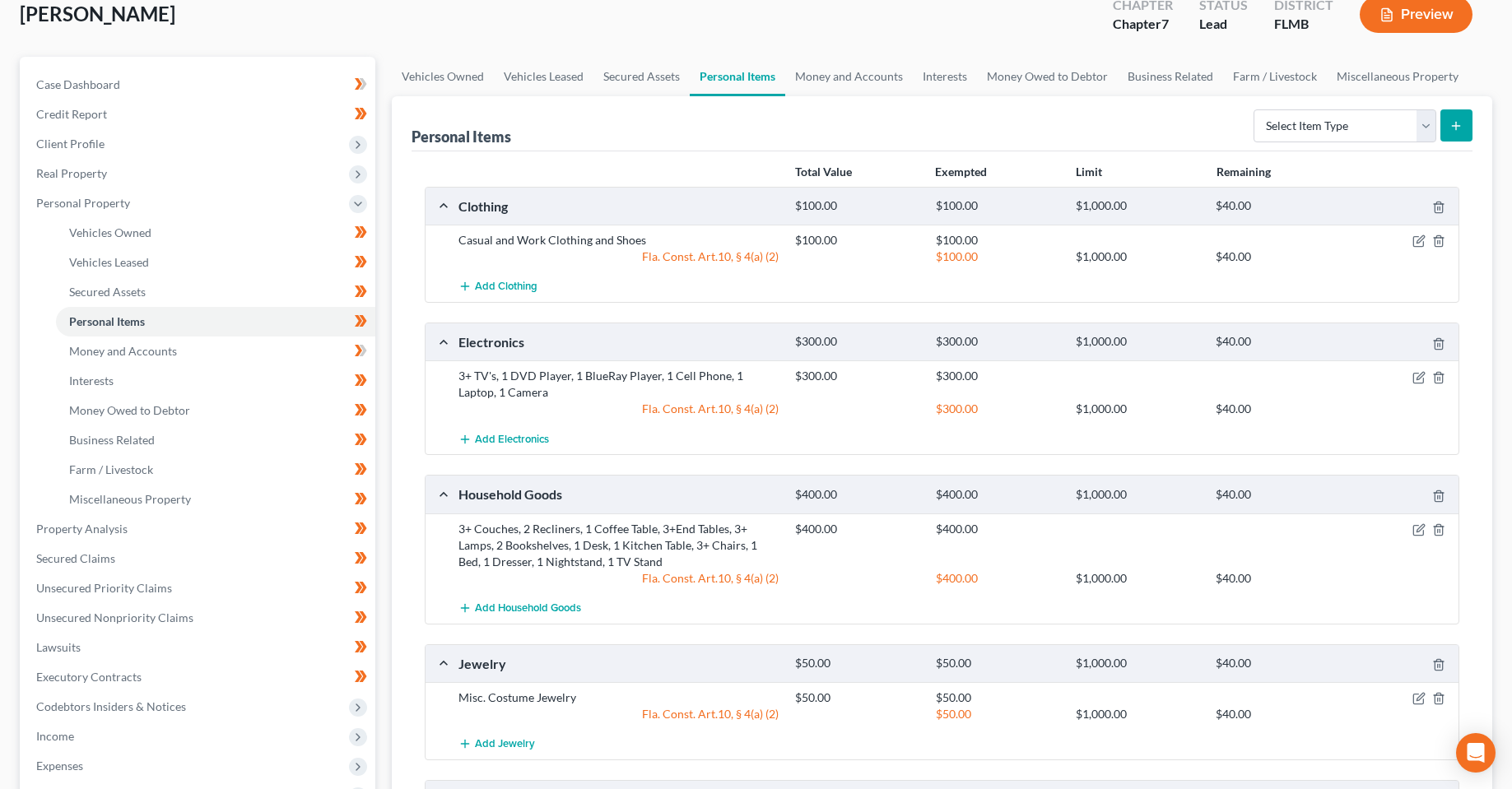
scroll to position [0, 0]
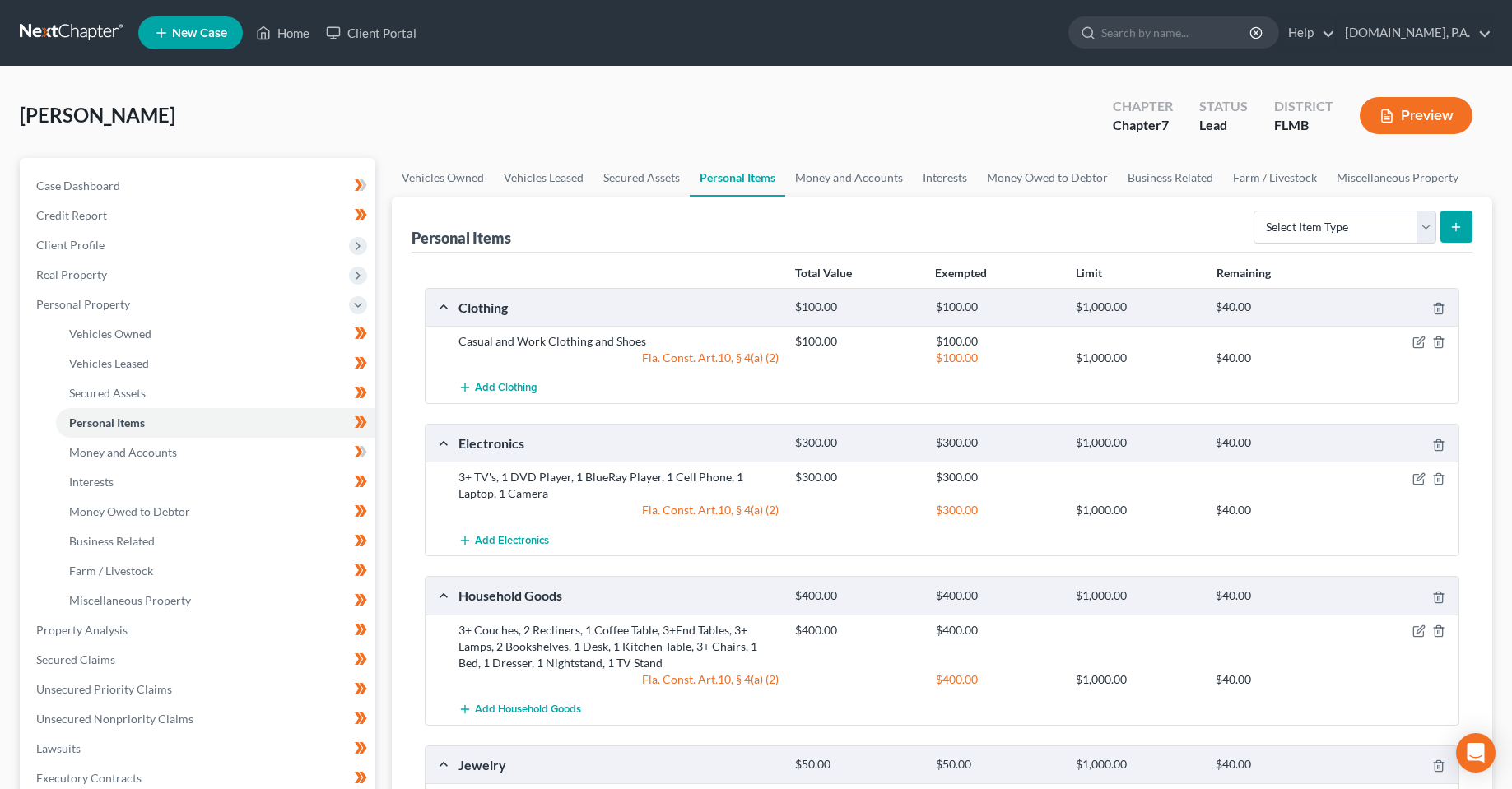
drag, startPoint x: 384, startPoint y: 119, endPoint x: 213, endPoint y: 119, distance: 171.0
click at [375, 119] on div "[PERSON_NAME] Upgraded Chapter Chapter 7 Status Lead District [GEOGRAPHIC_DATA]…" at bounding box center [756, 122] width 1473 height 72
drag, startPoint x: 595, startPoint y: 141, endPoint x: 196, endPoint y: 150, distance: 399.1
click at [595, 141] on div "[PERSON_NAME] Upgraded Chapter Chapter 7 Status Lead District [GEOGRAPHIC_DATA]…" at bounding box center [756, 122] width 1473 height 72
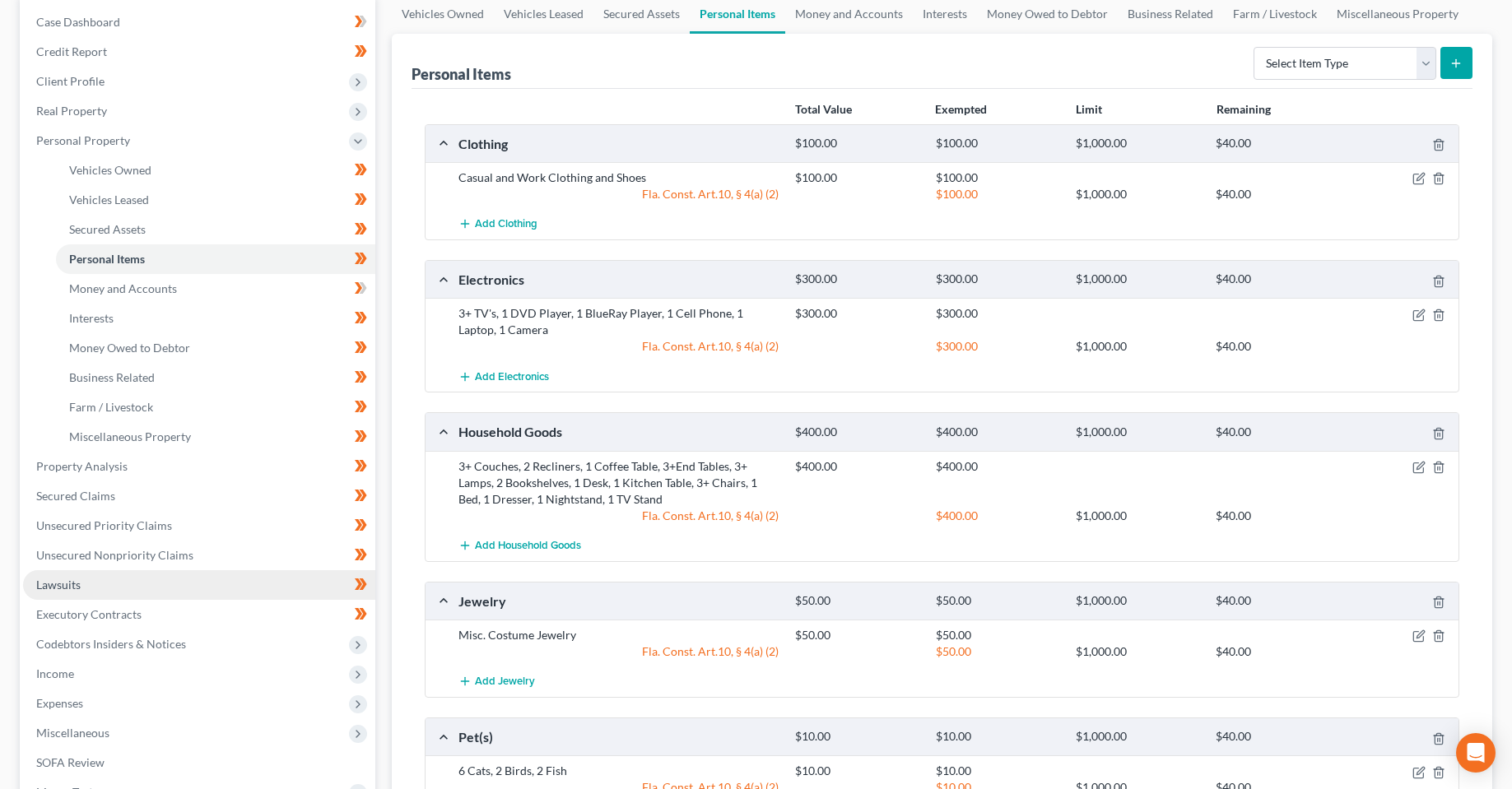
scroll to position [165, 0]
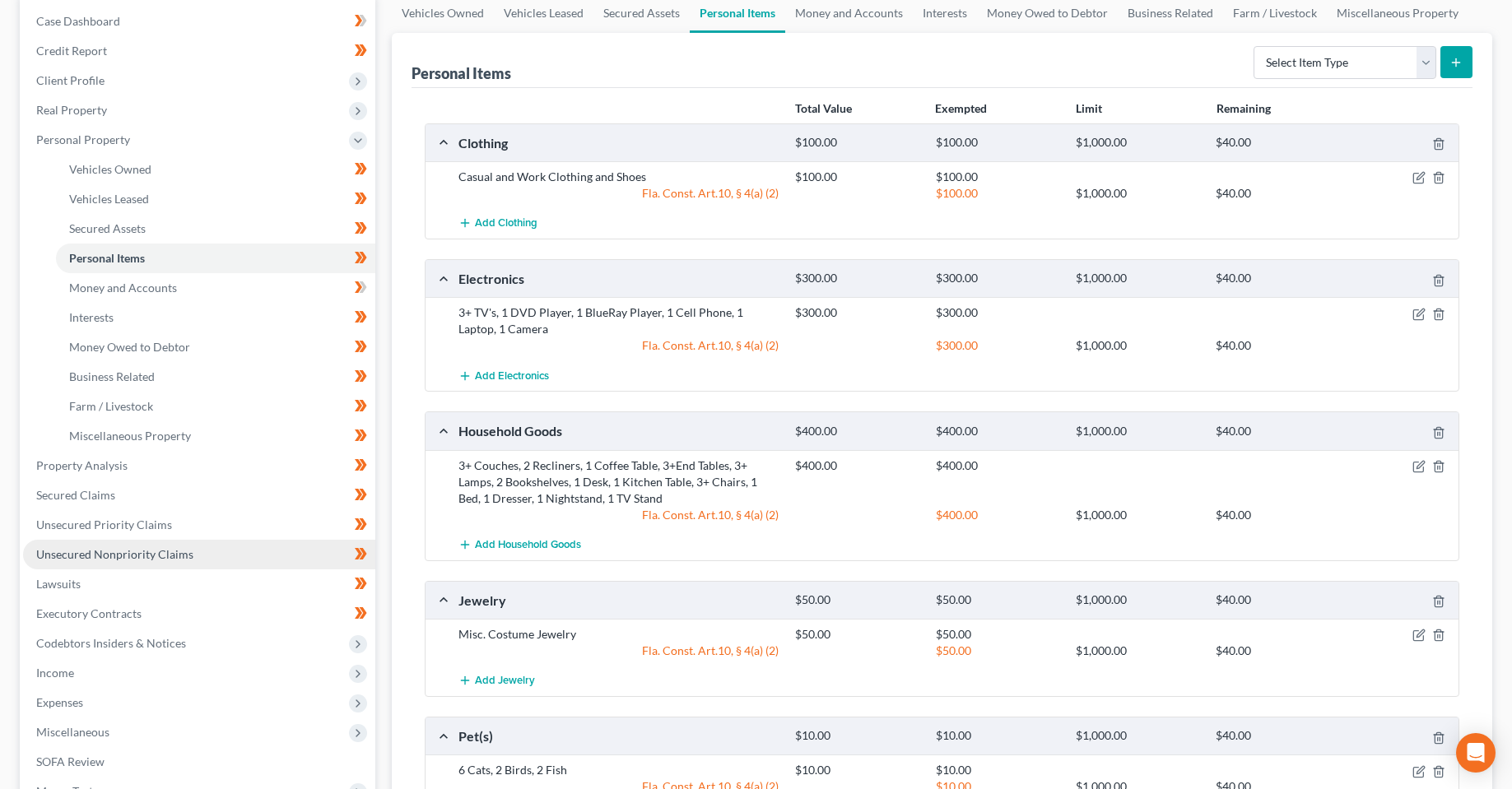
click at [111, 555] on span "Unsecured Nonpriority Claims" at bounding box center [114, 554] width 157 height 14
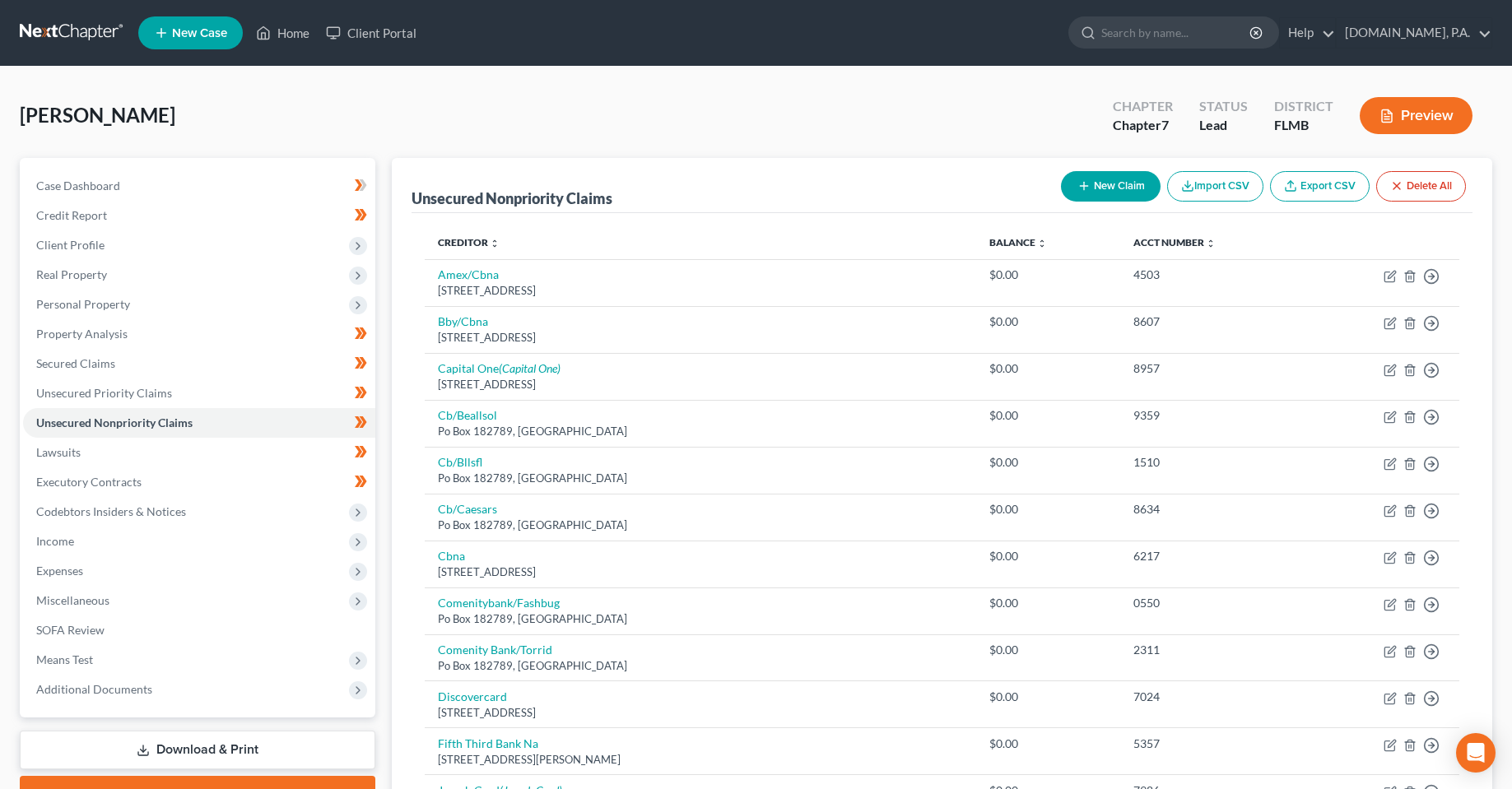
click at [1146, 190] on button "New Claim" at bounding box center [1110, 186] width 100 height 30
select select "0"
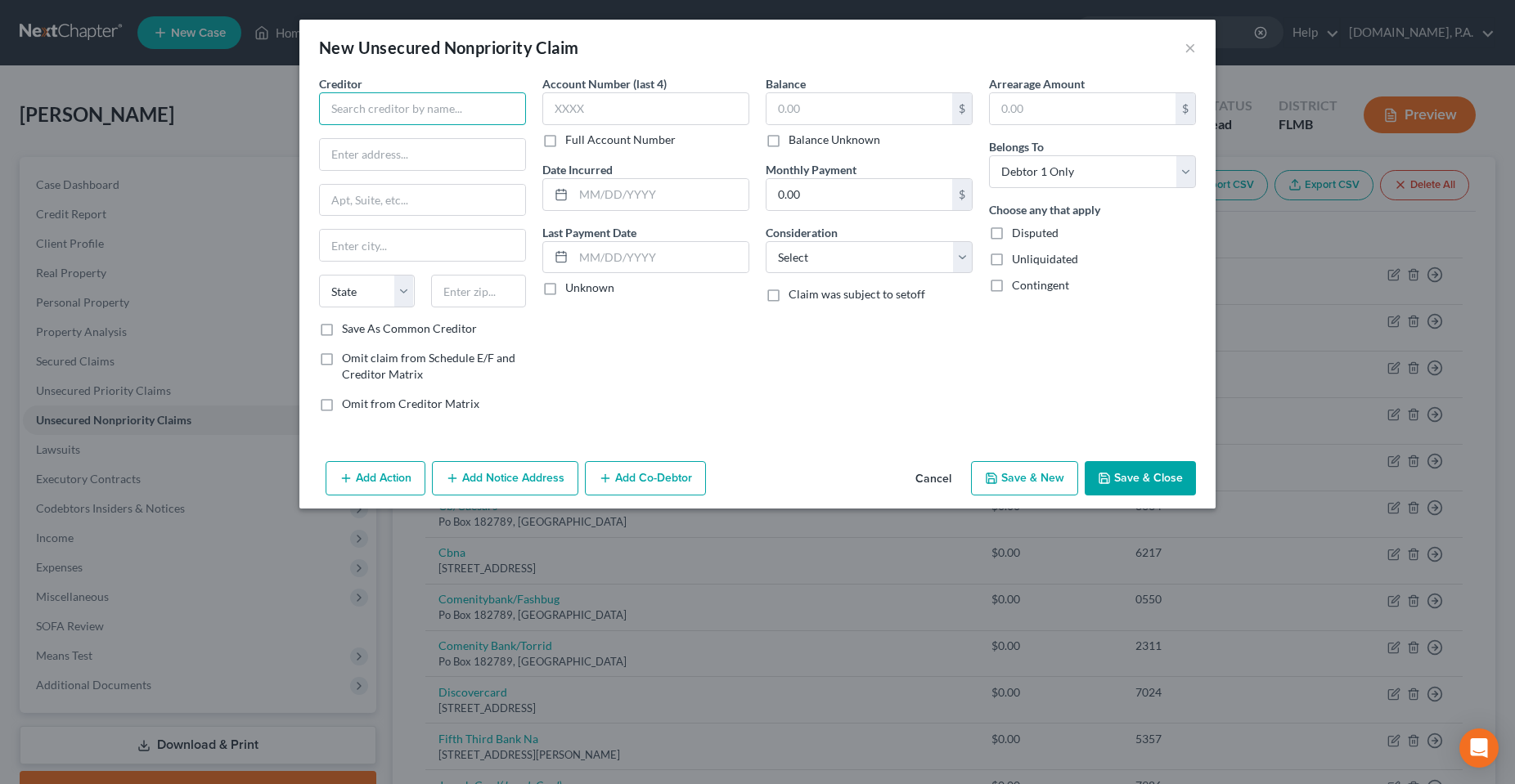
click at [449, 113] on input "text" at bounding box center [422, 109] width 207 height 33
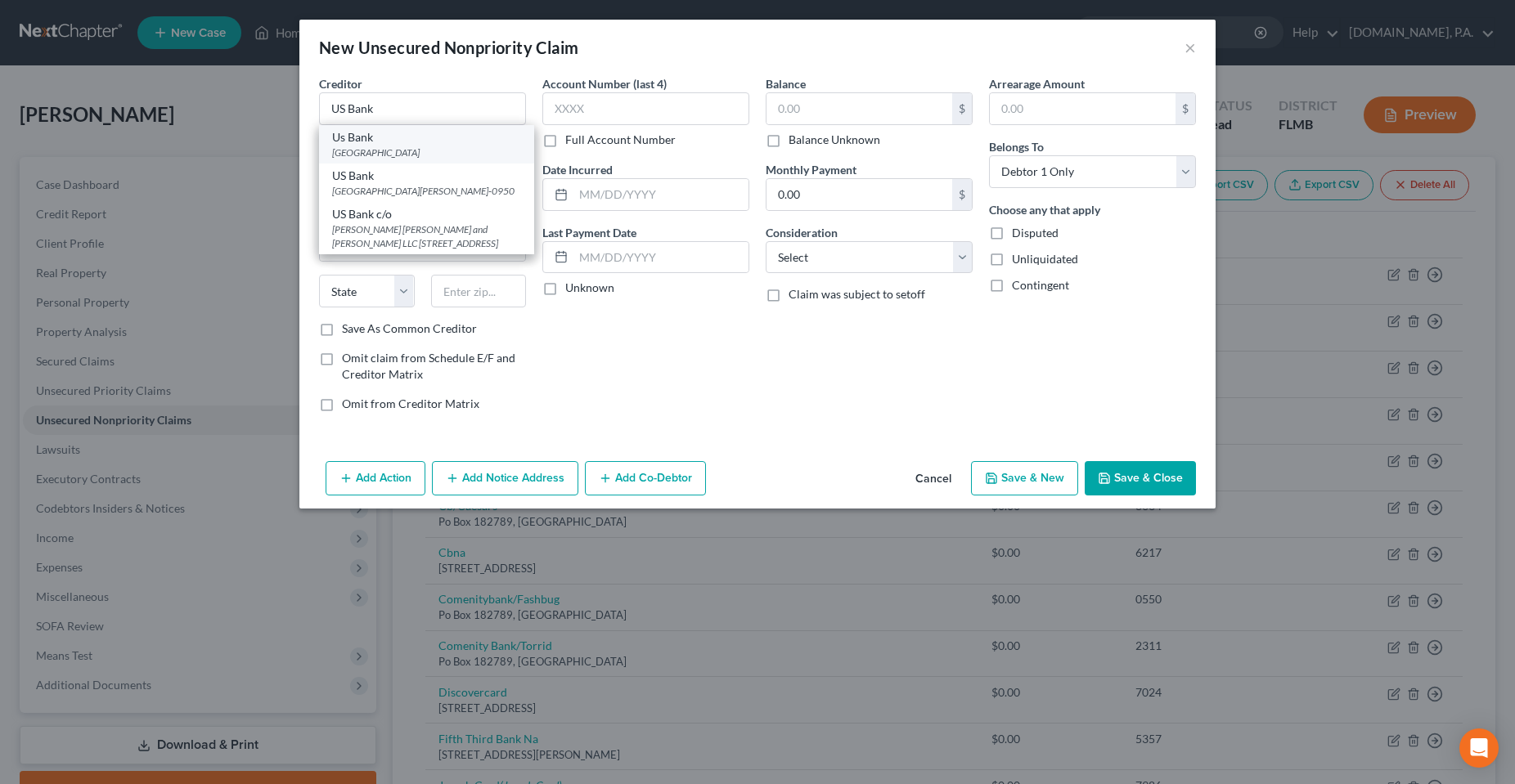
click at [422, 151] on div "[GEOGRAPHIC_DATA]" at bounding box center [427, 152] width 189 height 14
type input "Us Bank"
type input "PO Box 790408"
type input "Saint Louis"
select select "26"
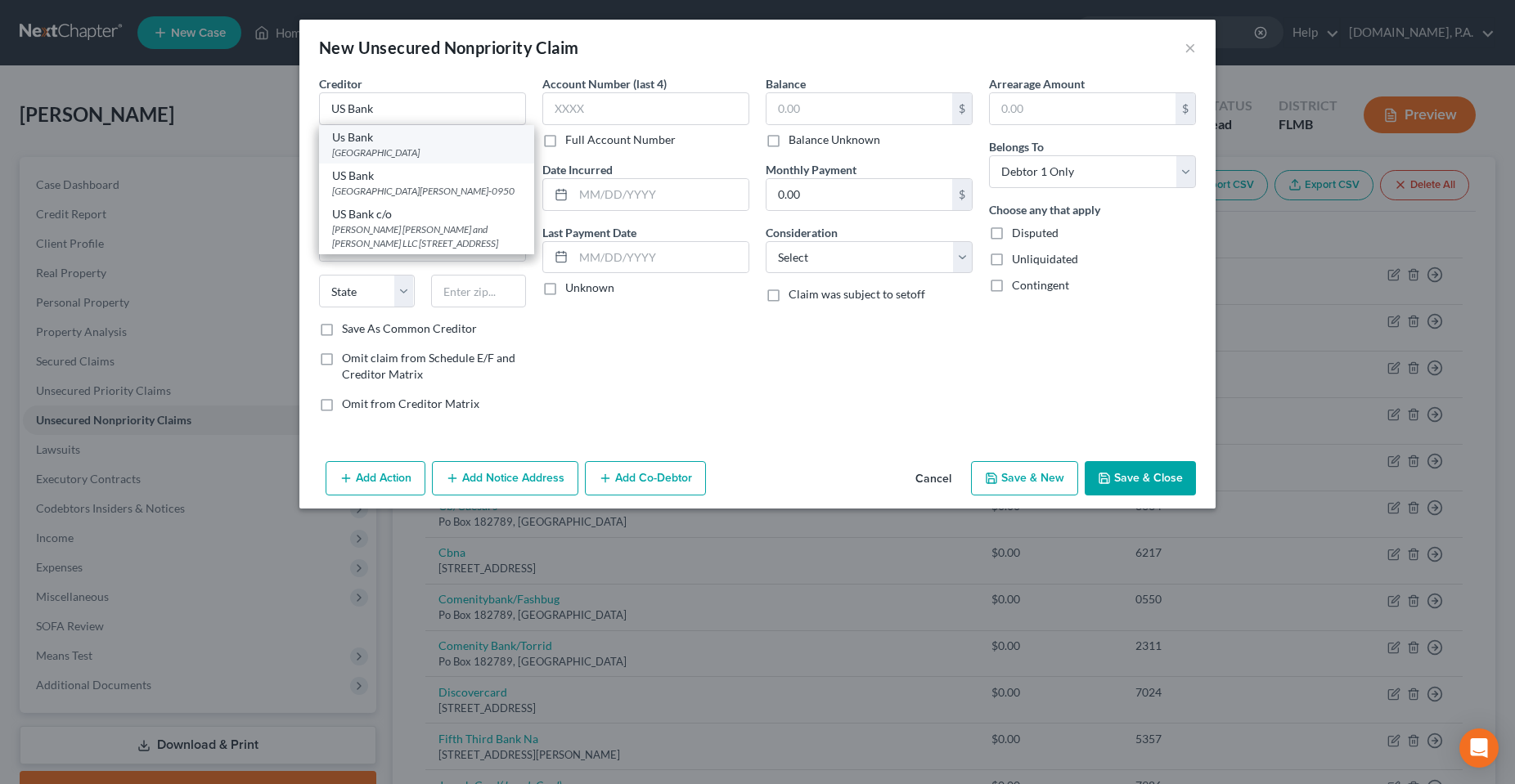
type input "63166"
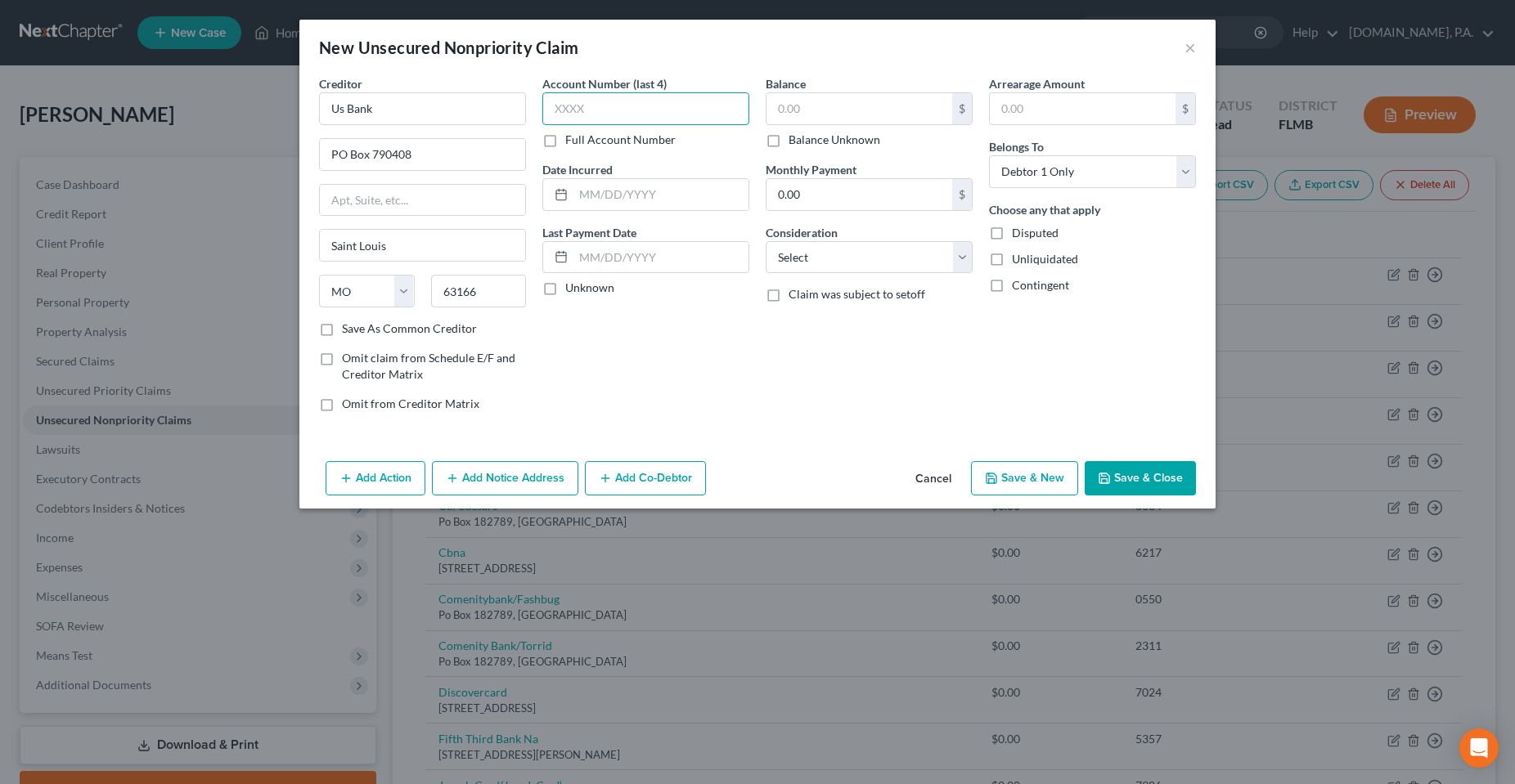
click at [610, 122] on input "text" at bounding box center [645, 109] width 207 height 33
click at [609, 109] on input "text" at bounding box center [645, 109] width 207 height 33
type input "1339"
click at [848, 106] on input "text" at bounding box center [859, 109] width 185 height 31
type input "6"
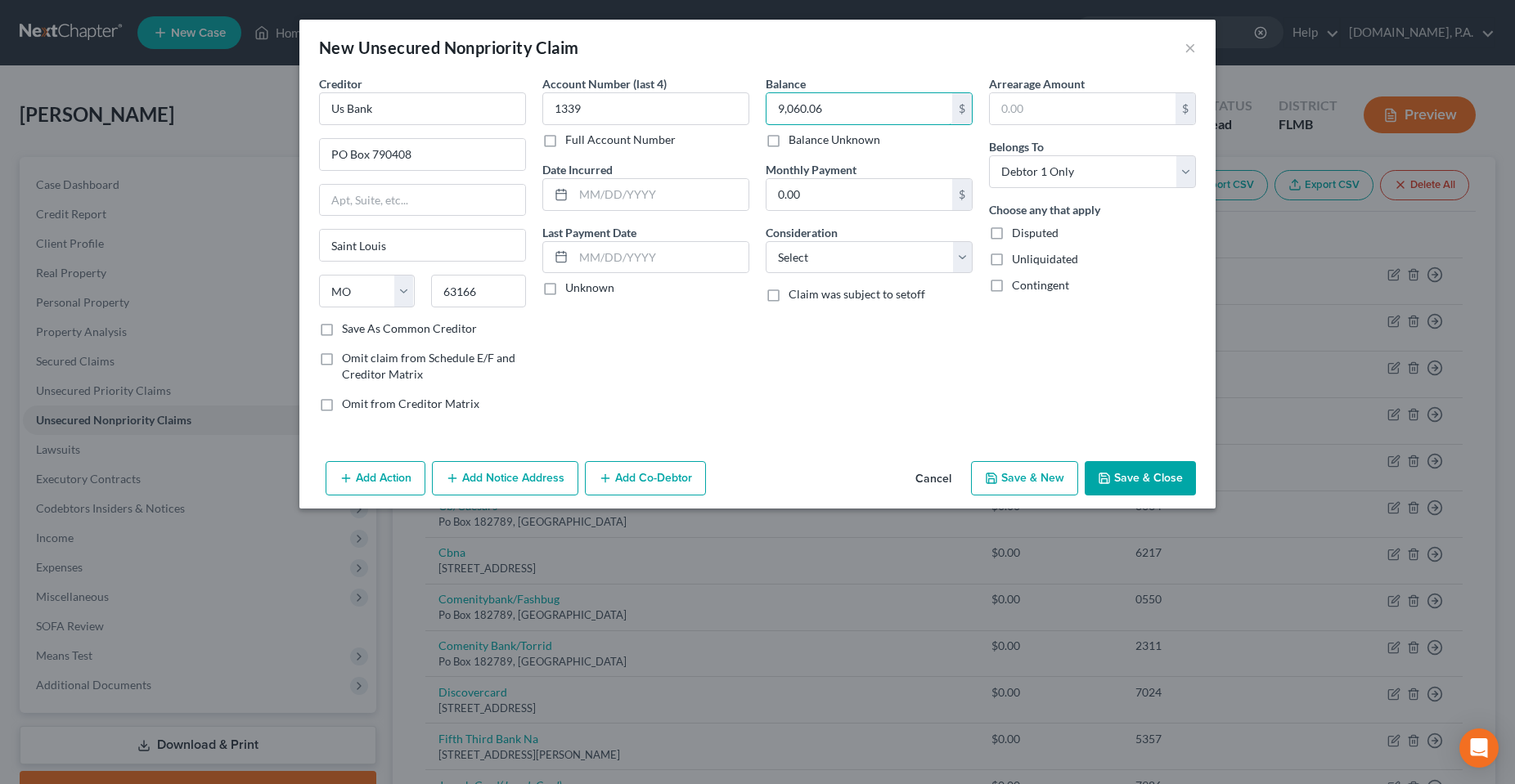
type input "9,060.06"
click at [684, 372] on div "Account Number (last 4) 1339 Full Account Number Date Incurred Last Payment Dat…" at bounding box center [645, 249] width 224 height 350
click at [718, 394] on div "Account Number (last 4) 1339 Full Account Number Date Incurred Last Payment Dat…" at bounding box center [645, 249] width 224 height 350
click at [688, 358] on div "Account Number (last 4) 1339 Full Account Number Date Incurred Last Payment Dat…" at bounding box center [645, 249] width 224 height 350
click at [1135, 473] on button "Save & Close" at bounding box center [1140, 478] width 111 height 35
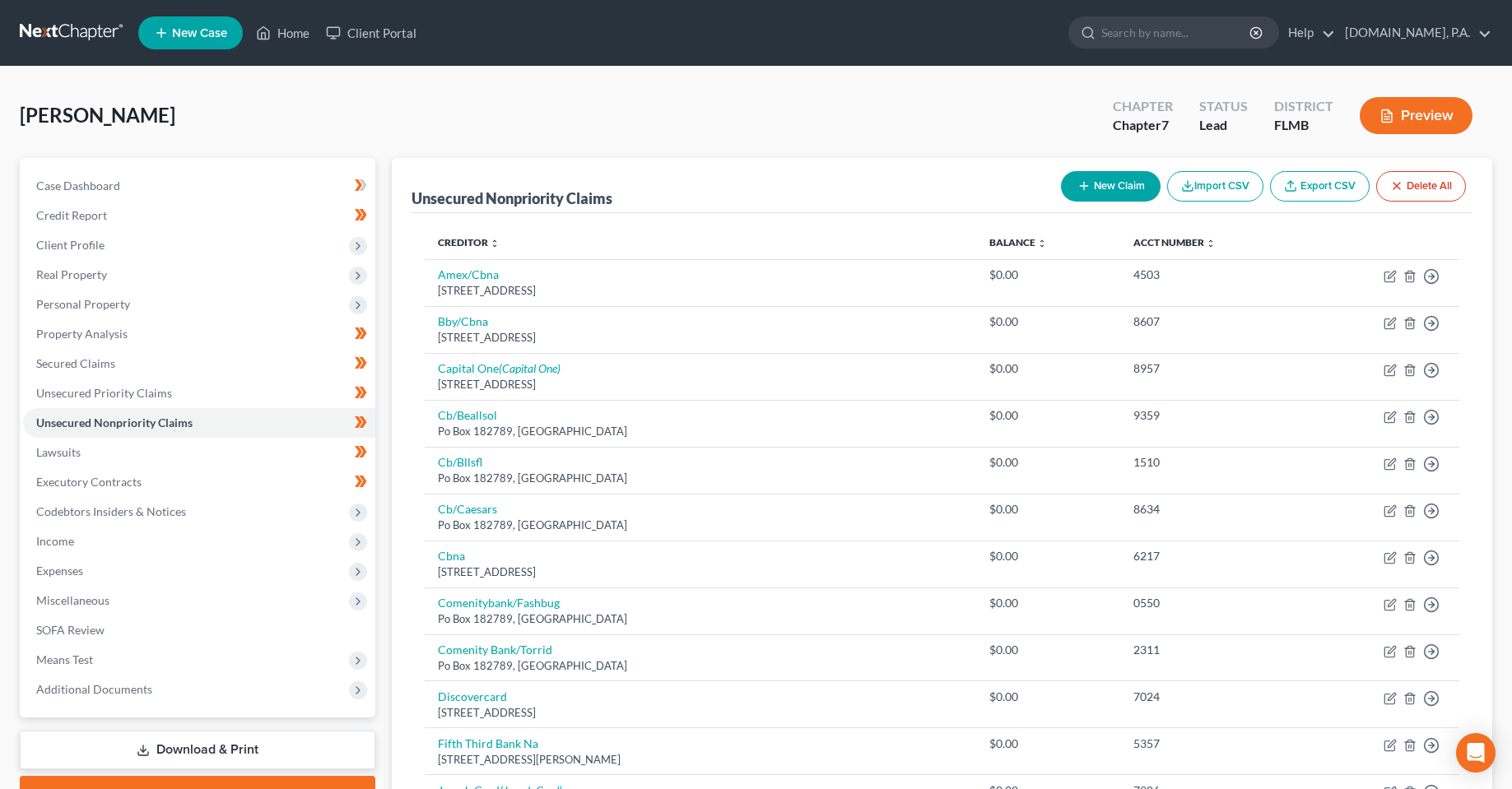
click at [922, 98] on div "[PERSON_NAME] Upgraded Chapter Chapter 7 Status Lead District [GEOGRAPHIC_DATA]…" at bounding box center [756, 122] width 1473 height 72
click at [371, 43] on link "Client Portal" at bounding box center [370, 32] width 107 height 30
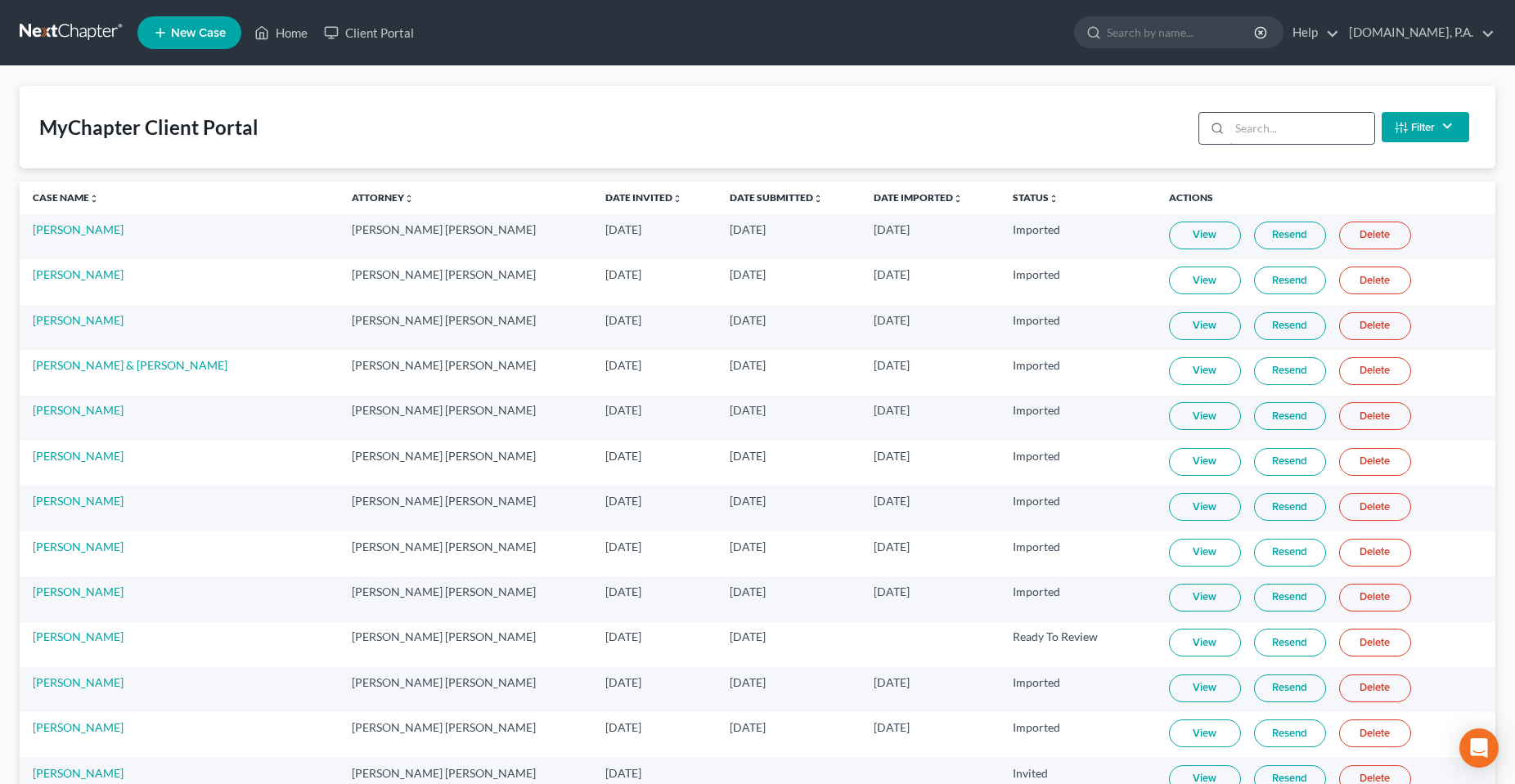
click at [1272, 131] on input "search" at bounding box center [1301, 128] width 144 height 31
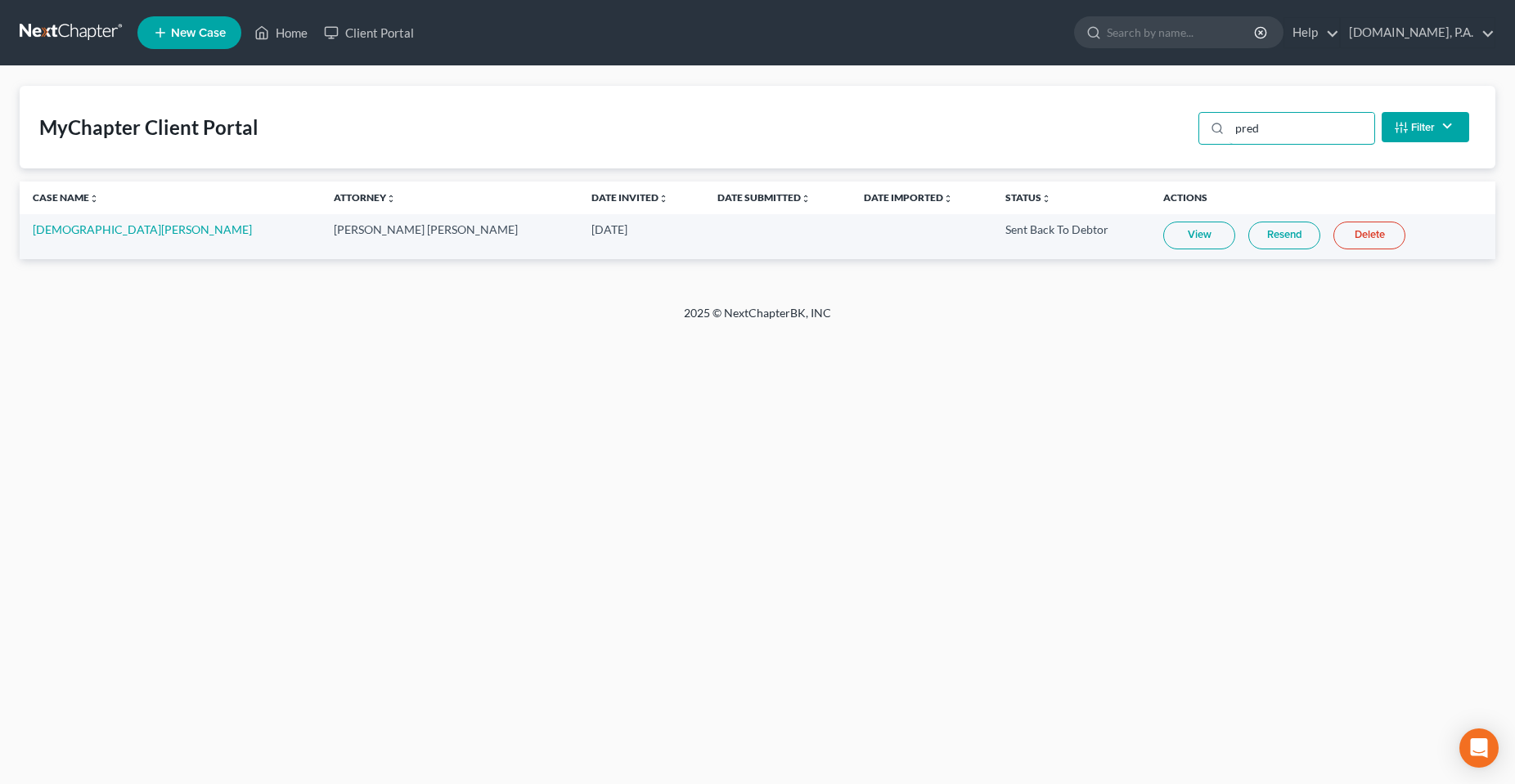
type input "pred"
click at [230, 368] on div "Home New Case Client Portal [DOMAIN_NAME], P.A. [PERSON_NAME][EMAIL_ADDRESS][DO…" at bounding box center [758, 392] width 1515 height 784
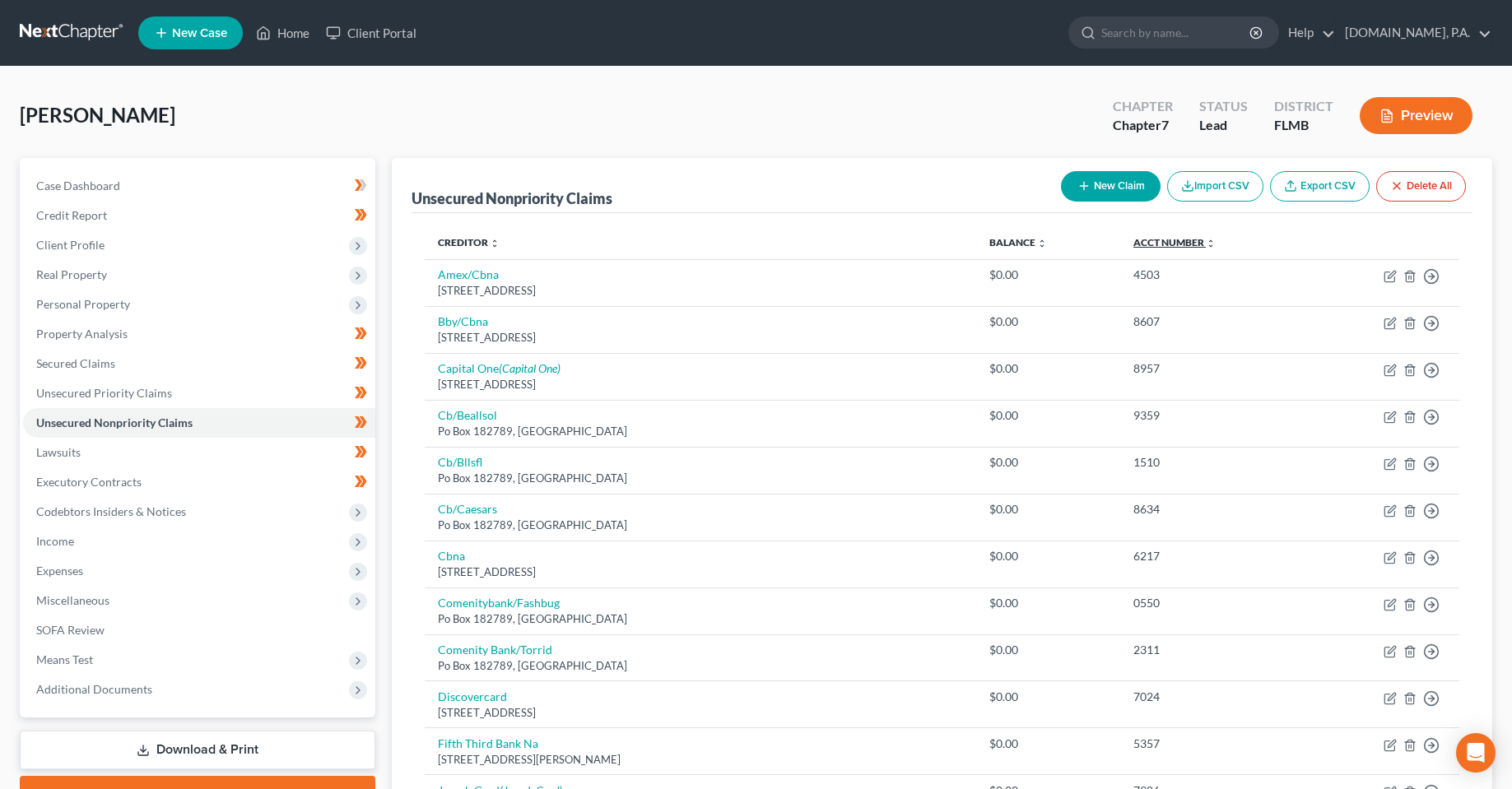
click at [1135, 246] on link "Acct Number expand_more expand_less unfold_more" at bounding box center [1175, 242] width 83 height 13
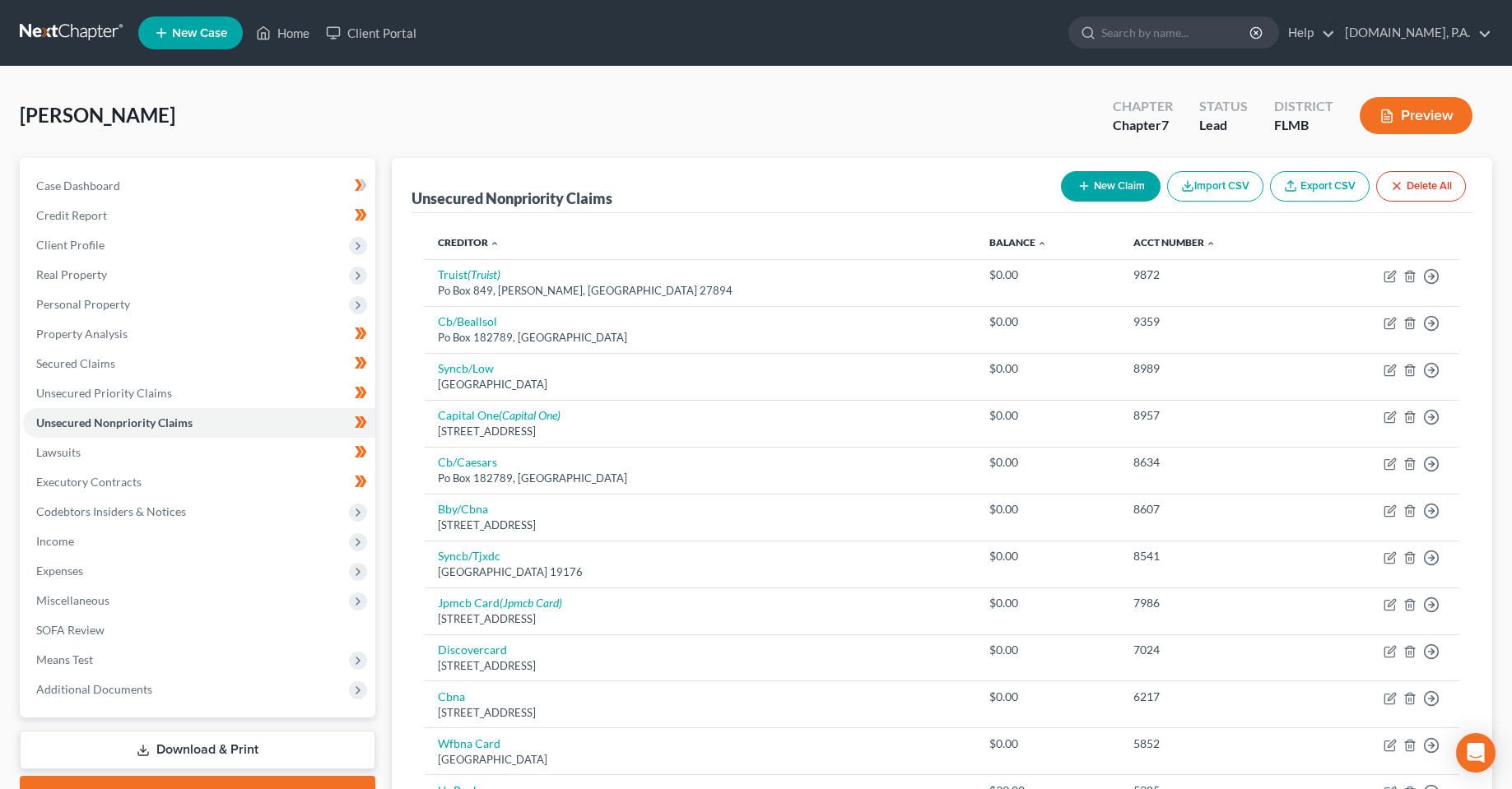
click at [1106, 185] on button "New Claim" at bounding box center [1110, 186] width 100 height 30
select select "0"
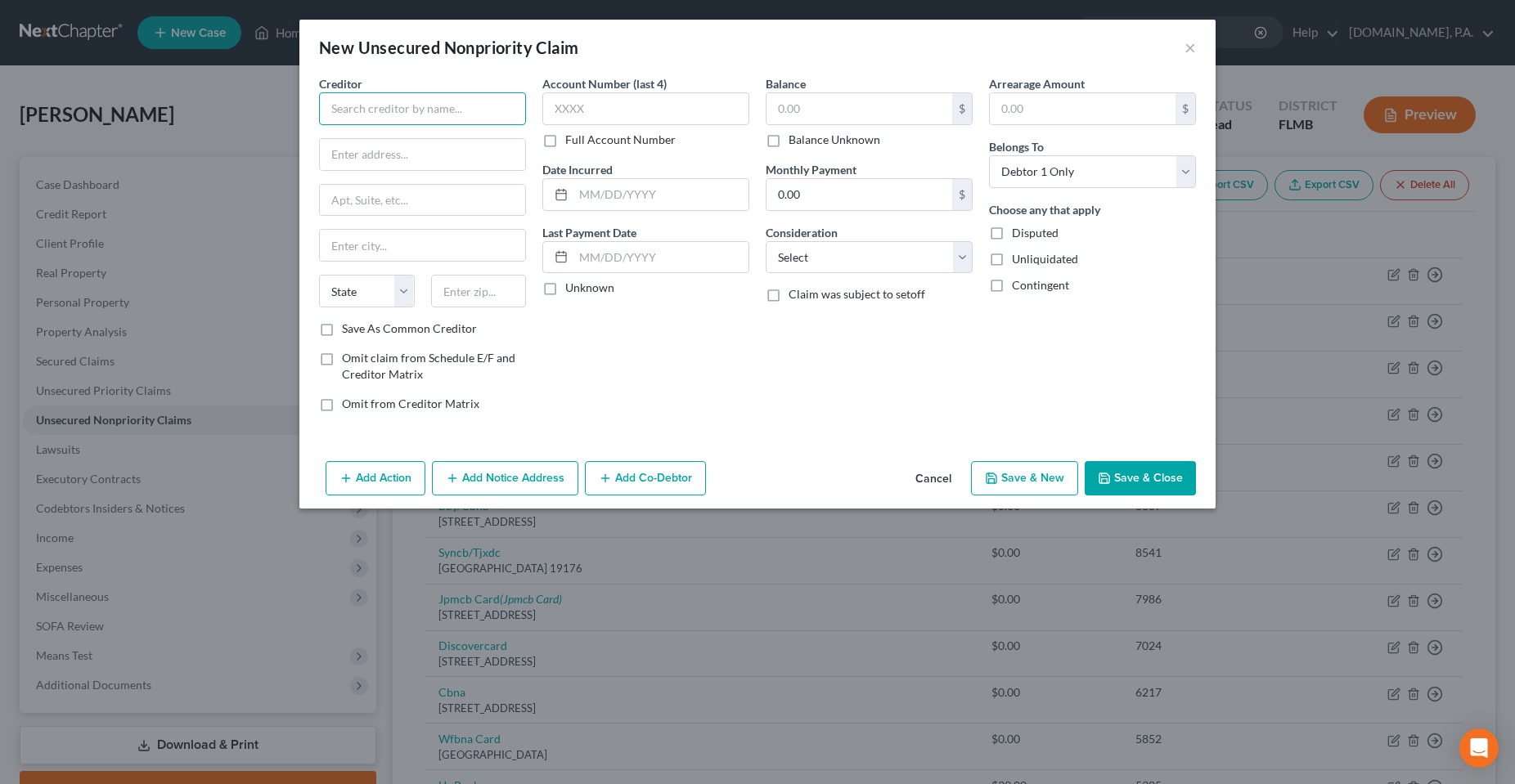
click at [488, 119] on input "text" at bounding box center [422, 109] width 207 height 33
type input "Y"
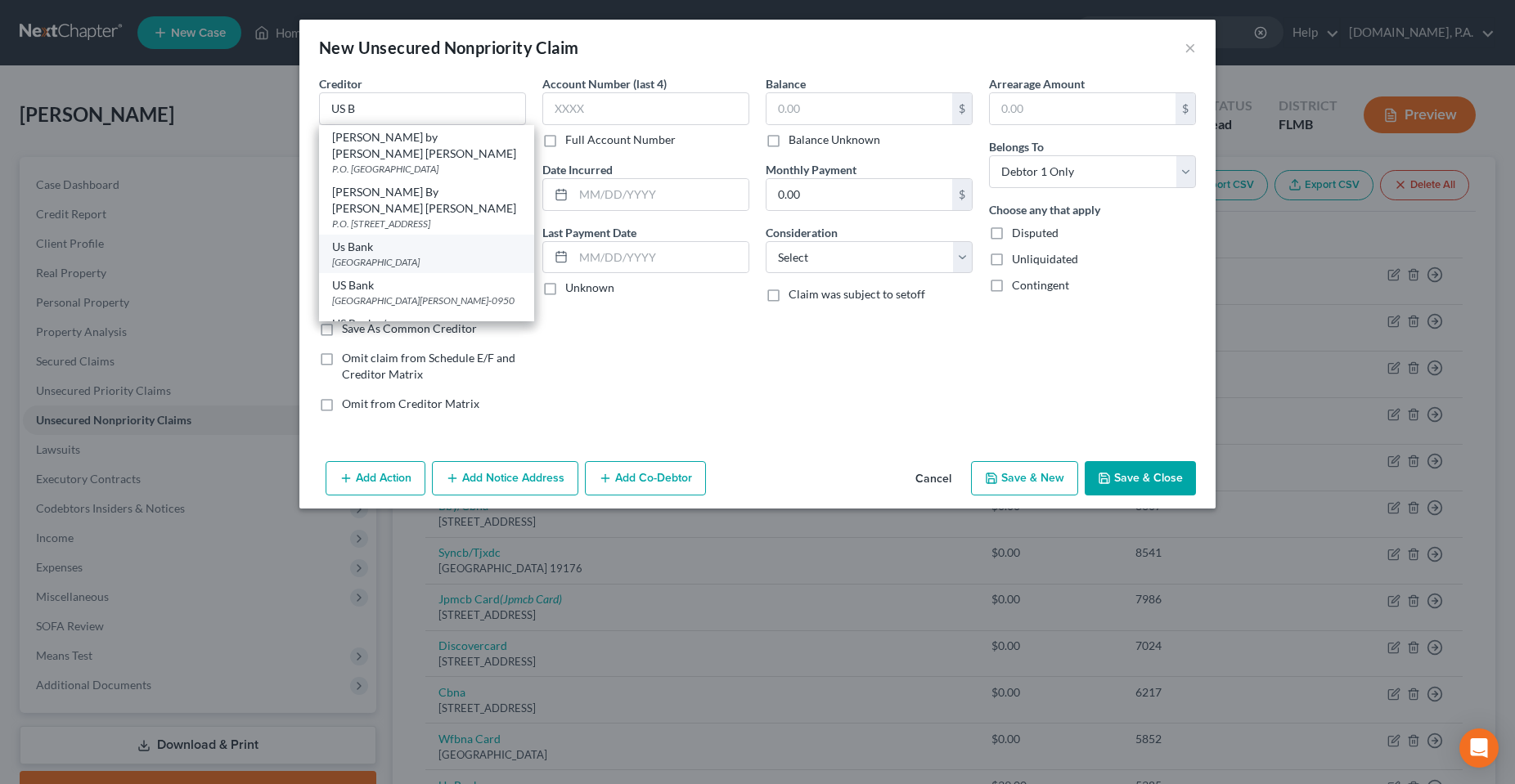
click at [433, 255] on div "[GEOGRAPHIC_DATA]" at bounding box center [427, 262] width 189 height 14
type input "Us Bank"
type input "PO Box 790408"
type input "Saint Louis"
select select "26"
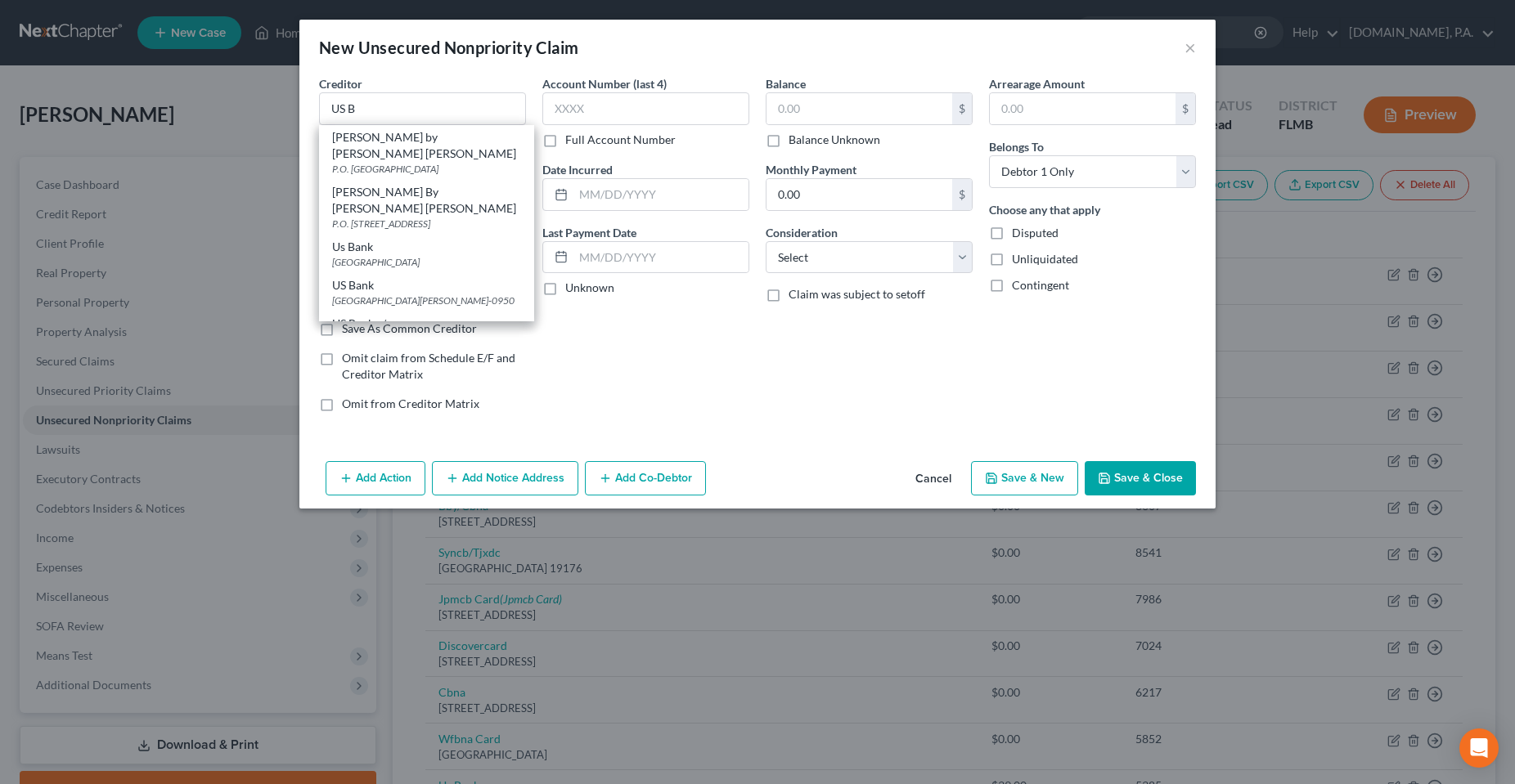
type input "63166"
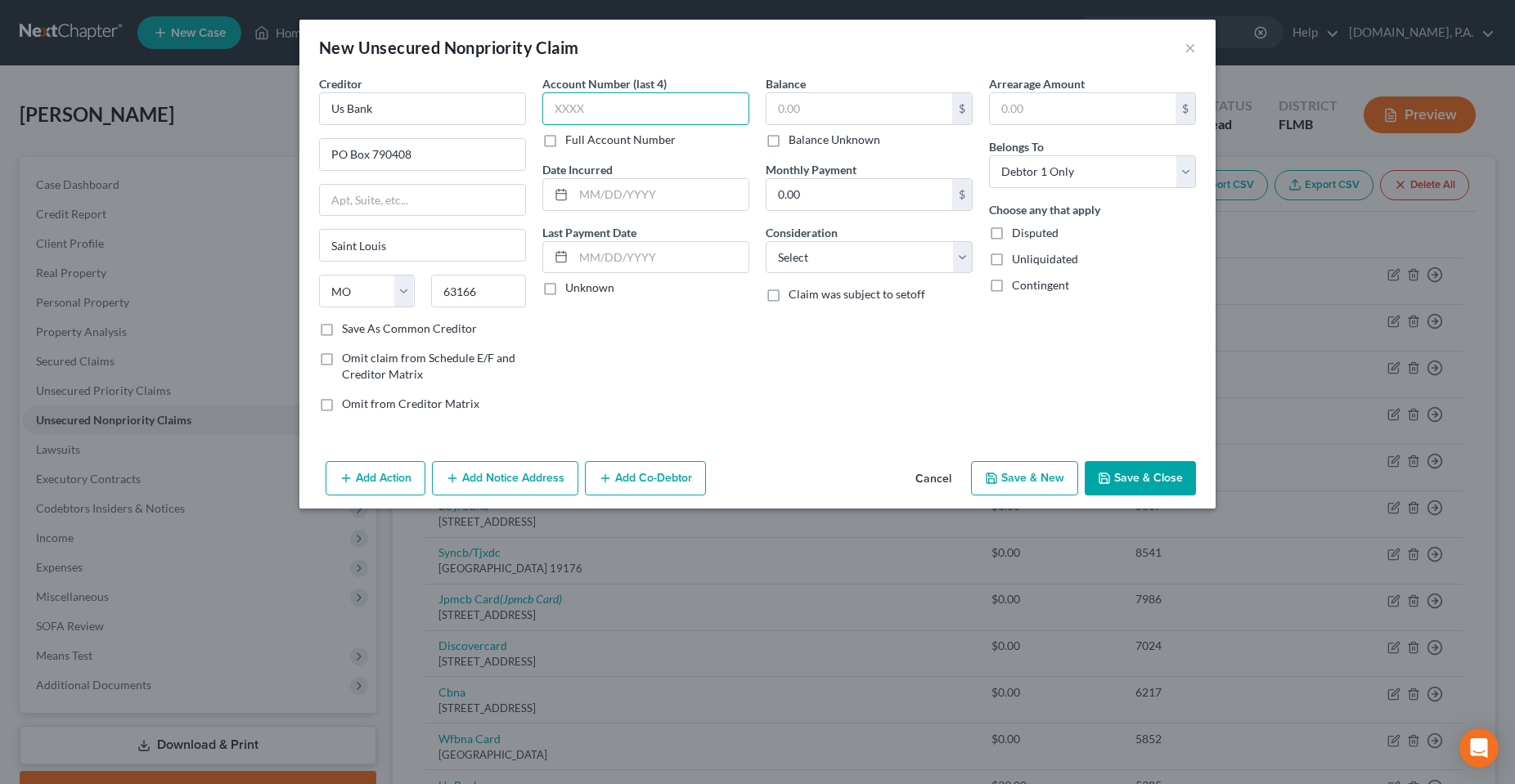
click at [639, 110] on input "text" at bounding box center [645, 109] width 207 height 33
type input "6931"
click at [835, 123] on input "text" at bounding box center [859, 109] width 185 height 31
type input "6,781"
click at [849, 358] on div "Balance 6,781.00 $ Balance Unknown Balance Undetermined 6,781 $ Balance Unknown…" at bounding box center [869, 249] width 224 height 350
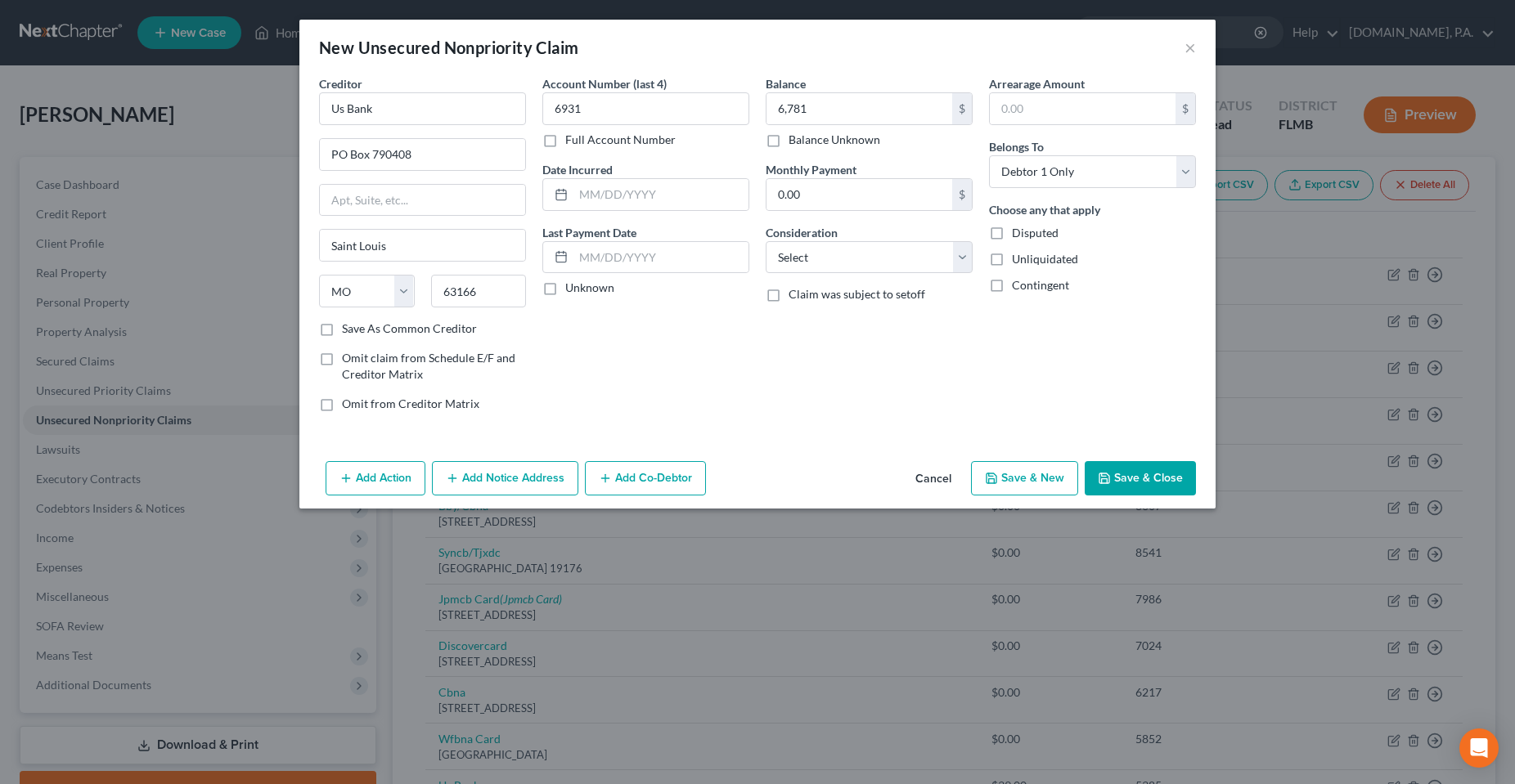
click at [1132, 476] on button "Save & Close" at bounding box center [1140, 478] width 111 height 35
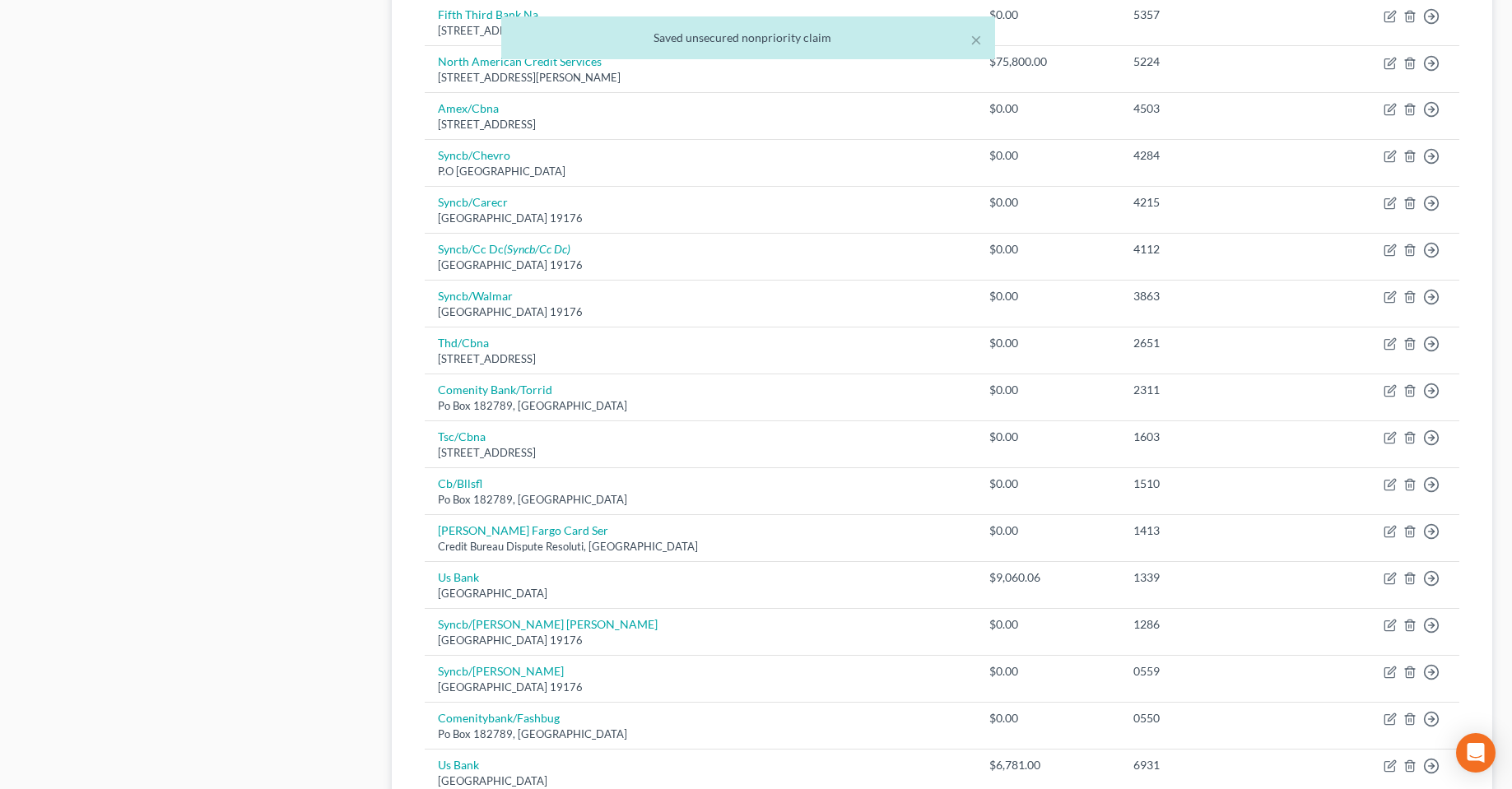
scroll to position [247, 0]
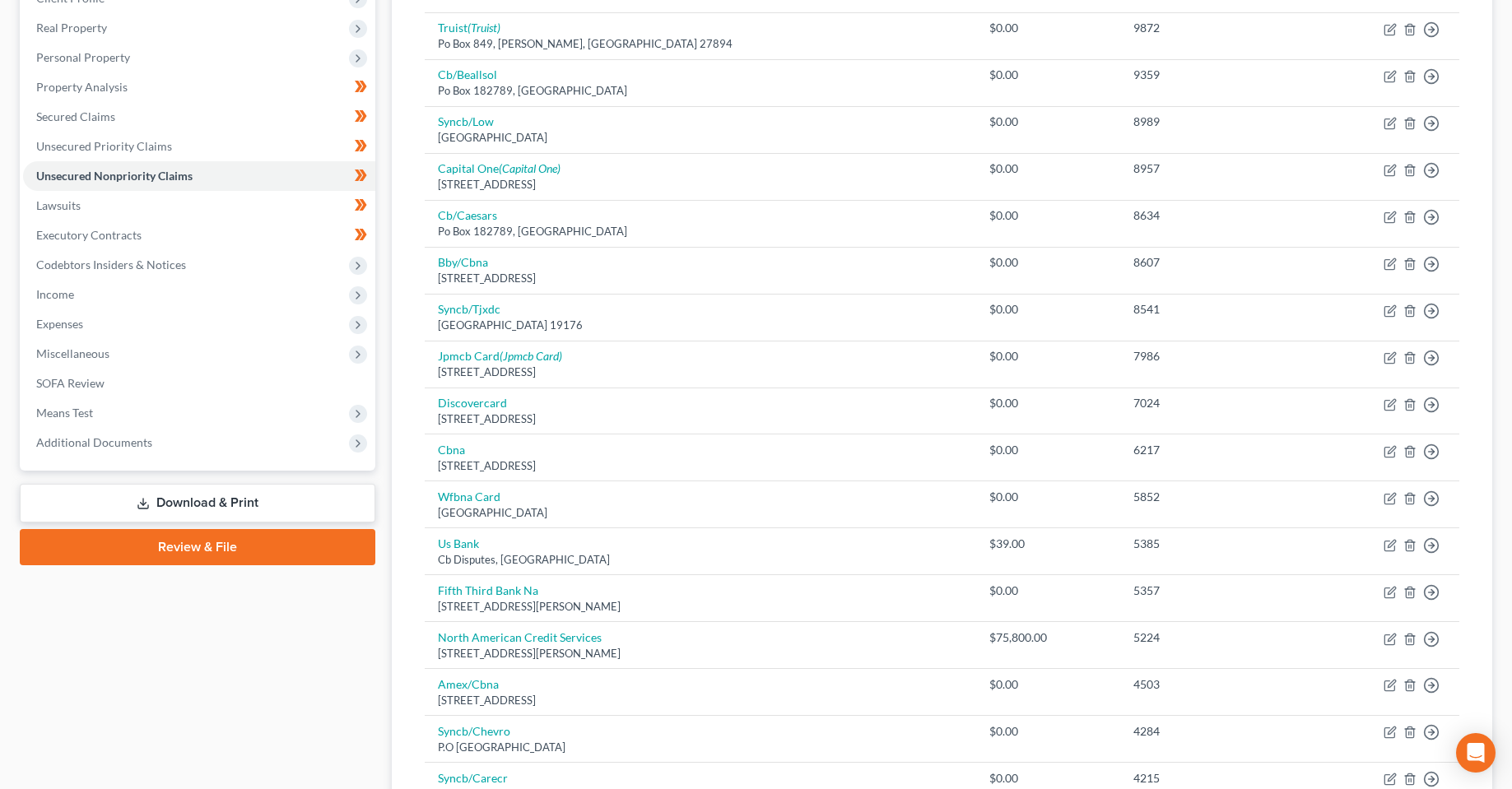
click at [227, 655] on div "Case Dashboard Payments Invoices Payments Payments Credit Report Client Profile" at bounding box center [197, 699] width 372 height 1576
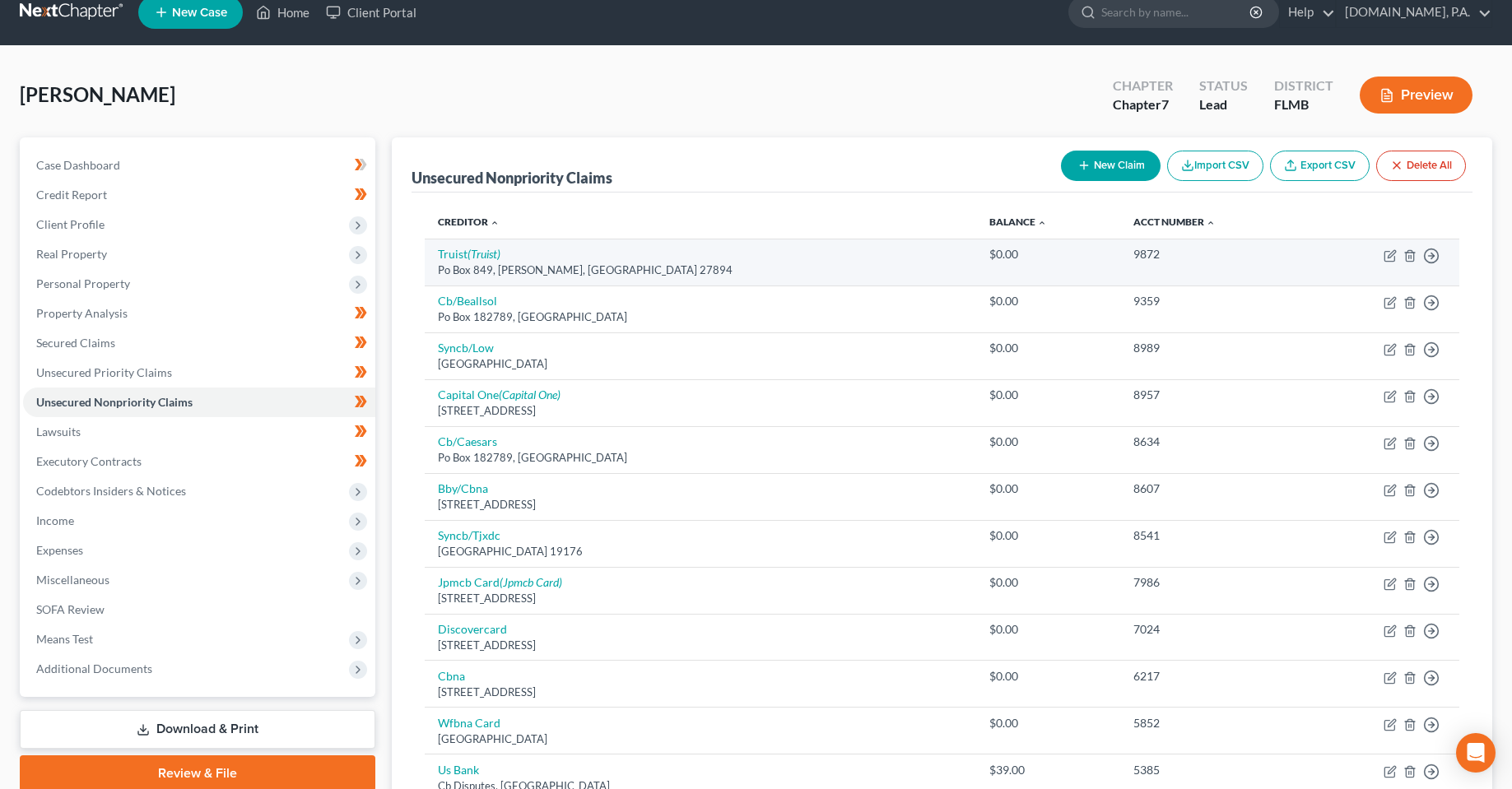
scroll to position [0, 0]
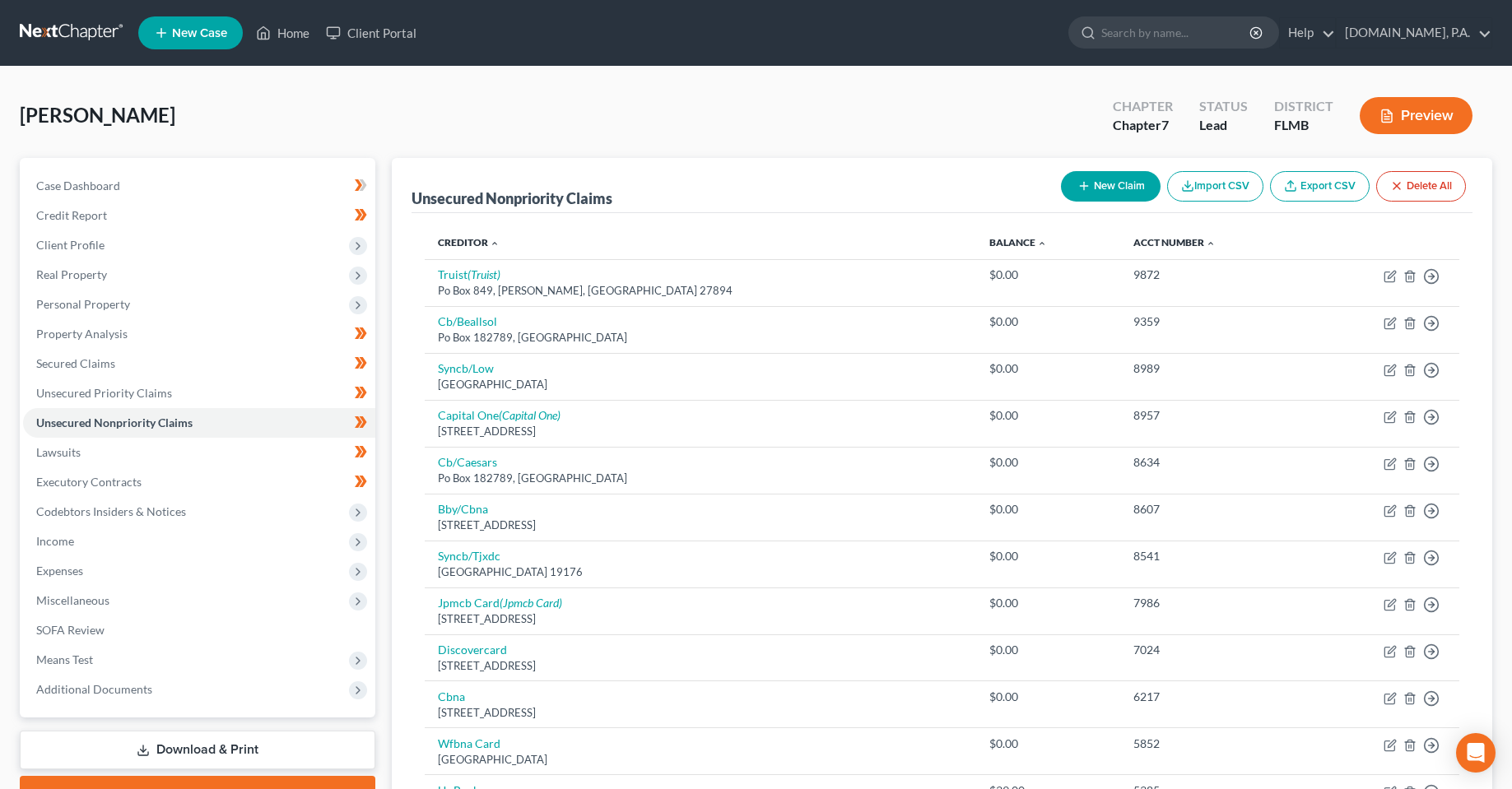
drag, startPoint x: 453, startPoint y: 113, endPoint x: 436, endPoint y: 91, distance: 27.8
click at [453, 112] on div "[PERSON_NAME] Upgraded Chapter Chapter 7 Status Lead District [GEOGRAPHIC_DATA]…" at bounding box center [756, 122] width 1473 height 72
click at [276, 35] on link "Home" at bounding box center [282, 32] width 70 height 30
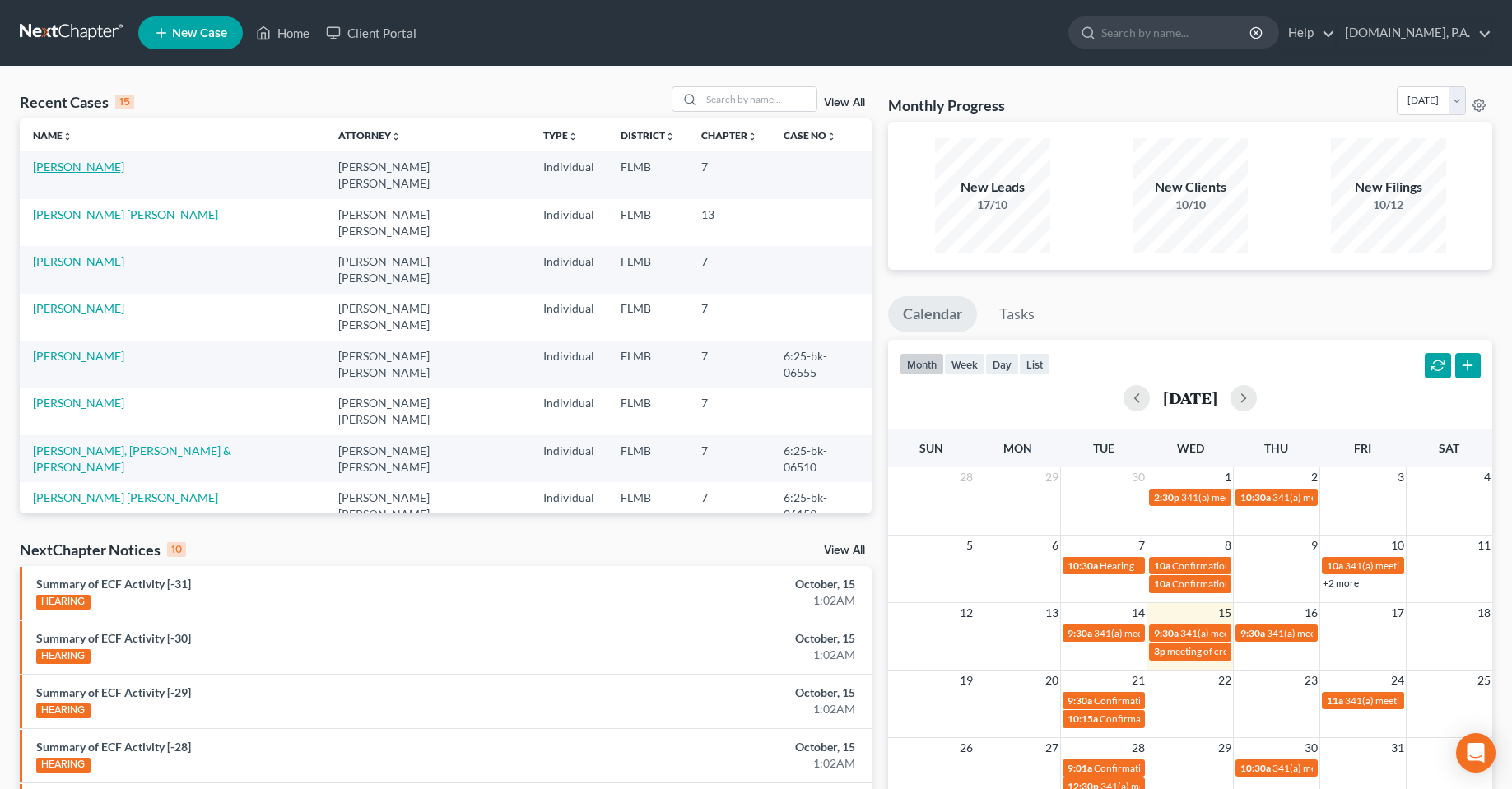
click at [85, 167] on link "[PERSON_NAME]" at bounding box center [79, 167] width 91 height 14
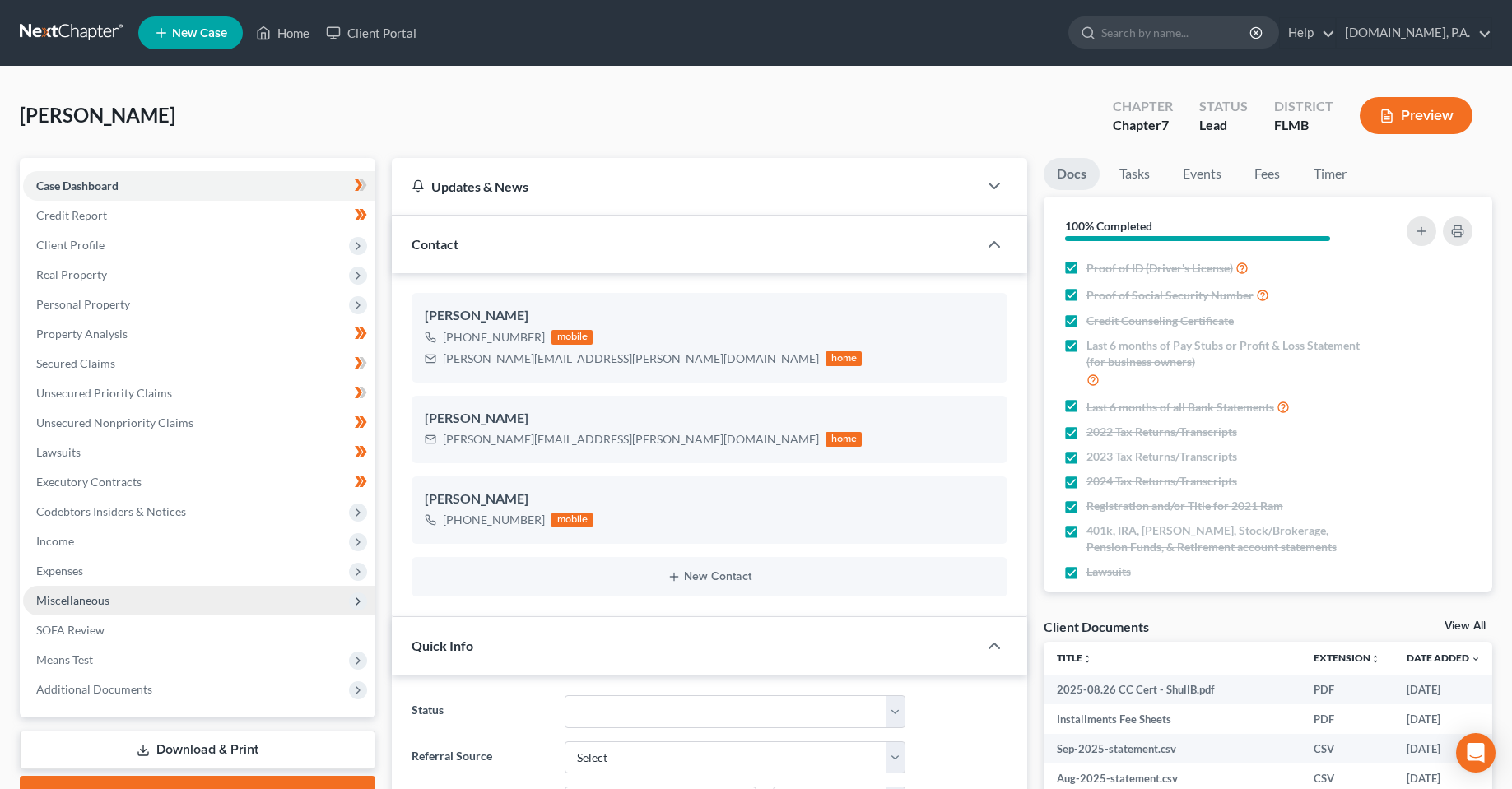
click at [39, 603] on span "Miscellaneous" at bounding box center [73, 601] width 74 height 14
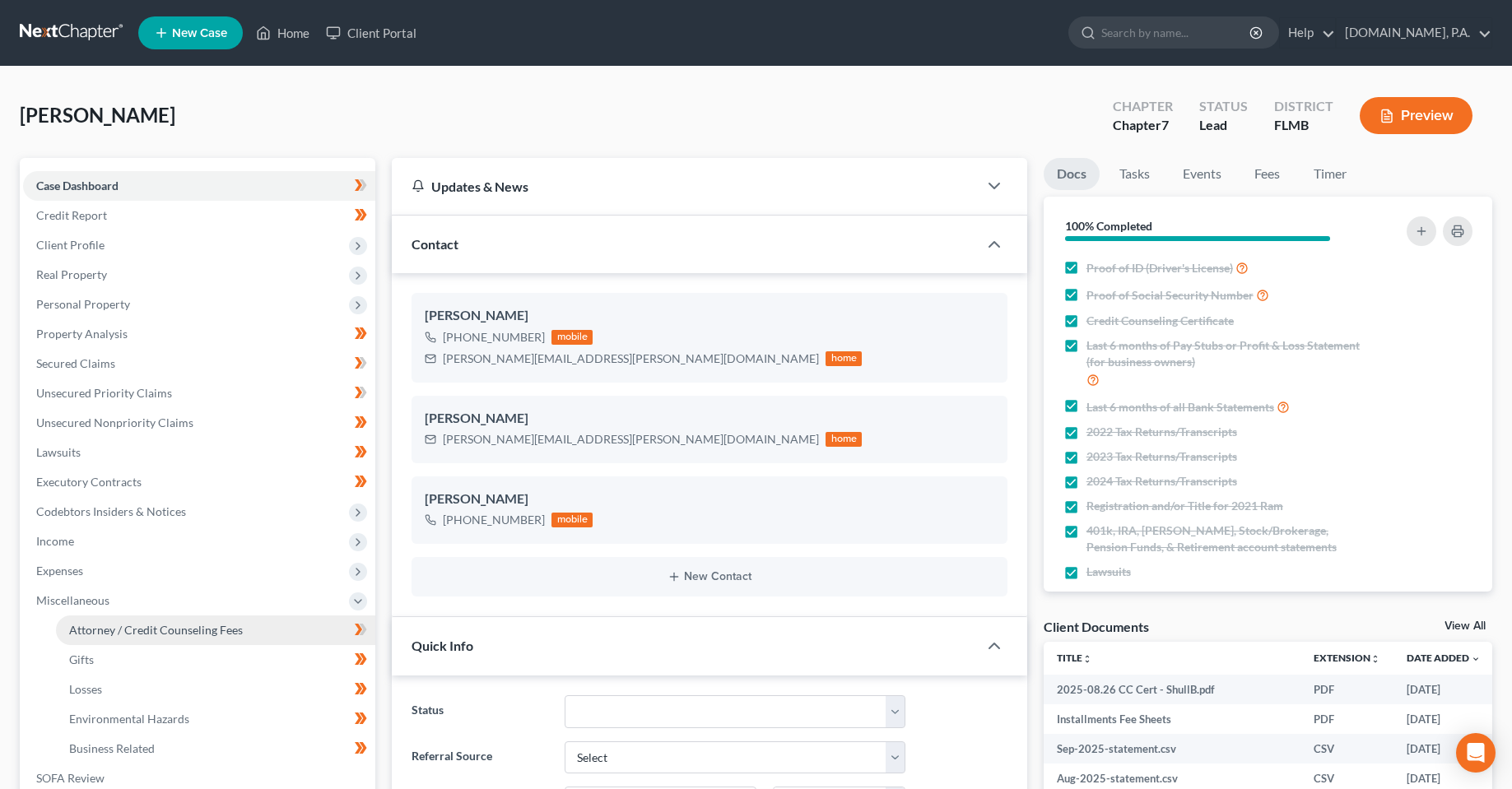
click at [116, 634] on span "Attorney / Credit Counseling Fees" at bounding box center [156, 630] width 174 height 14
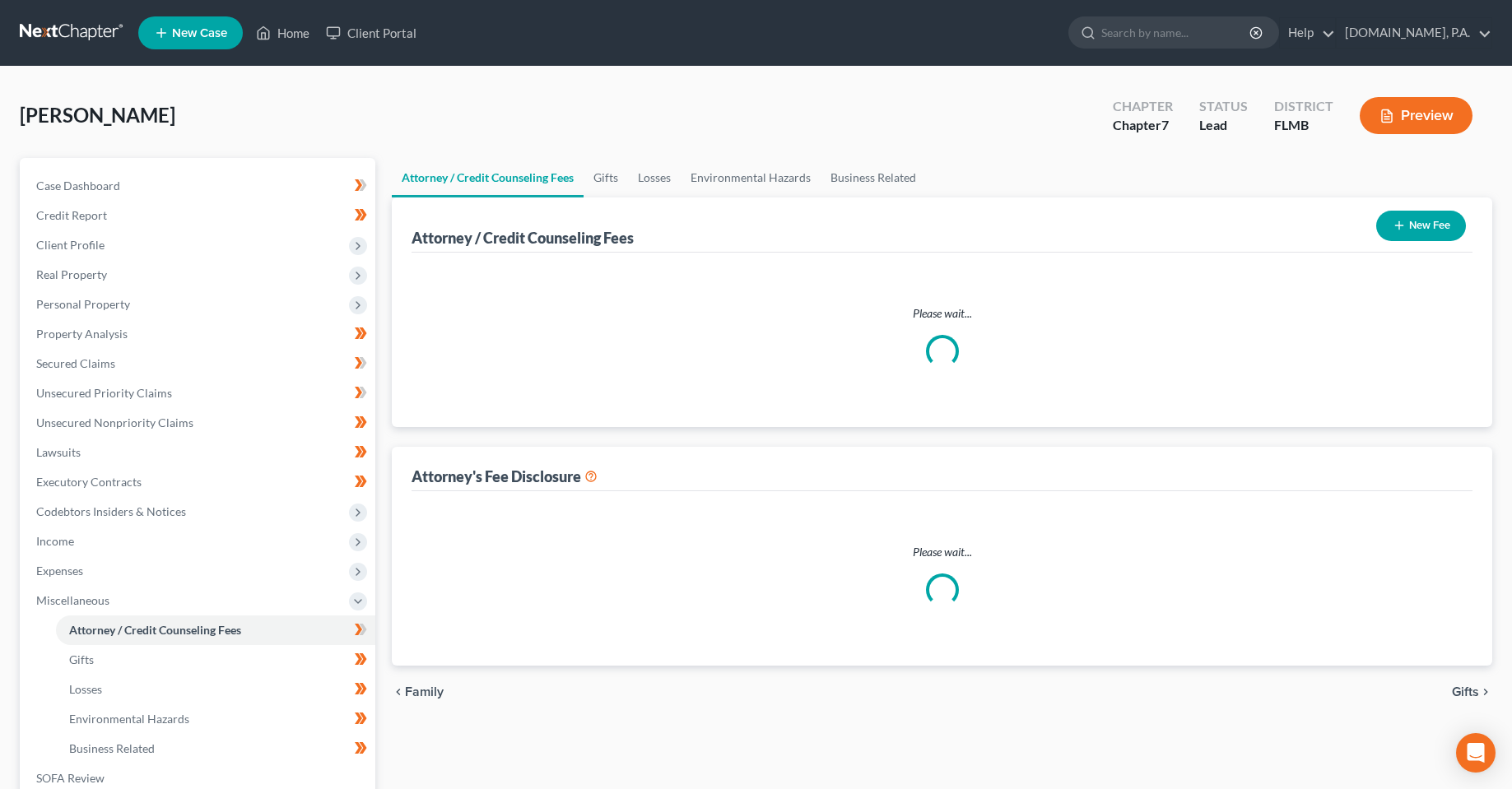
select select "4"
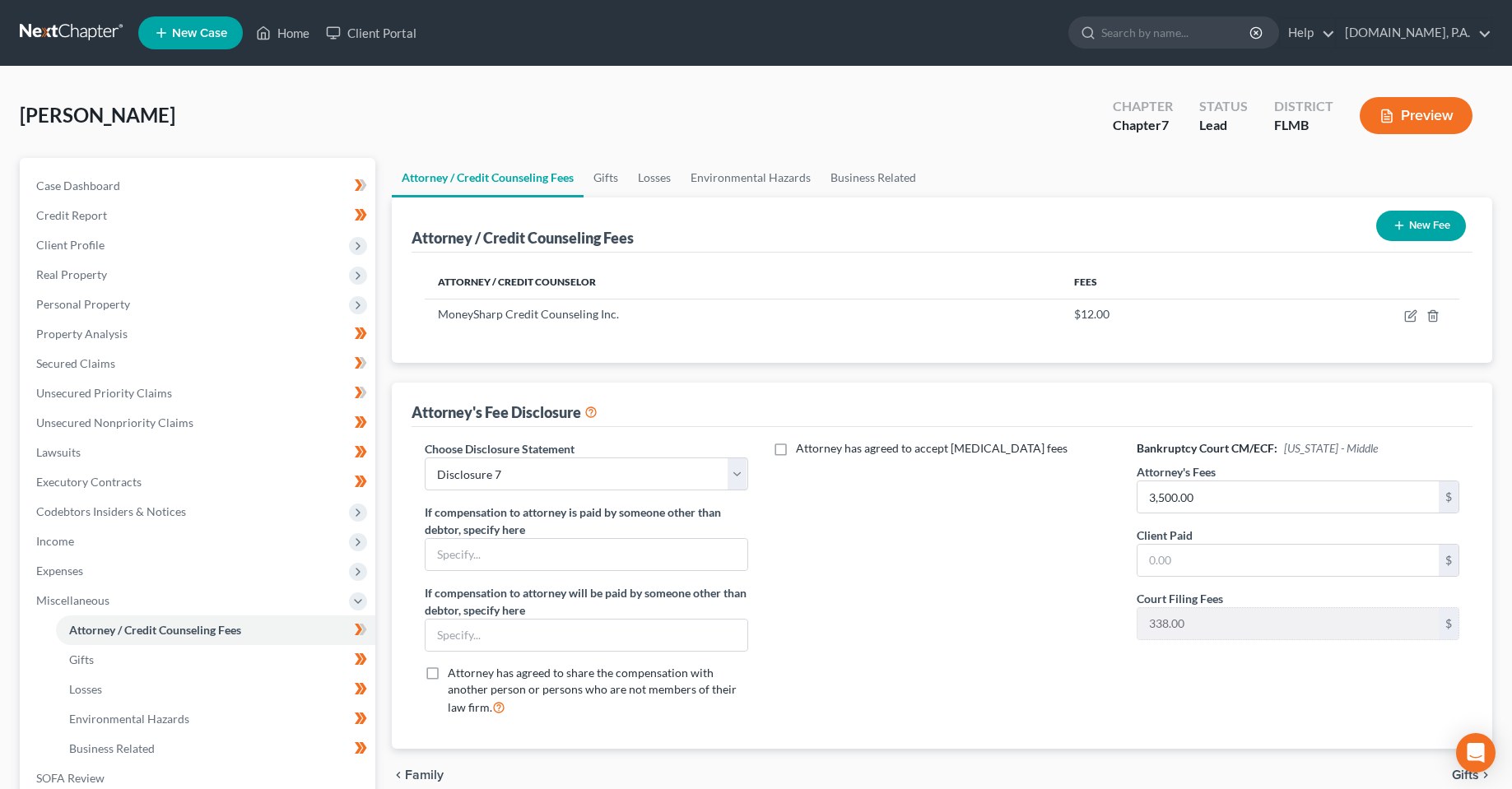
click at [1409, 213] on button "New Fee" at bounding box center [1421, 226] width 90 height 30
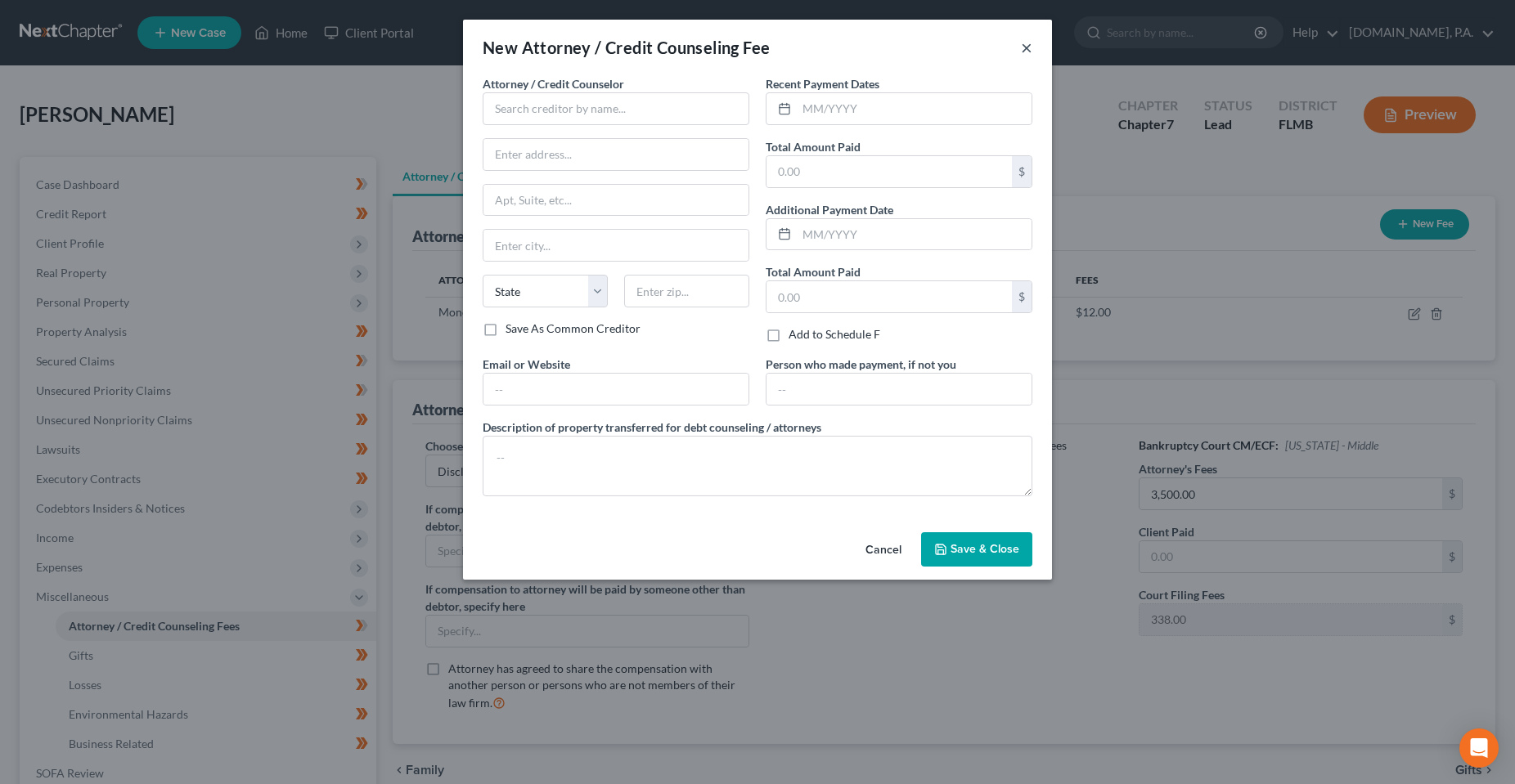
click at [1028, 50] on button "×" at bounding box center [1026, 47] width 12 height 20
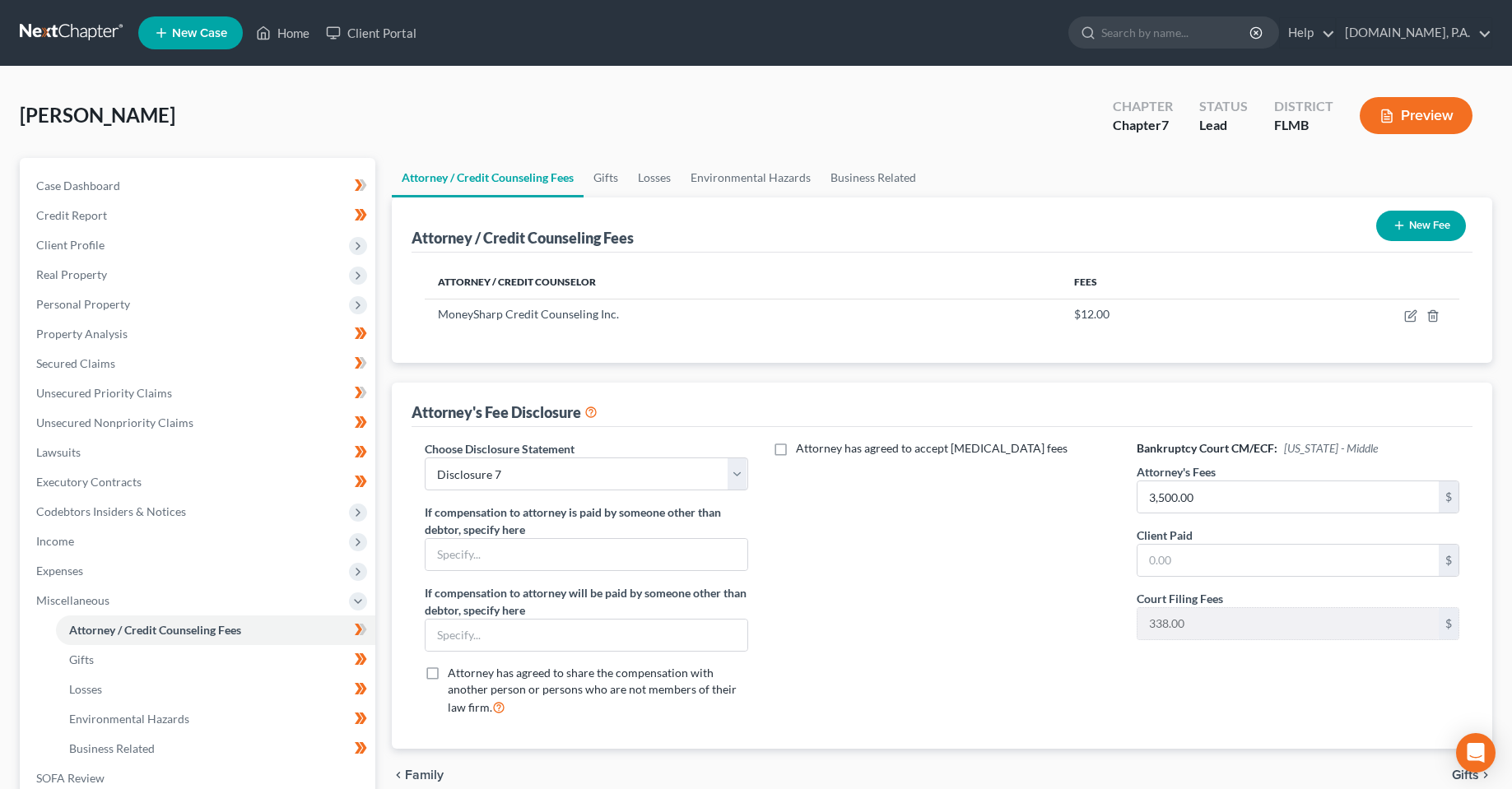
click at [749, 131] on div "[PERSON_NAME] Upgraded Chapter Chapter 7 Status Lead District [GEOGRAPHIC_DATA]…" at bounding box center [756, 122] width 1473 height 72
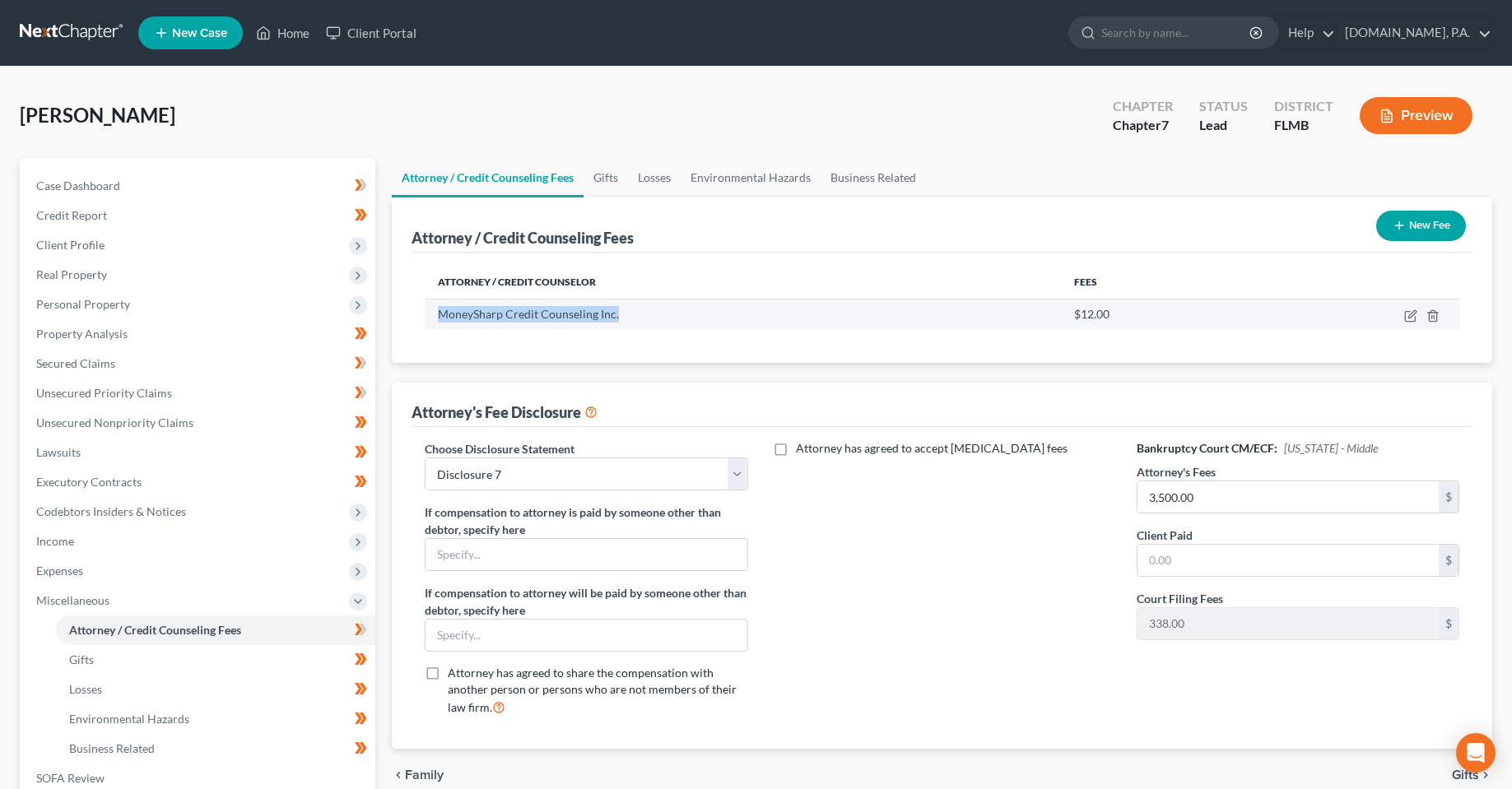
drag, startPoint x: 612, startPoint y: 316, endPoint x: 452, endPoint y: 321, distance: 160.1
click at [430, 316] on td "MoneySharp Credit Counseling Inc." at bounding box center [743, 314] width 636 height 31
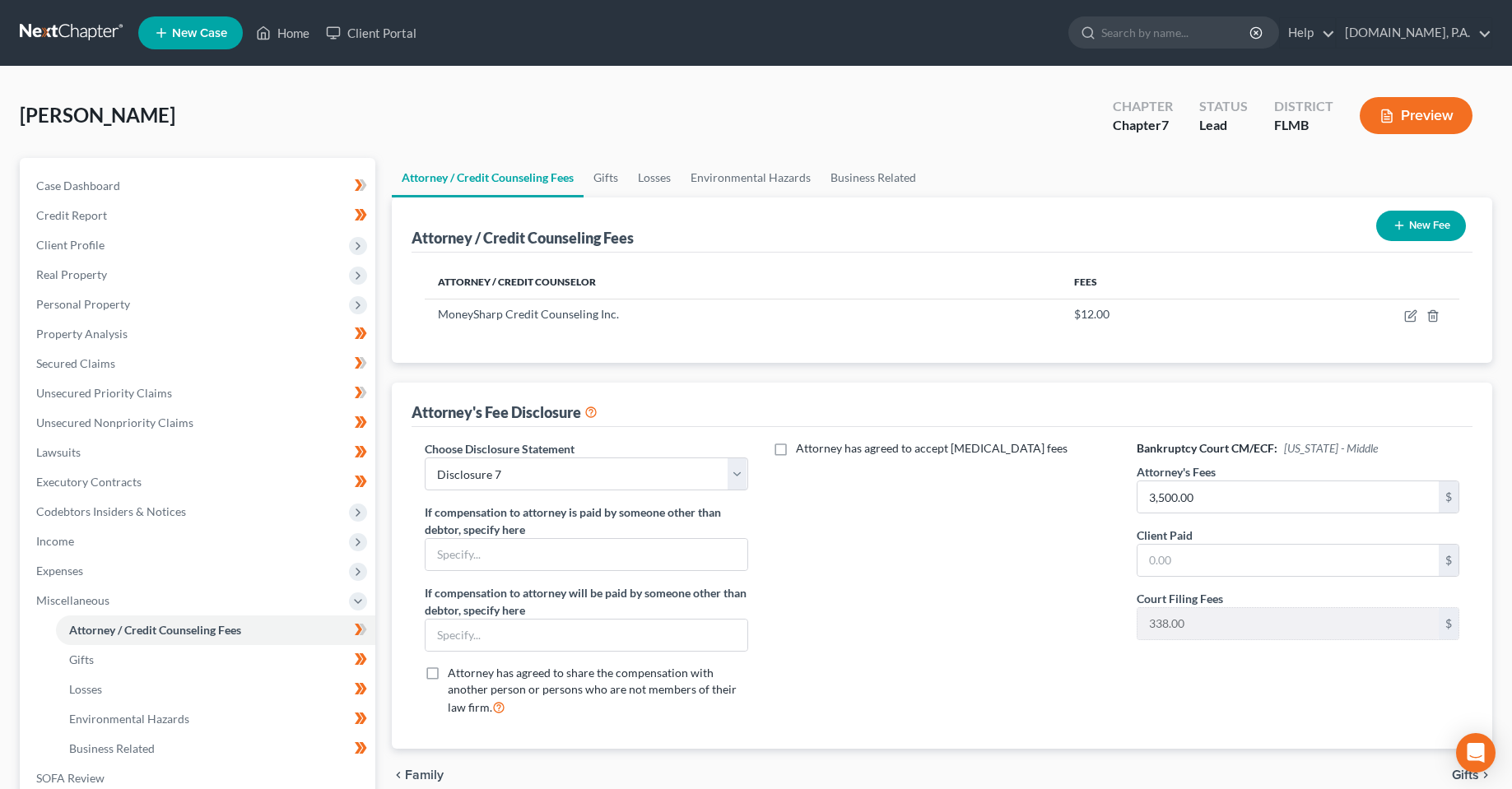
click at [585, 336] on div "Attorney / Credit Counselor Fees MoneySharp Credit Counseling Inc. $12.00" at bounding box center [942, 308] width 1061 height 110
drag, startPoint x: 552, startPoint y: 303, endPoint x: 439, endPoint y: 283, distance: 114.8
click at [442, 283] on table "Attorney / Credit Counselor Fees MoneySharp Credit Counseling Inc. $12.00" at bounding box center [943, 298] width 1035 height 65
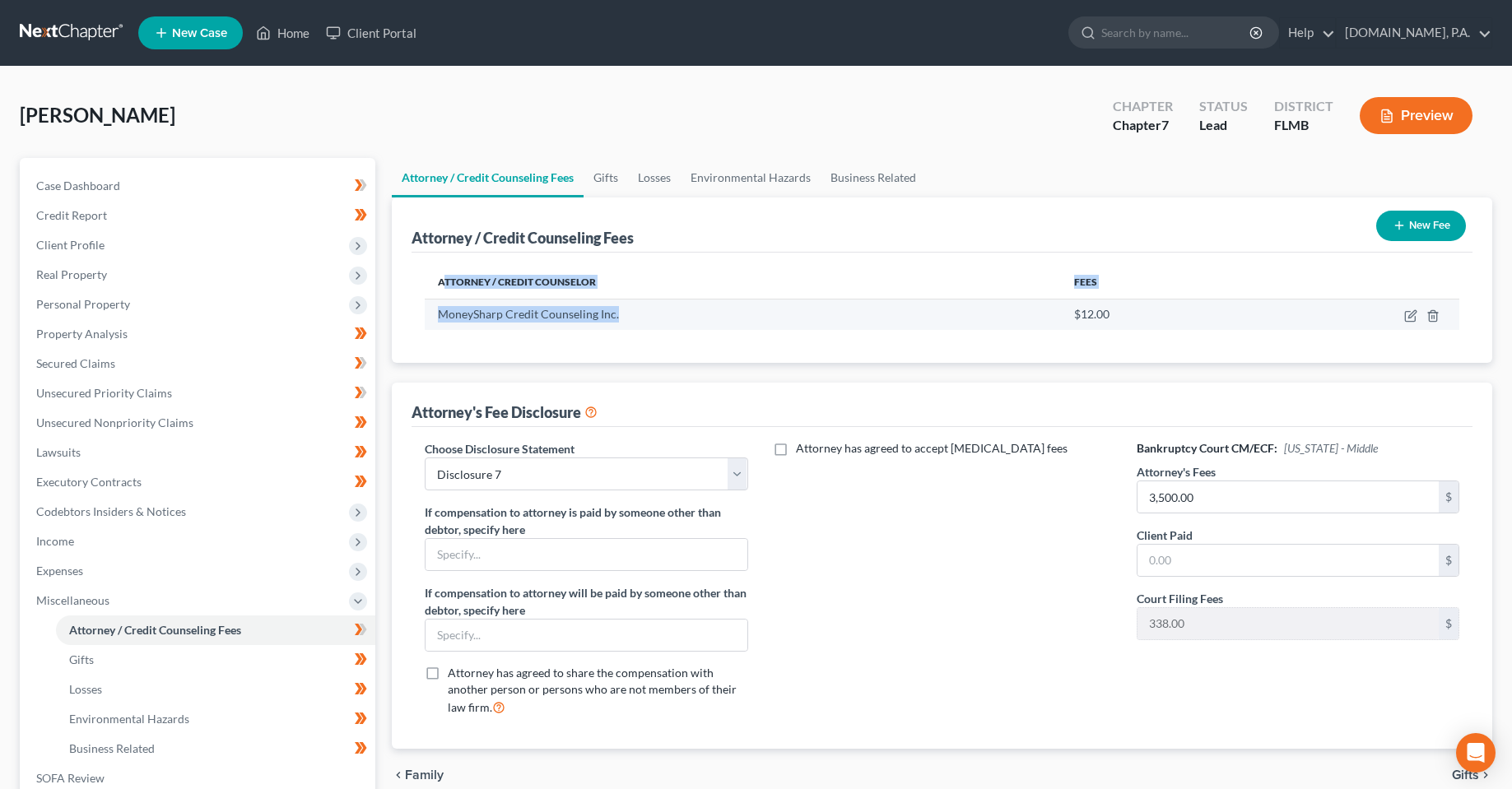
drag, startPoint x: 498, startPoint y: 325, endPoint x: 509, endPoint y: 329, distance: 11.7
click at [499, 325] on td "MoneySharp Credit Counseling Inc." at bounding box center [743, 314] width 636 height 31
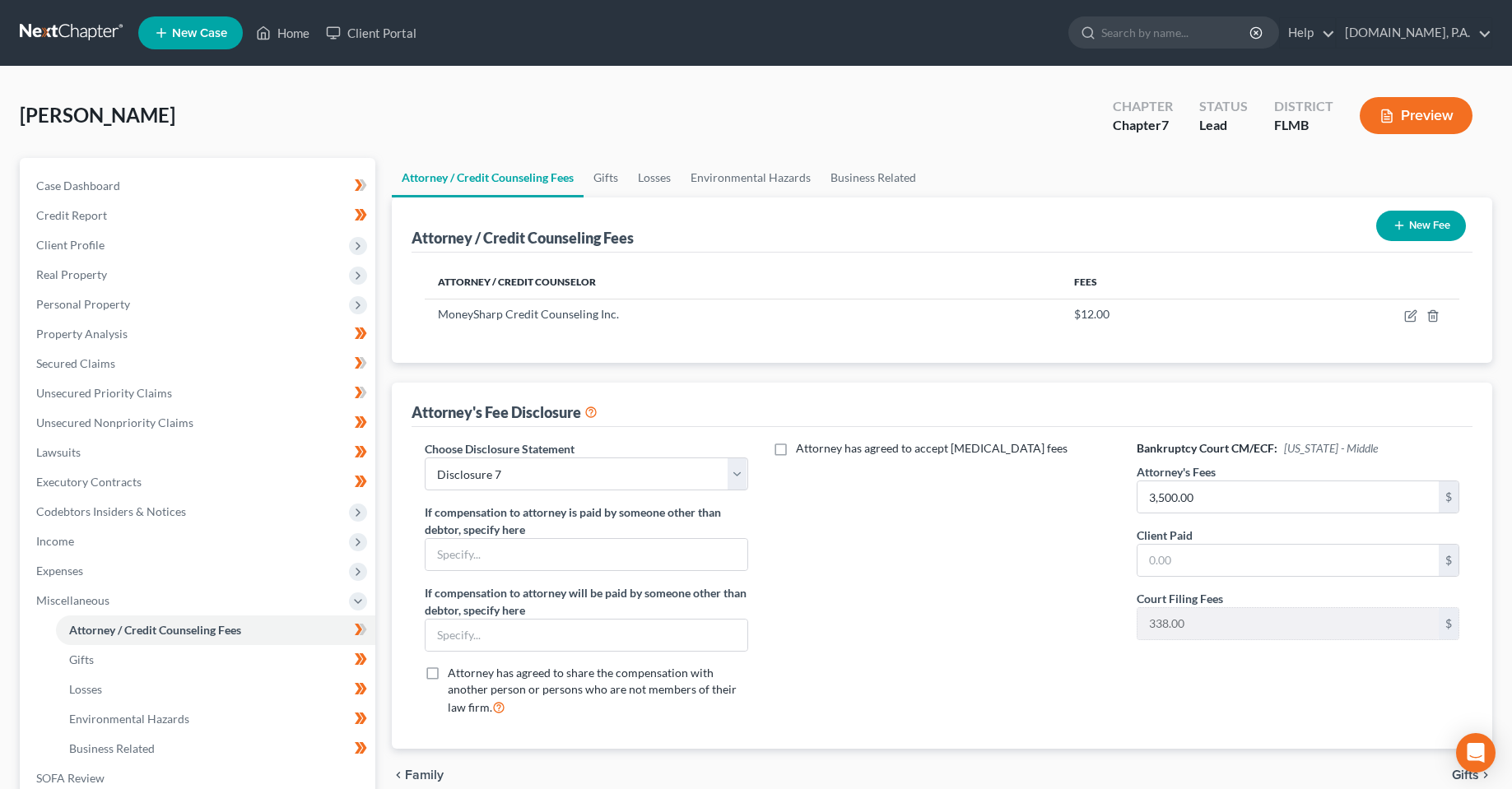
click at [535, 340] on div "Attorney / Credit Counselor Fees MoneySharp Credit Counseling Inc. $12.00" at bounding box center [942, 308] width 1061 height 110
drag, startPoint x: 583, startPoint y: 324, endPoint x: 469, endPoint y: 323, distance: 114.0
click at [469, 323] on td "MoneySharp Credit Counseling Inc." at bounding box center [743, 314] width 636 height 31
click at [533, 351] on div "Attorney / Credit Counselor Fees MoneySharp Credit Counseling Inc. $12.00" at bounding box center [942, 308] width 1061 height 110
click at [766, 82] on div "[PERSON_NAME] Upgraded Chapter Chapter 7 Status Lead District [GEOGRAPHIC_DATA]…" at bounding box center [756, 529] width 1512 height 926
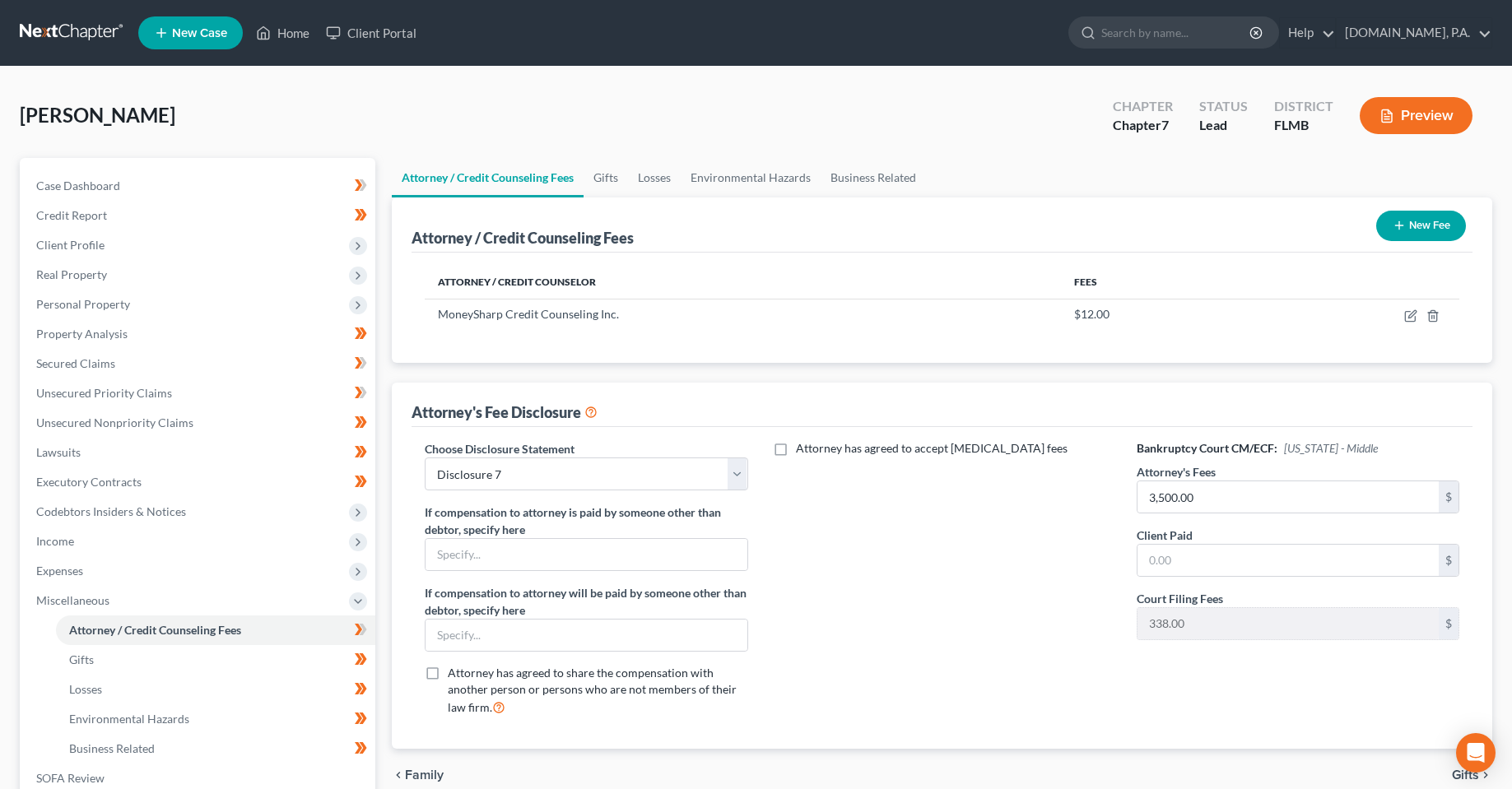
click at [0, 0] on div at bounding box center [0, 0] width 0 height 0
click at [569, 111] on div "[PERSON_NAME] Upgraded Chapter Chapter 7 Status Lead District [GEOGRAPHIC_DATA]…" at bounding box center [756, 122] width 1473 height 72
click at [954, 719] on div "Attorney has agreed to accept [MEDICAL_DATA] fees" at bounding box center [943, 585] width 355 height 289
drag, startPoint x: 781, startPoint y: 125, endPoint x: 764, endPoint y: 124, distance: 17.0
click at [0, 0] on div at bounding box center [0, 0] width 0 height 0
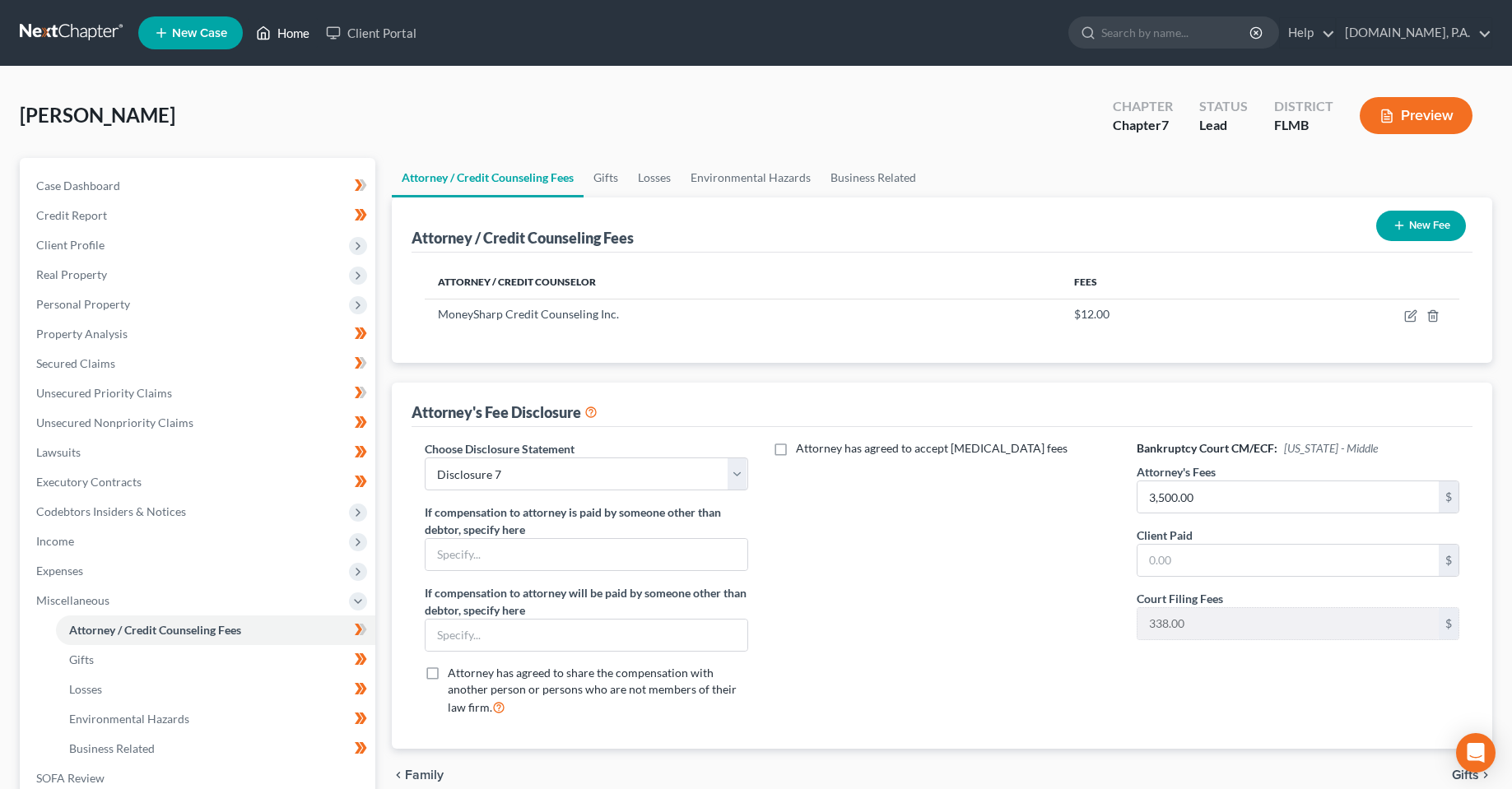
click at [265, 26] on icon at bounding box center [263, 33] width 15 height 20
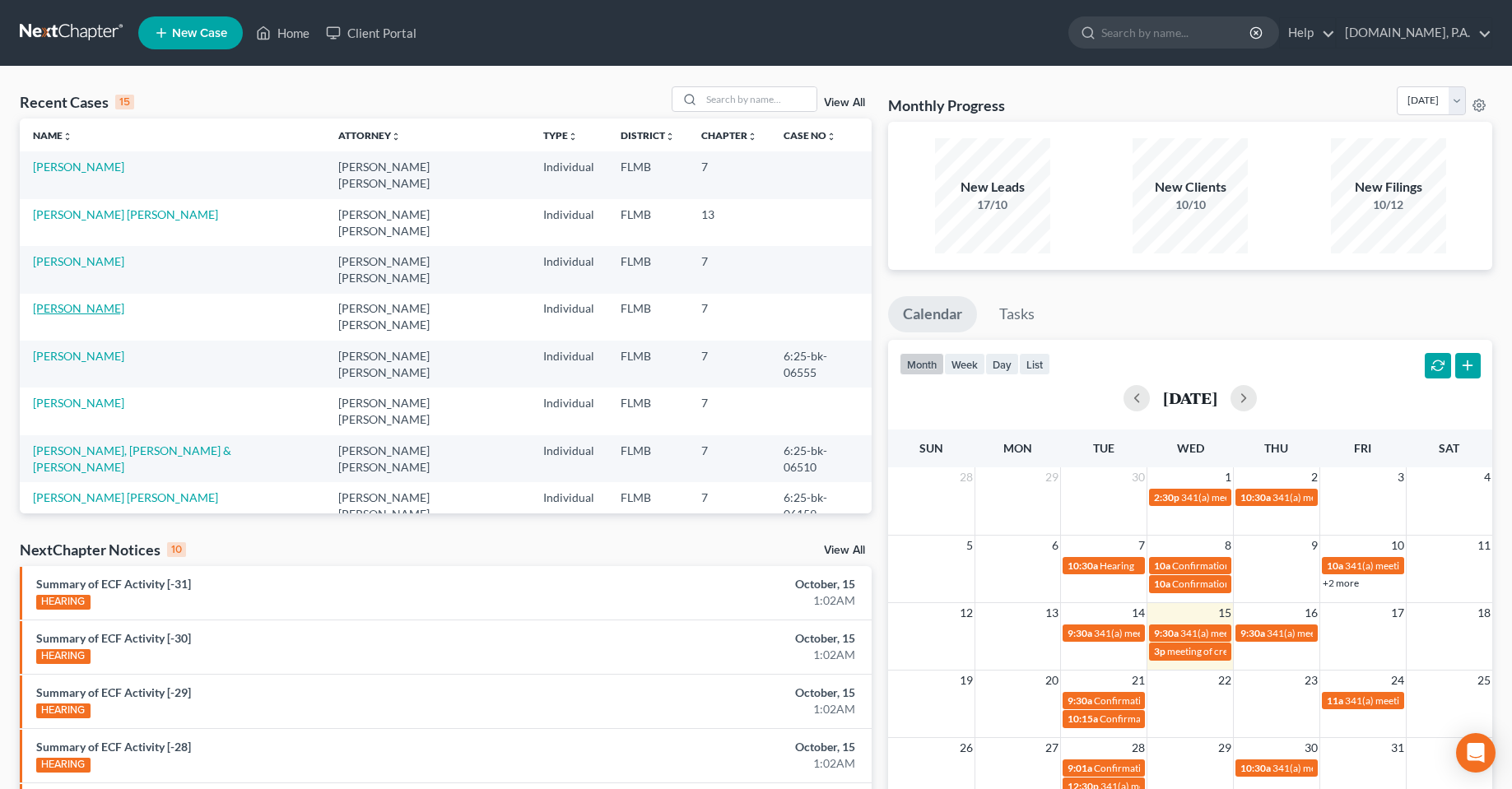
click at [80, 301] on link "[PERSON_NAME]" at bounding box center [79, 308] width 91 height 14
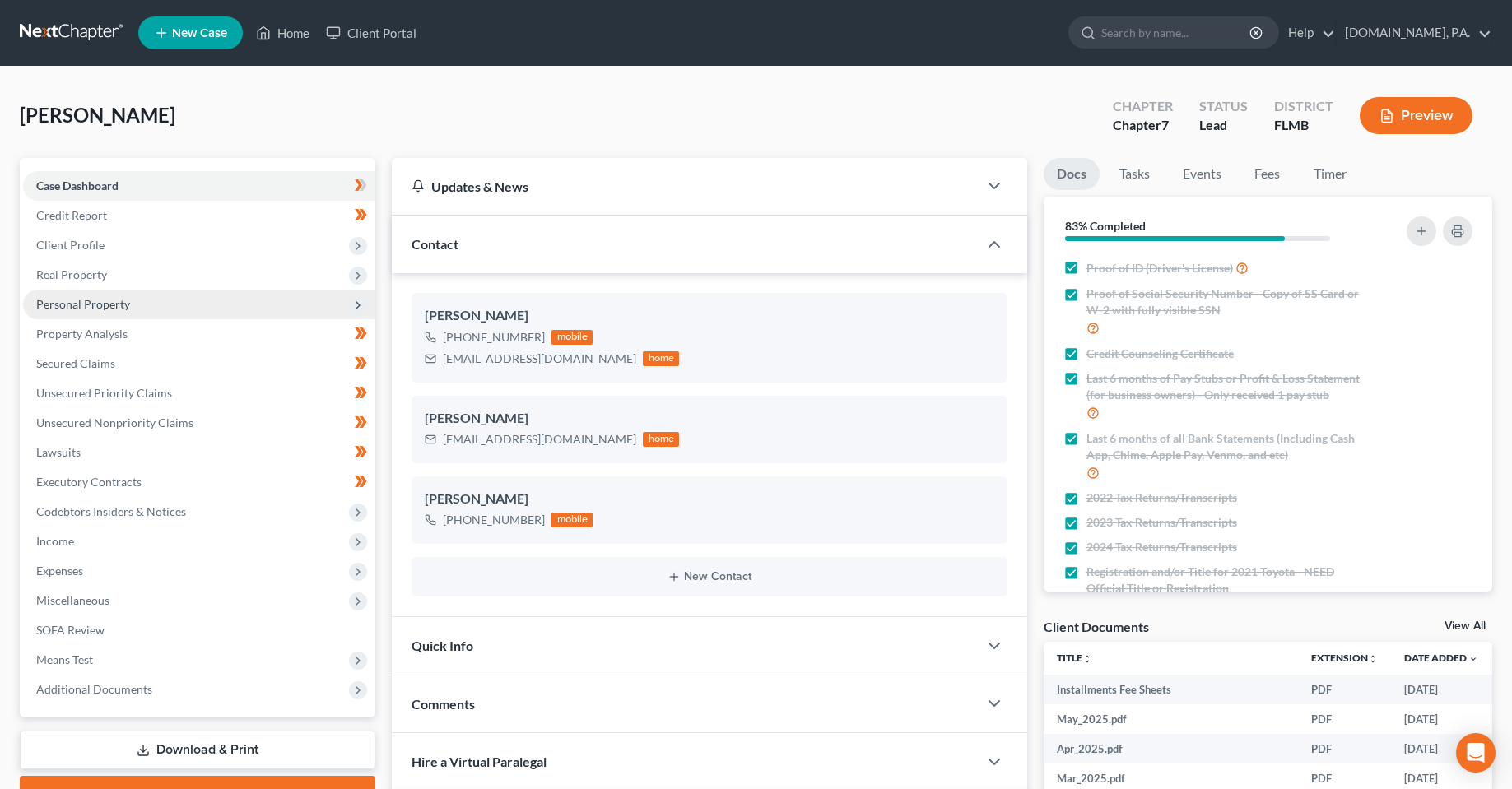
click at [84, 313] on span "Personal Property" at bounding box center [199, 304] width 352 height 30
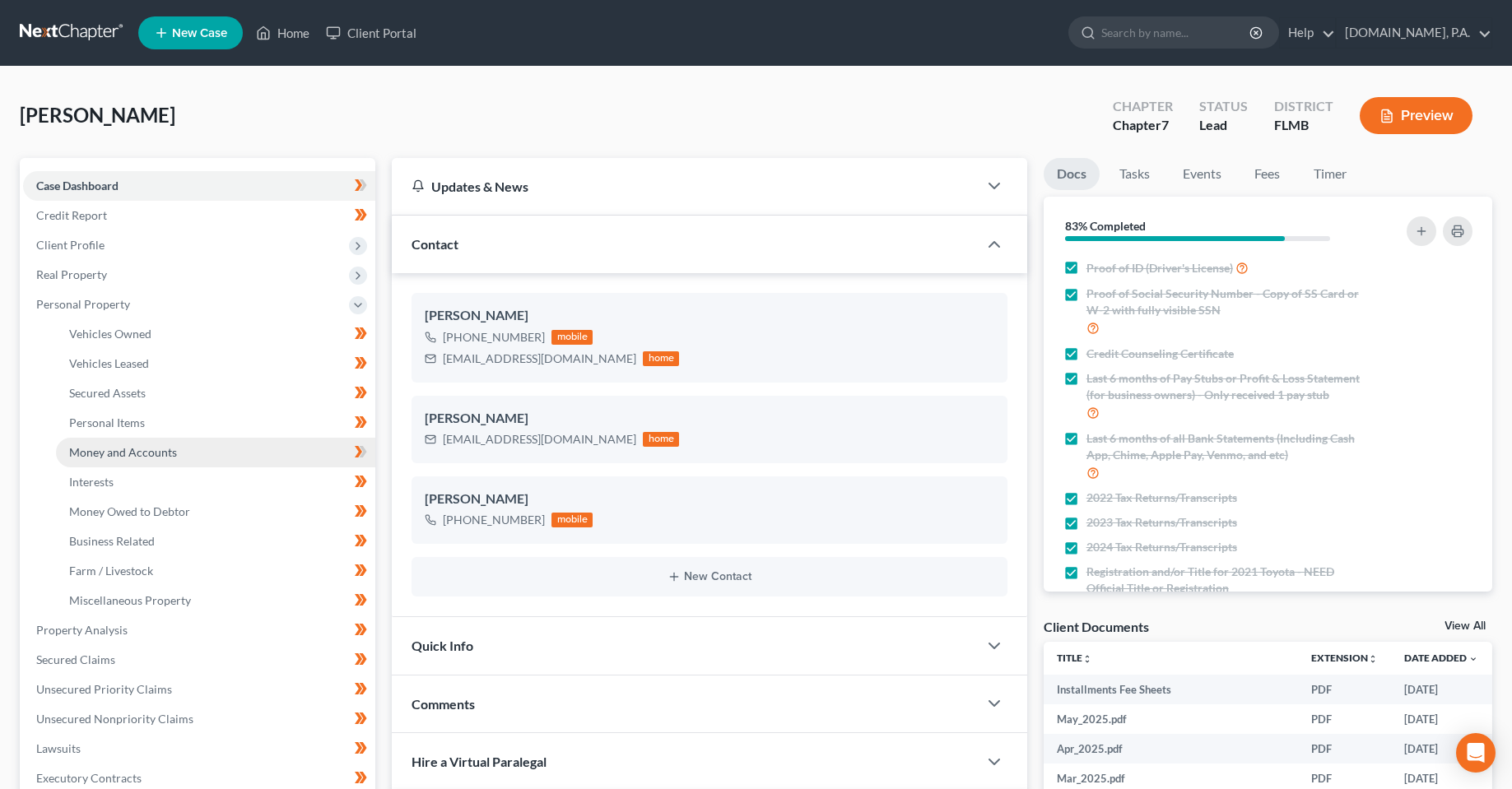
click at [131, 457] on span "Money and Accounts" at bounding box center [123, 453] width 108 height 14
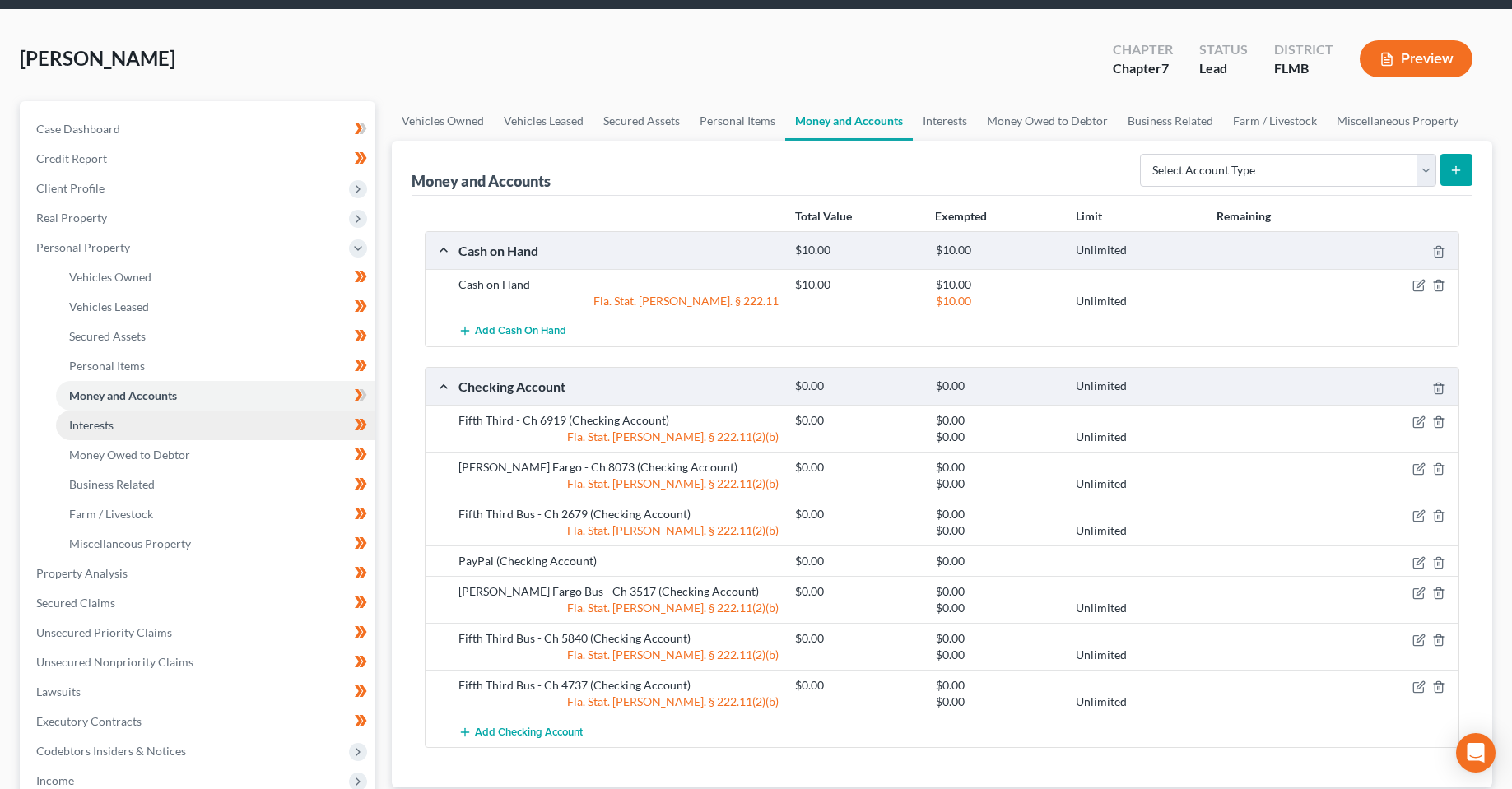
scroll to position [82, 0]
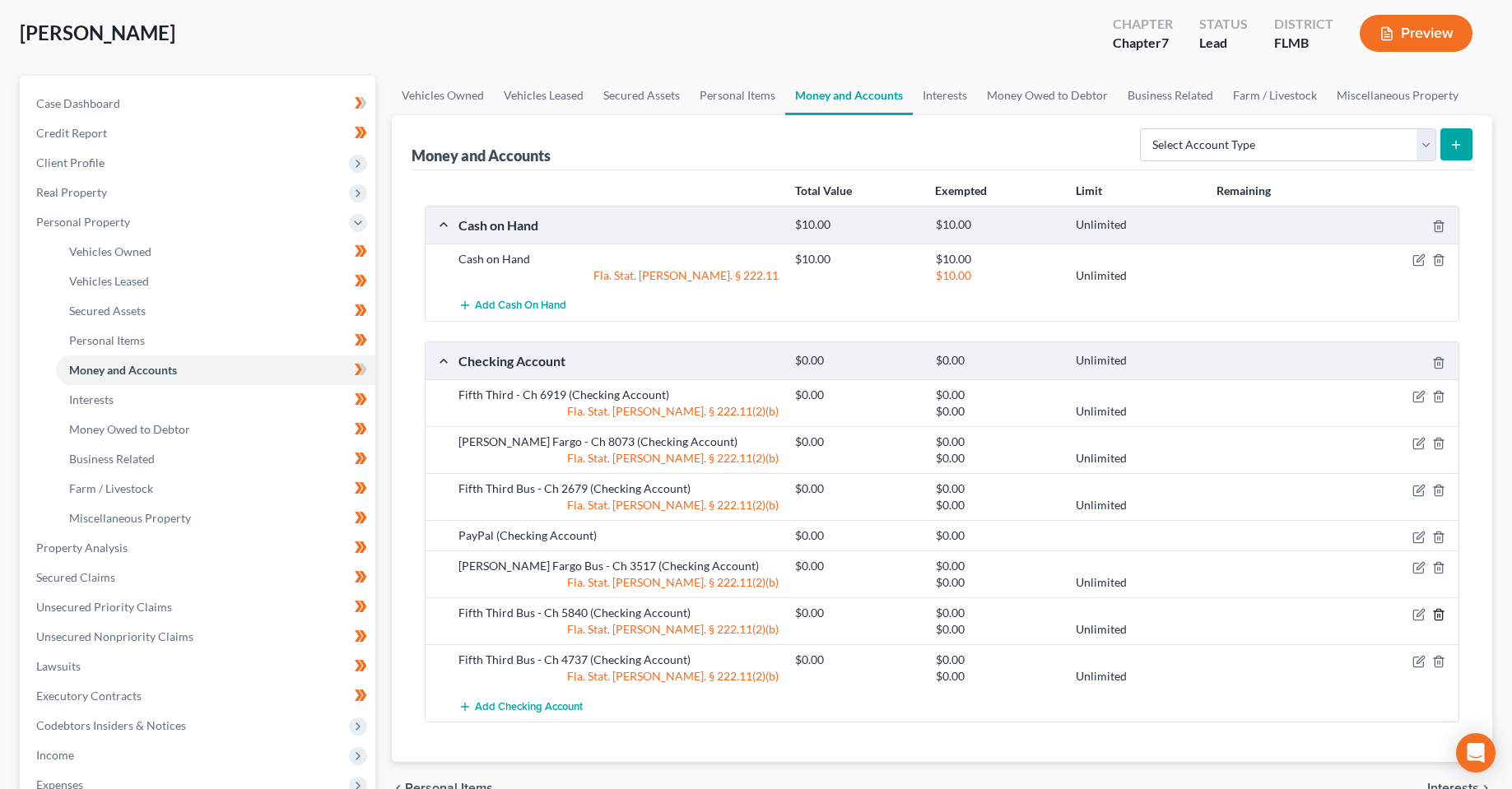
click at [1438, 613] on icon "button" at bounding box center [1438, 614] width 13 height 13
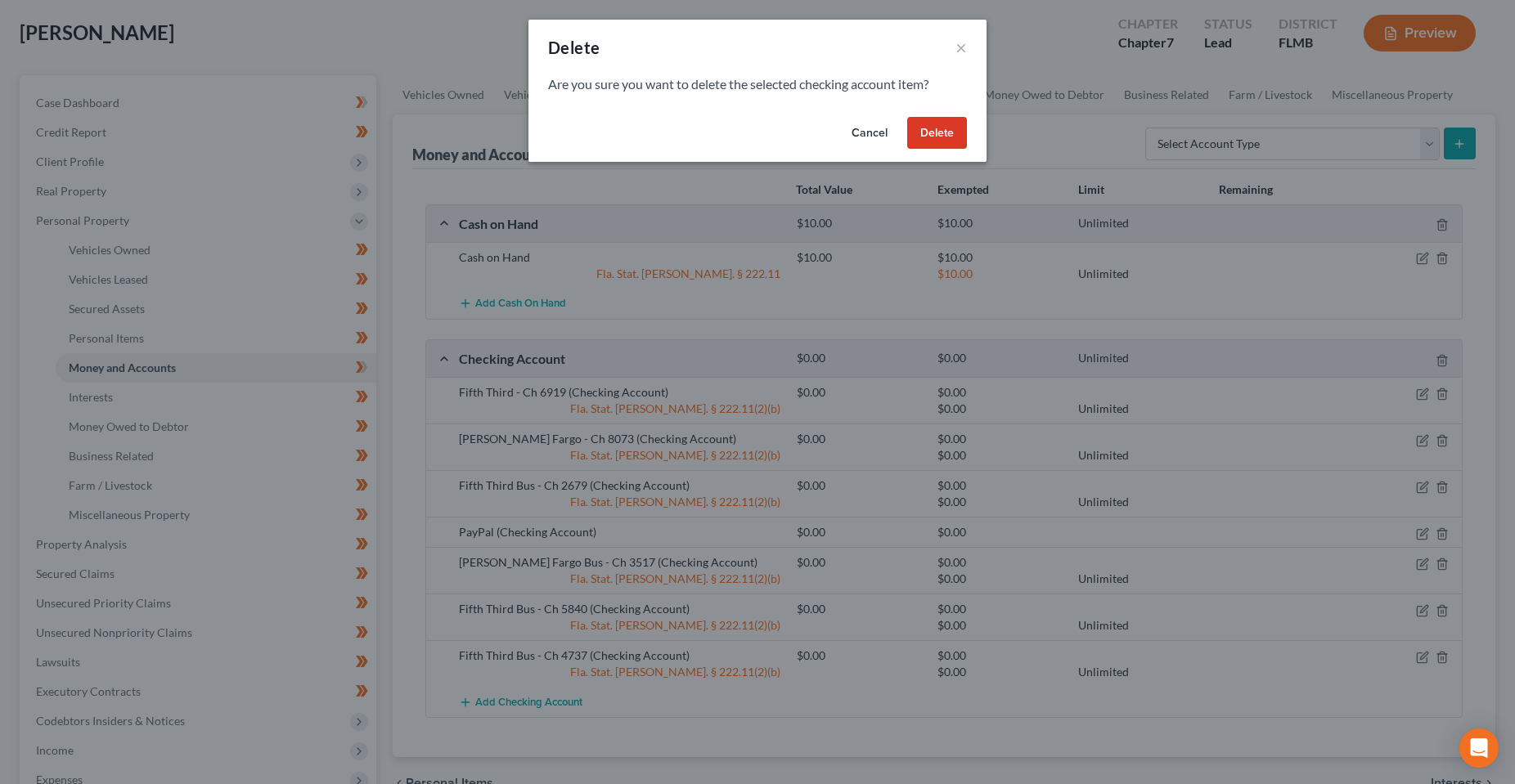
click at [946, 135] on button "Delete" at bounding box center [937, 133] width 60 height 33
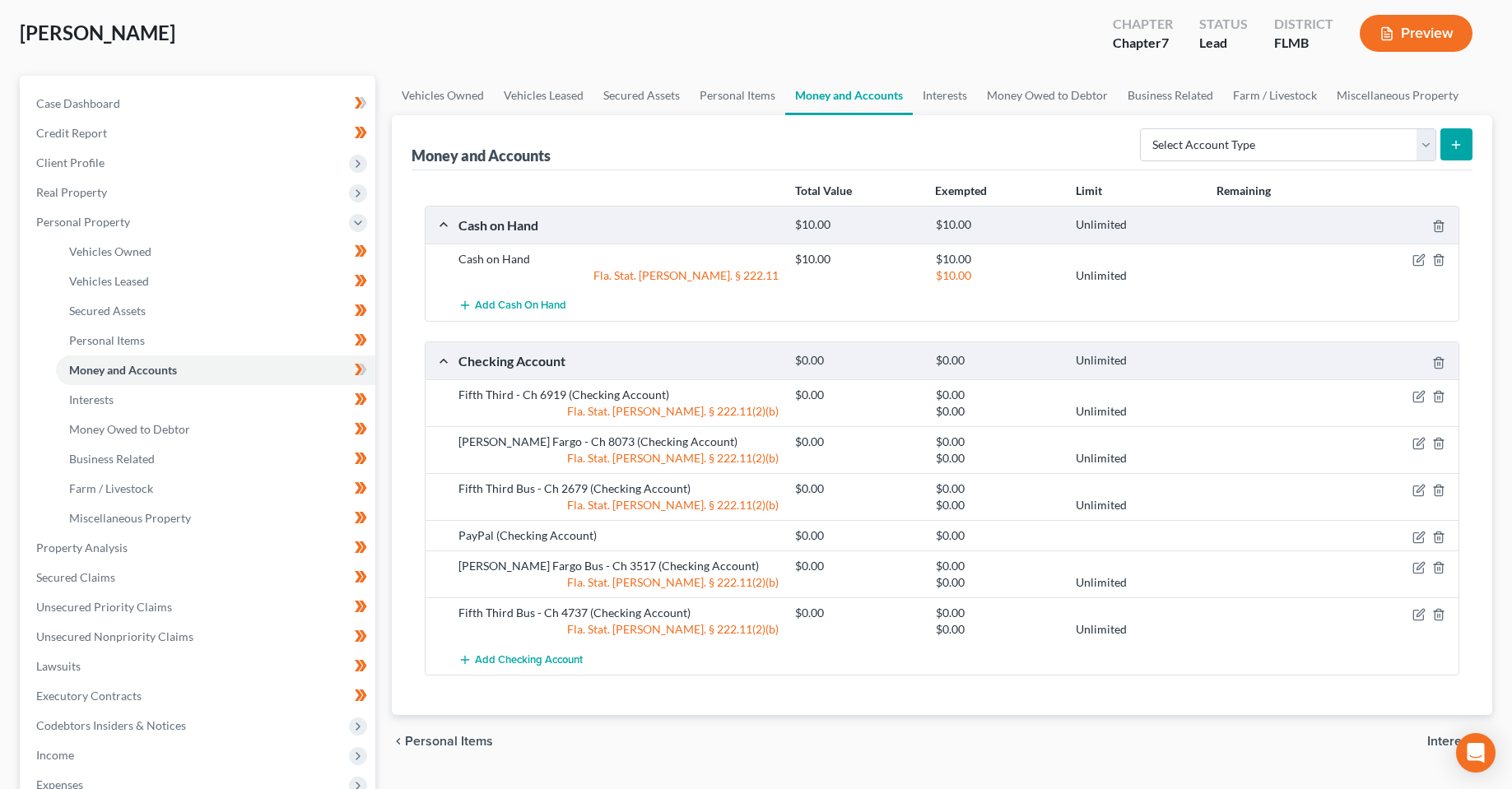
click at [717, 665] on div "Add Checking Account" at bounding box center [955, 660] width 1010 height 30
click at [1446, 573] on div at bounding box center [1403, 566] width 112 height 16
click at [1441, 568] on icon "button" at bounding box center [1438, 568] width 13 height 13
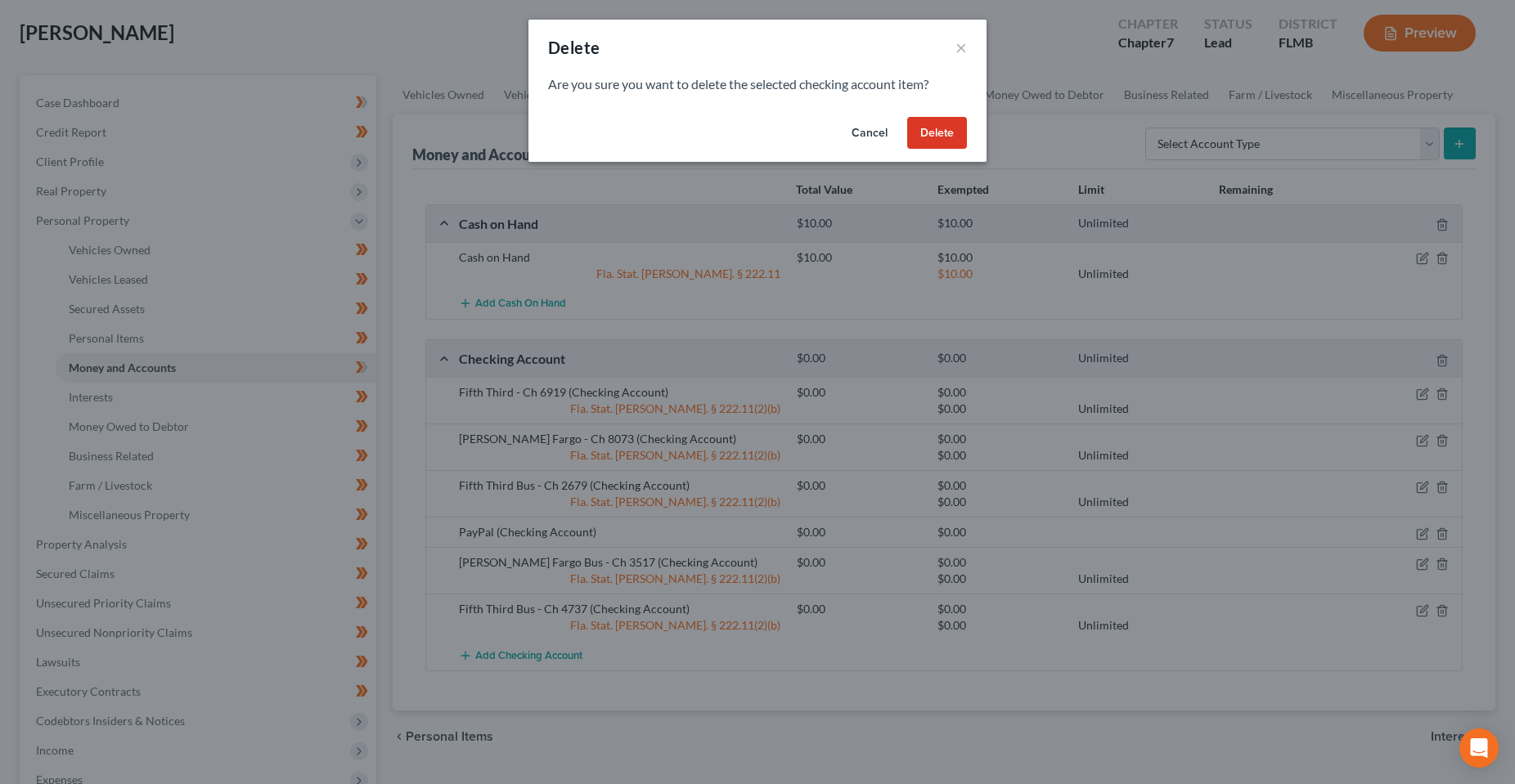
click at [921, 130] on button "Delete" at bounding box center [937, 133] width 60 height 33
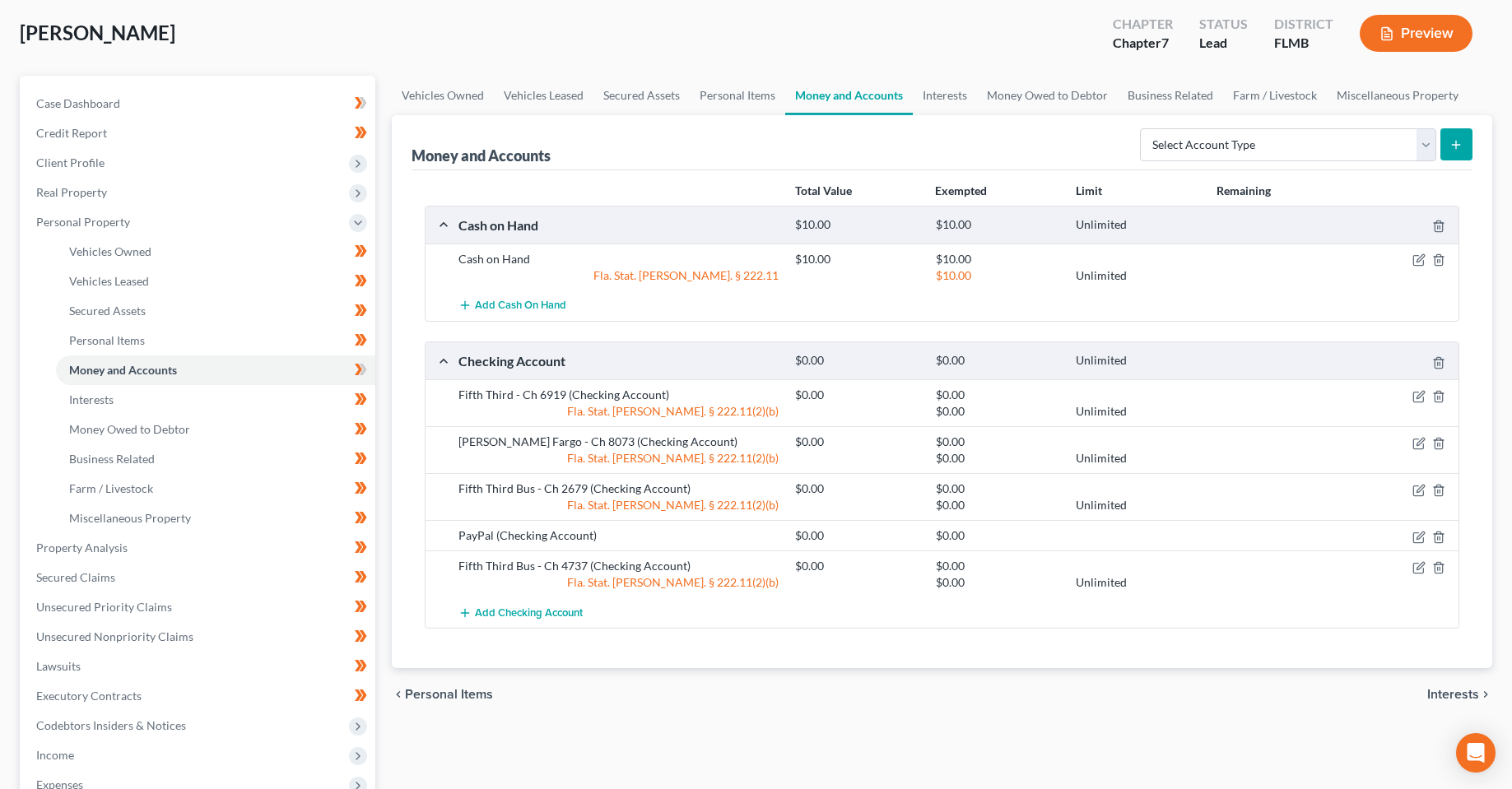
click at [758, 690] on div "chevron_left Personal Items Interests chevron_right" at bounding box center [942, 694] width 1100 height 53
click at [822, 721] on div "chevron_left Personal Items Interests chevron_right" at bounding box center [942, 694] width 1100 height 53
click at [797, 689] on div "chevron_left Personal Items Interests chevron_right" at bounding box center [942, 694] width 1100 height 53
click at [751, 682] on div "chevron_left Personal Items Interests chevron_right" at bounding box center [942, 694] width 1100 height 53
click at [595, 741] on div "Vehicles Owned Vehicles Leased Secured Assets Personal Items Money and Accounts…" at bounding box center [942, 551] width 1117 height 950
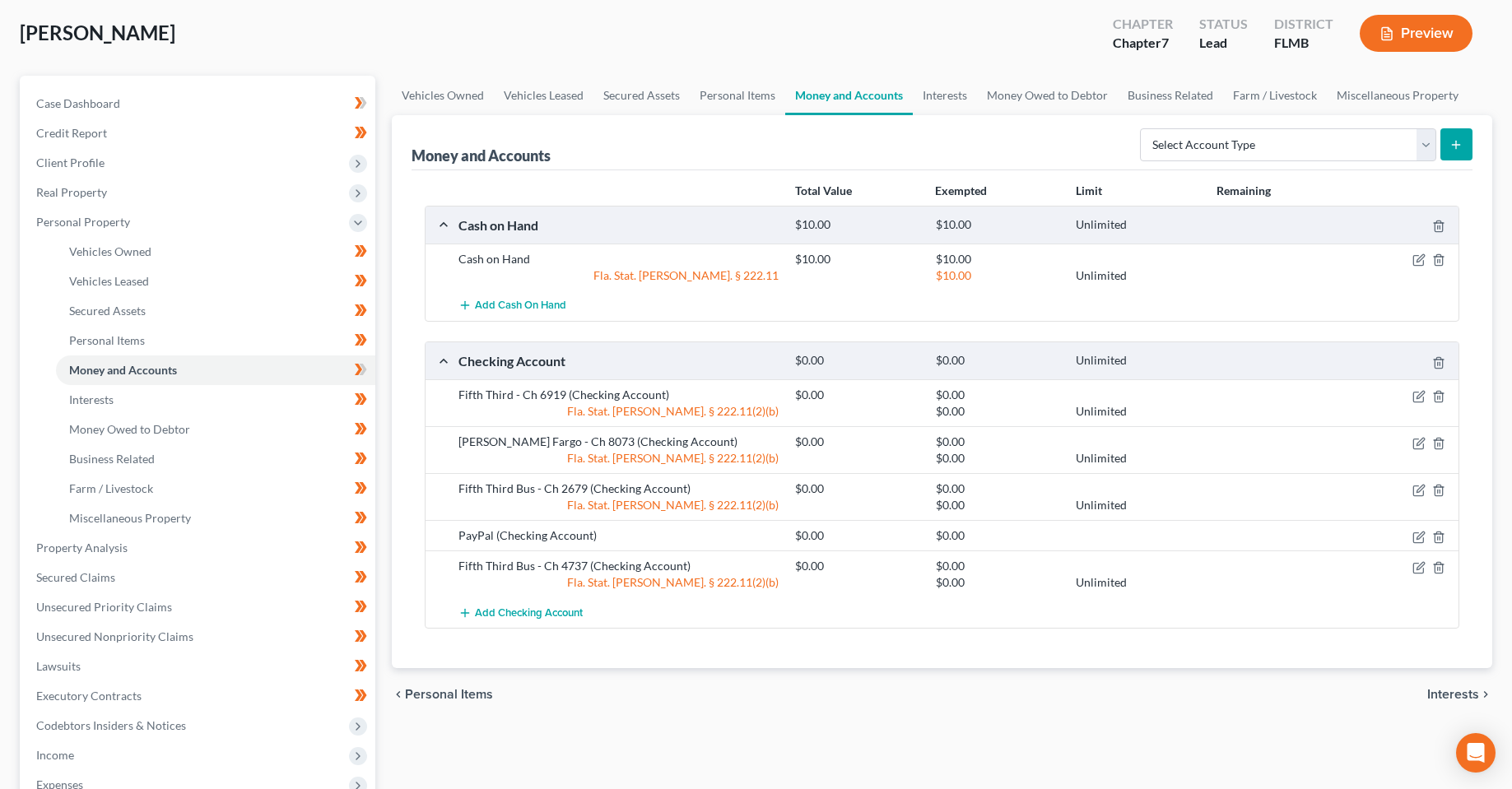
click at [591, 699] on div "chevron_left Personal Items Interests chevron_right" at bounding box center [942, 694] width 1100 height 53
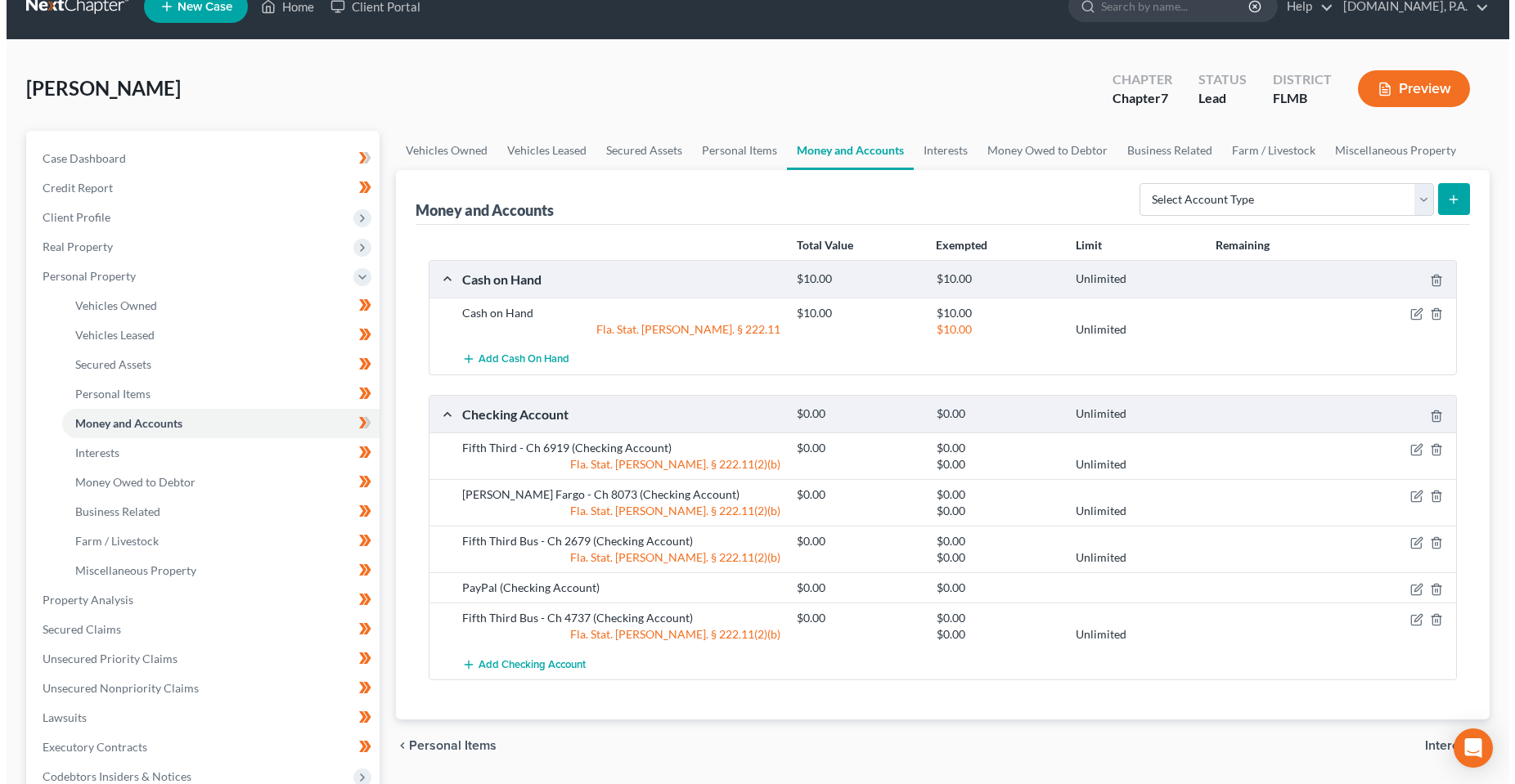
scroll to position [0, 0]
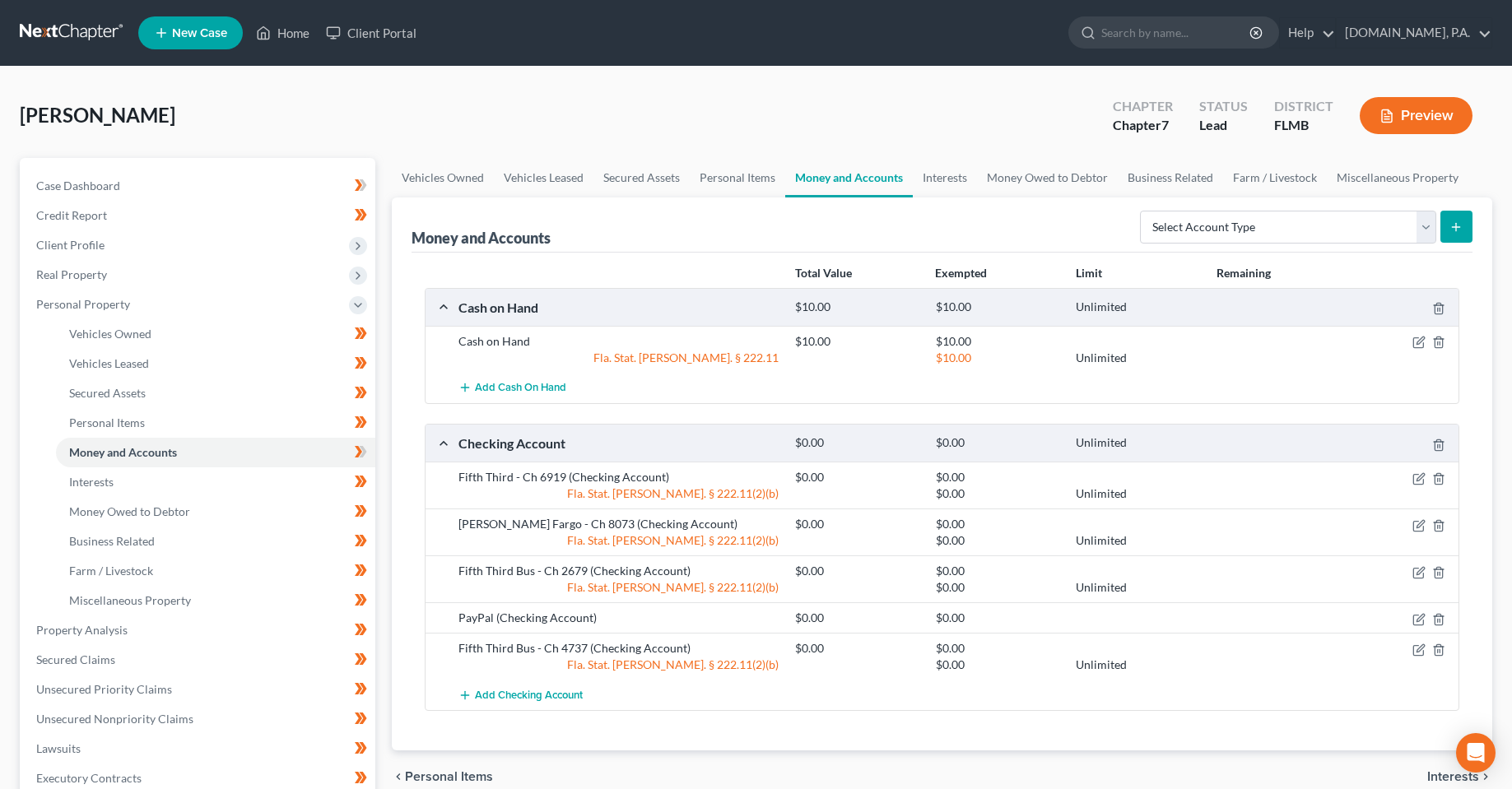
click at [404, 4] on nav "Home New Case Client Portal [DOMAIN_NAME], P.A. [PERSON_NAME][EMAIL_ADDRESS][DO…" at bounding box center [756, 32] width 1512 height 65
click at [401, 11] on nav "Home New Case Client Portal [DOMAIN_NAME], P.A. [PERSON_NAME][EMAIL_ADDRESS][DO…" at bounding box center [756, 32] width 1512 height 65
click at [389, 37] on link "Client Portal" at bounding box center [370, 32] width 107 height 30
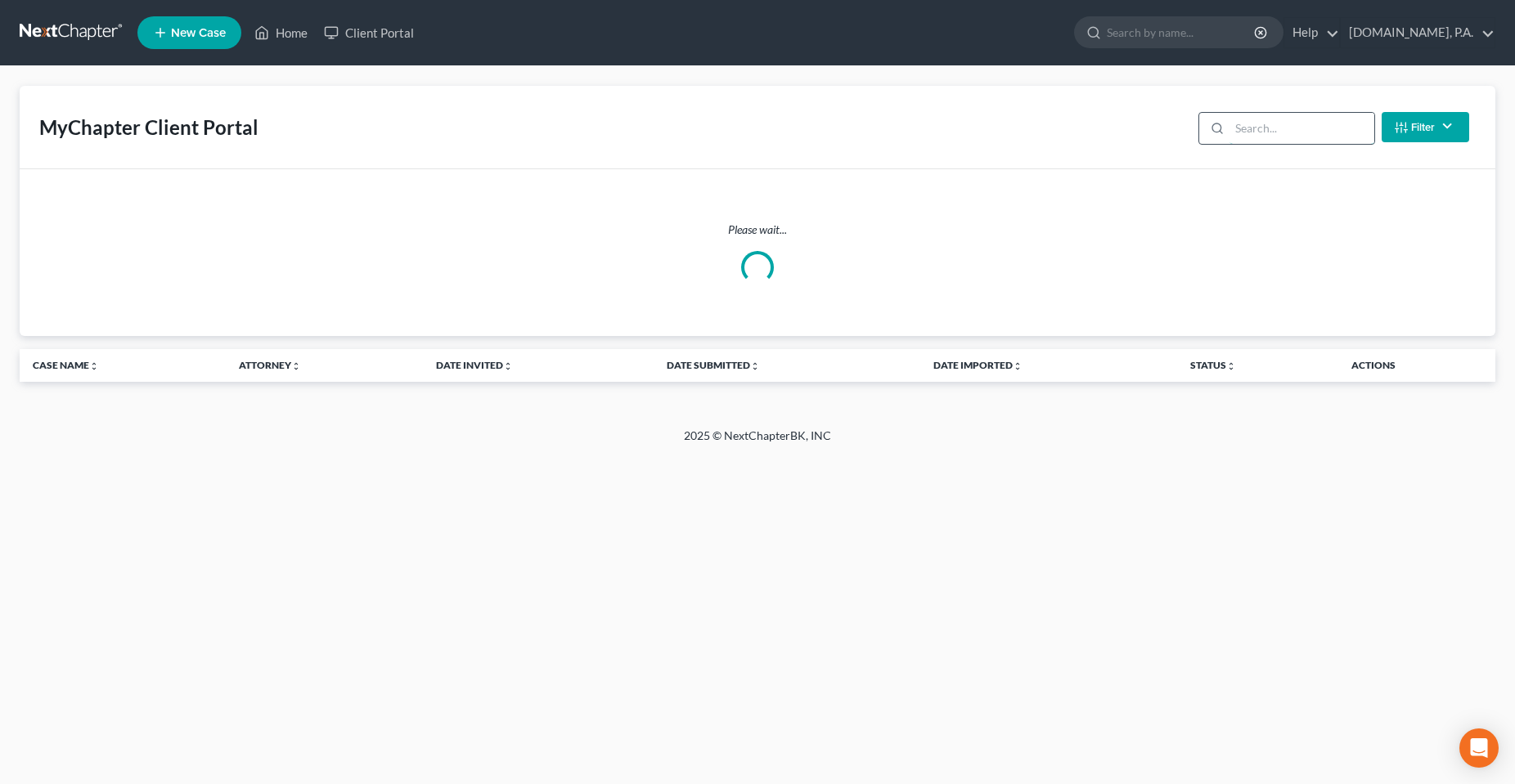
click at [1251, 135] on input "search" at bounding box center [1301, 128] width 144 height 31
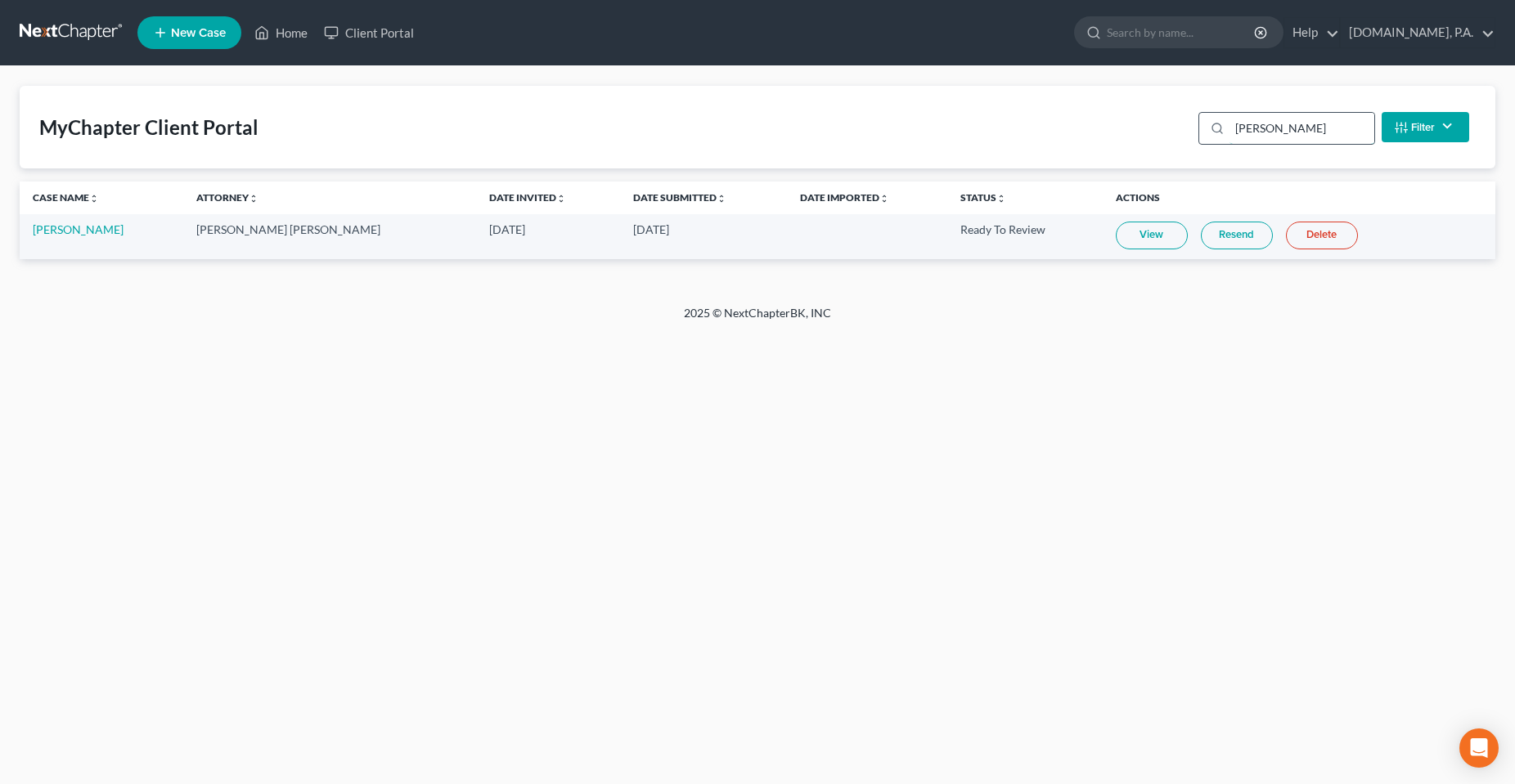
type input "[PERSON_NAME]"
click at [1134, 241] on link "View" at bounding box center [1151, 235] width 72 height 28
